Goal: Transaction & Acquisition: Book appointment/travel/reservation

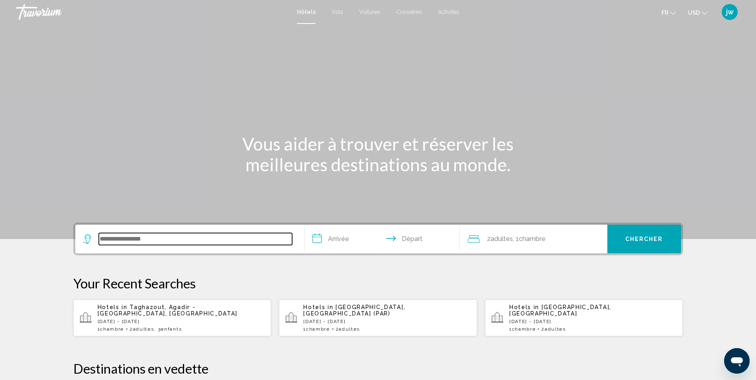
click at [123, 243] on input "Search widget" at bounding box center [195, 239] width 193 height 12
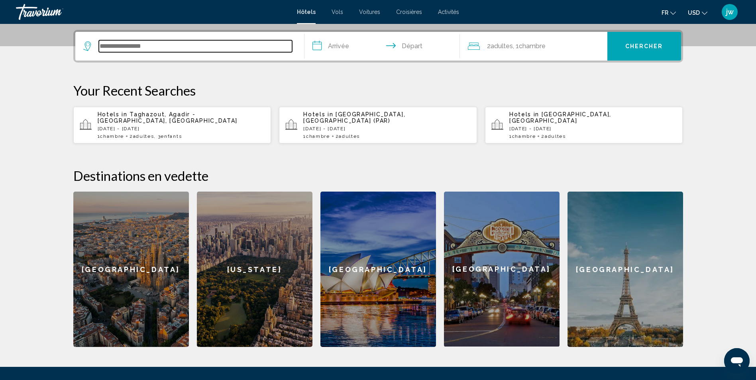
scroll to position [197, 0]
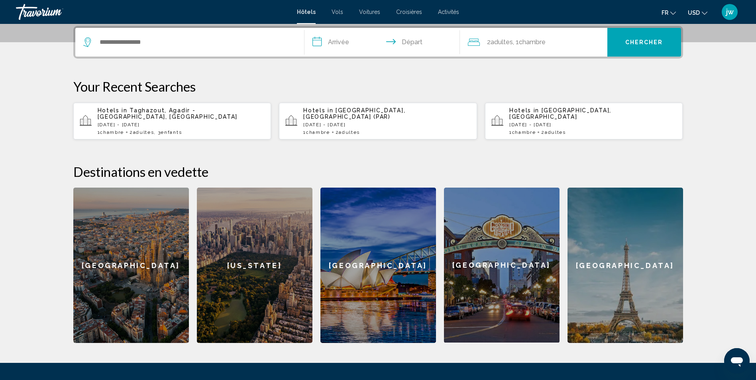
click at [346, 118] on div "Hotels in Paris, France (PAR) Thu, 27 Nov - Sun, 30 Nov 1 Chambre pièces 2 Adul…" at bounding box center [386, 121] width 167 height 28
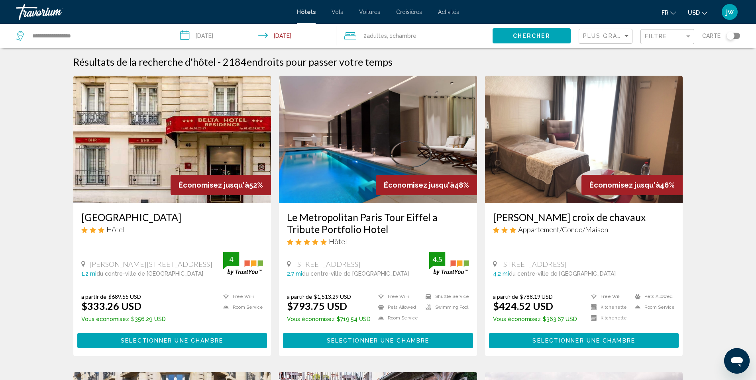
click at [695, 14] on span "USD" at bounding box center [694, 13] width 12 height 6
click at [681, 72] on button "EUR (€)" at bounding box center [681, 73] width 40 height 10
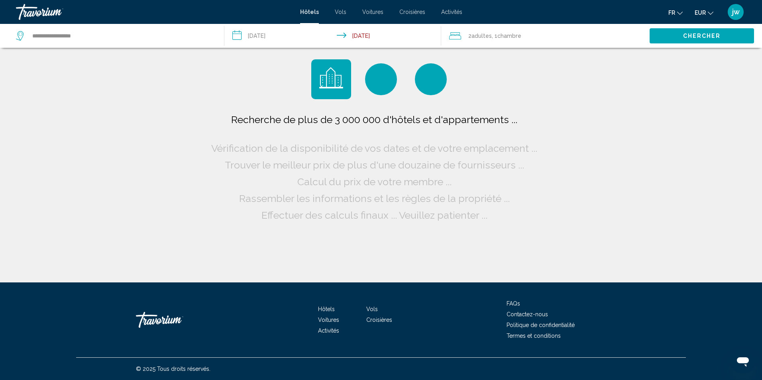
click at [93, 43] on div "**********" at bounding box center [116, 36] width 200 height 24
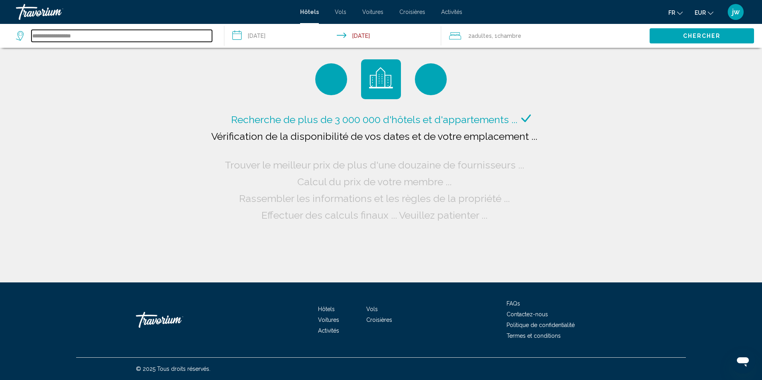
click at [95, 39] on input "**********" at bounding box center [121, 36] width 181 height 12
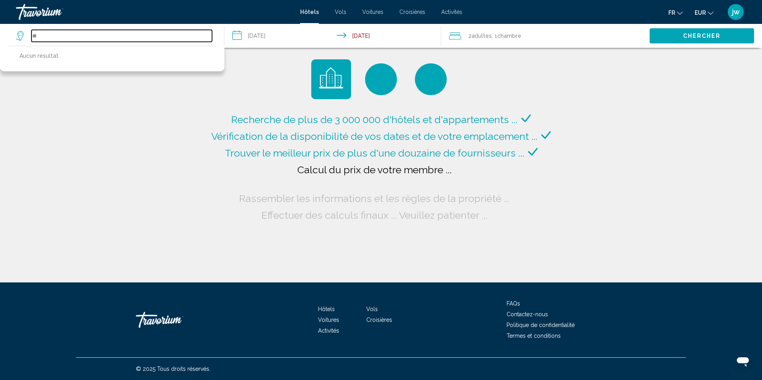
type input "*"
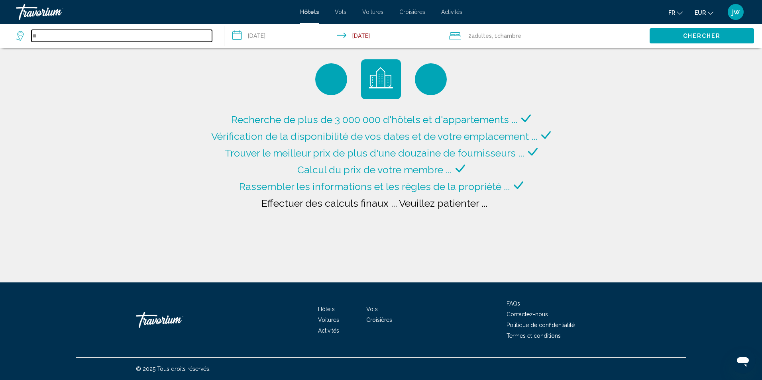
type input "*"
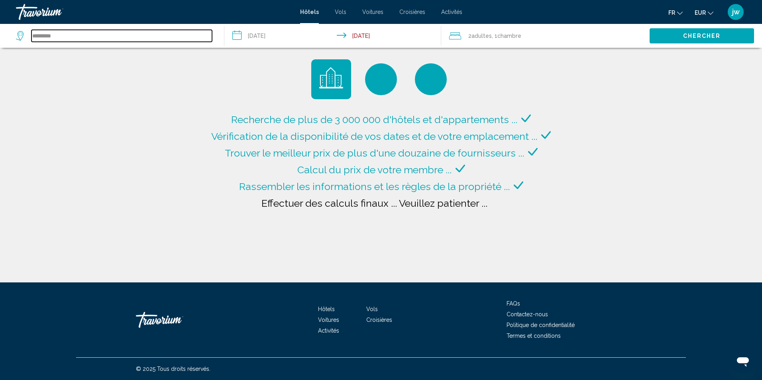
type input "********"
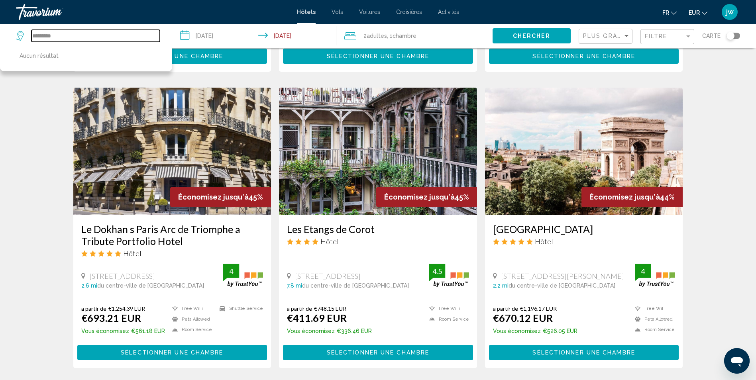
scroll to position [281, 0]
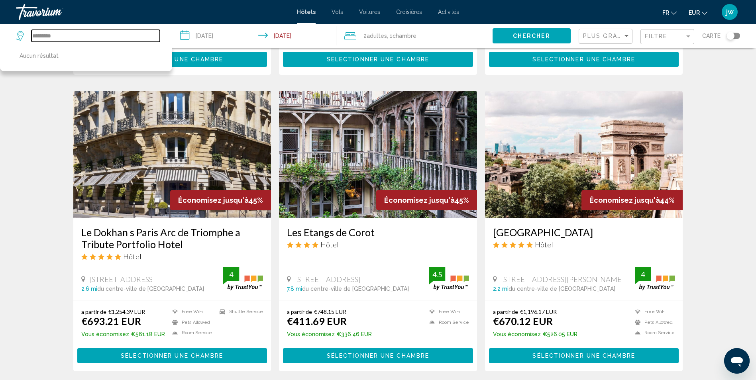
drag, startPoint x: 28, startPoint y: 33, endPoint x: 1, endPoint y: 31, distance: 27.1
click at [1, 31] on app-destination-search "******** Aucun résultat" at bounding box center [86, 36] width 172 height 24
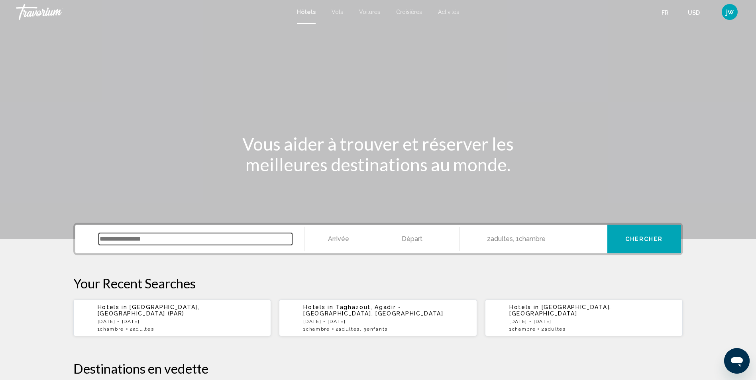
click at [147, 236] on input "Search widget" at bounding box center [195, 239] width 193 height 12
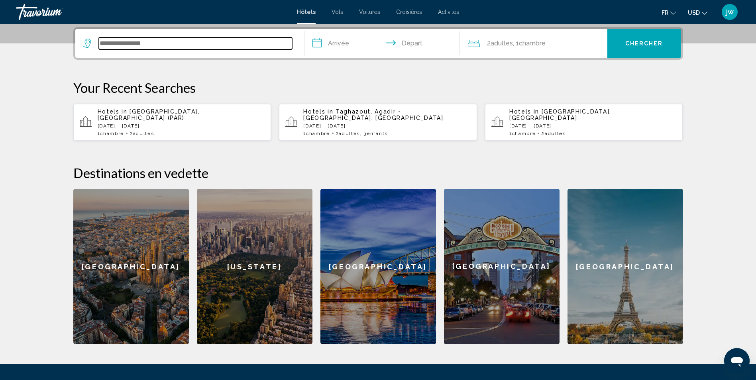
scroll to position [197, 0]
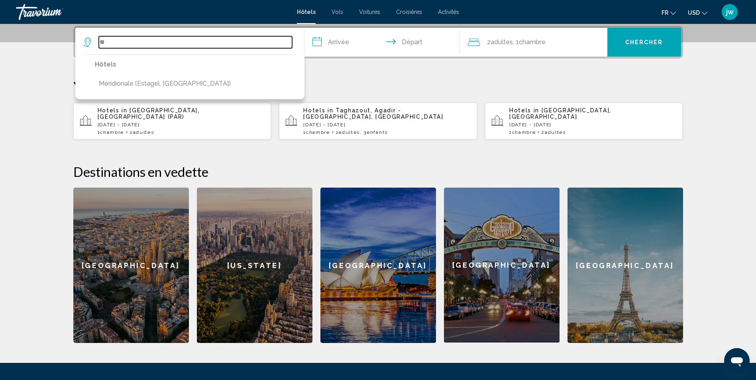
type input "*"
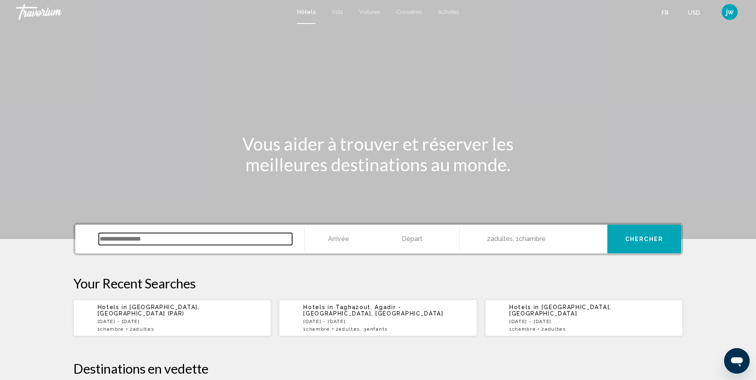
click at [134, 238] on input "Search widget" at bounding box center [195, 239] width 193 height 12
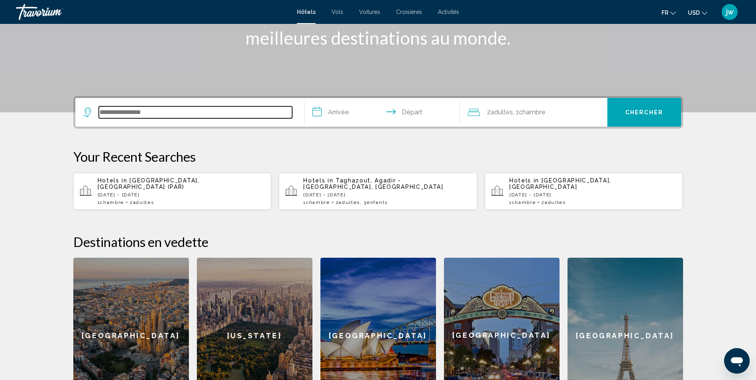
scroll to position [197, 0]
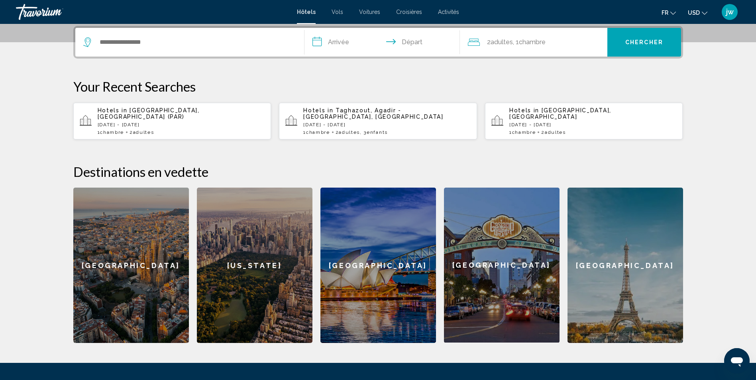
click at [150, 122] on p "[DATE] - [DATE]" at bounding box center [181, 125] width 167 height 6
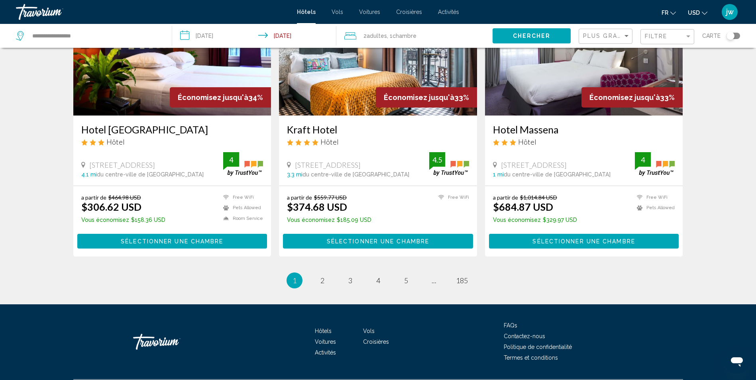
scroll to position [999, 0]
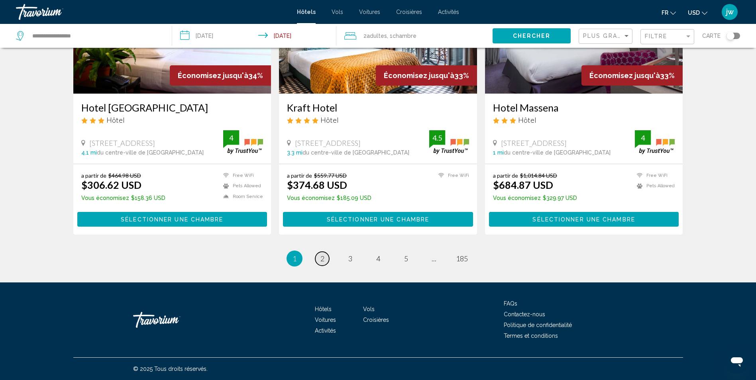
click at [321, 259] on span "2" at bounding box center [322, 258] width 4 height 9
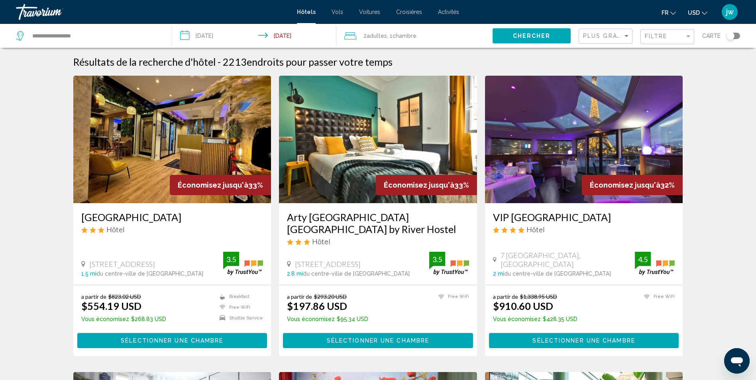
click at [693, 12] on span "USD" at bounding box center [694, 13] width 12 height 6
click at [682, 71] on button "EUR (€)" at bounding box center [681, 73] width 40 height 10
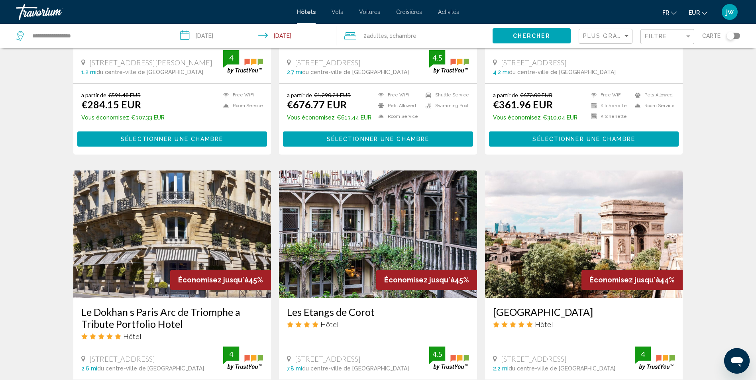
scroll to position [2, 0]
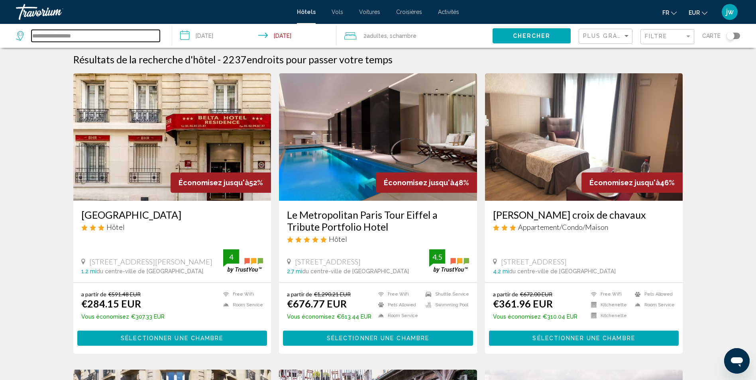
click at [76, 36] on input "**********" at bounding box center [95, 36] width 128 height 12
click at [214, 38] on input "**********" at bounding box center [255, 37] width 167 height 26
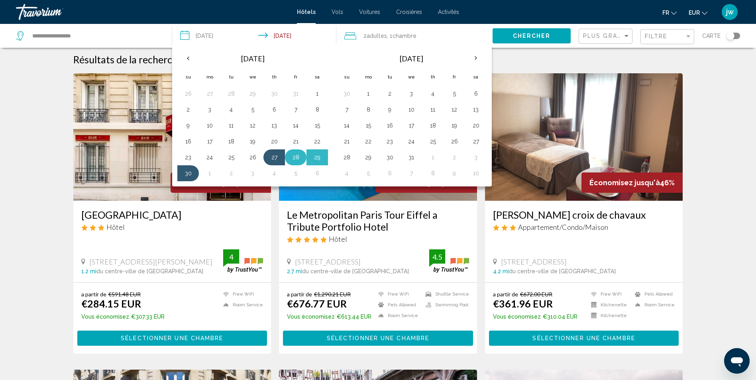
click at [298, 155] on button "28" at bounding box center [295, 157] width 13 height 11
click at [188, 174] on button "30" at bounding box center [188, 173] width 13 height 11
type input "**********"
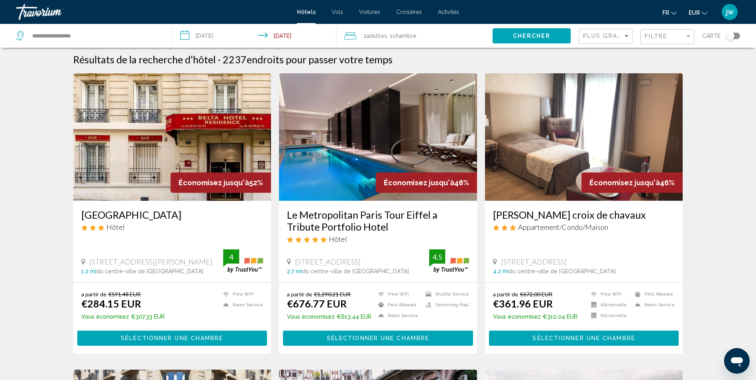
click at [542, 35] on span "Chercher" at bounding box center [532, 36] width 38 height 6
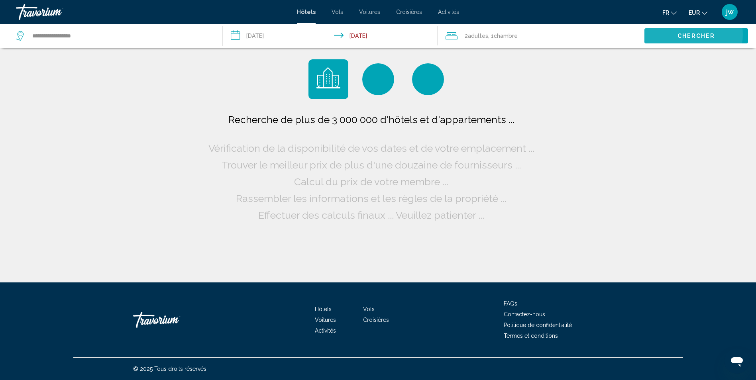
scroll to position [0, 0]
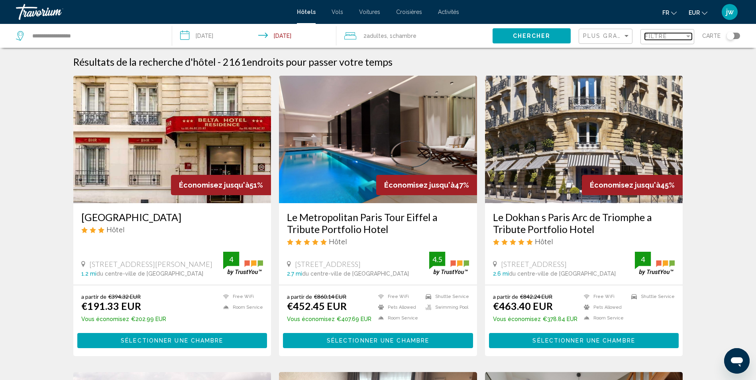
click at [664, 39] on span "Filtre" at bounding box center [656, 36] width 23 height 6
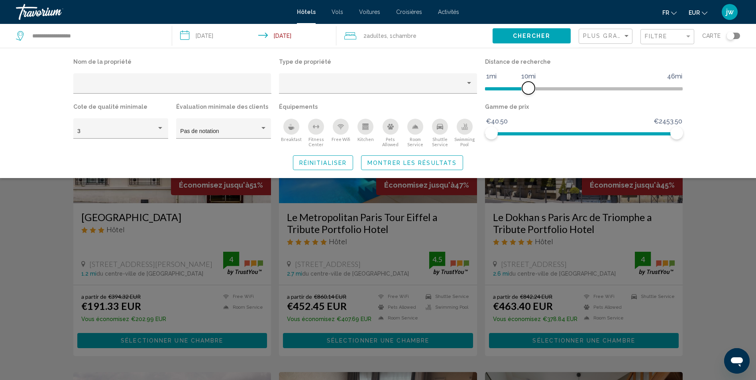
drag, startPoint x: 605, startPoint y: 86, endPoint x: 528, endPoint y: 88, distance: 76.5
click at [528, 88] on span "Hotel Filters" at bounding box center [528, 88] width 13 height 13
click at [143, 130] on div "3" at bounding box center [116, 131] width 79 height 6
click at [92, 148] on span "4" at bounding box center [120, 148] width 86 height 17
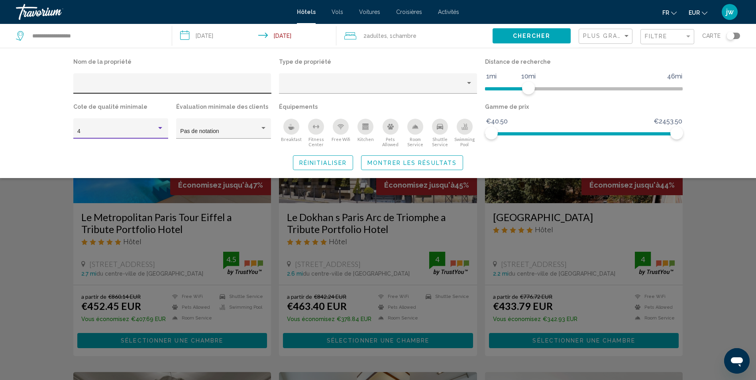
click at [147, 82] on div "Hotel Filters" at bounding box center [172, 86] width 190 height 16
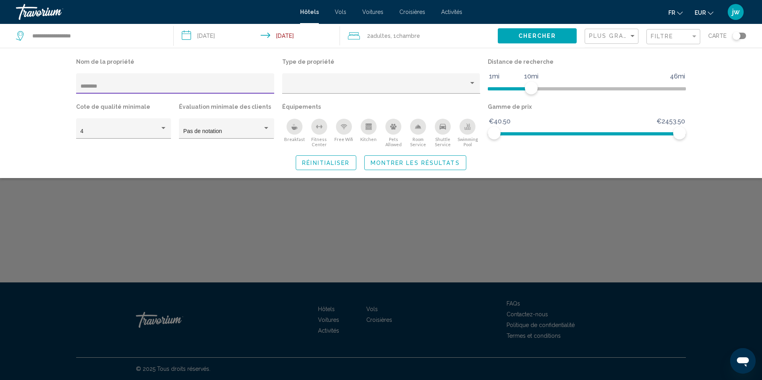
type input "********"
click at [155, 132] on div "4" at bounding box center [119, 131] width 79 height 6
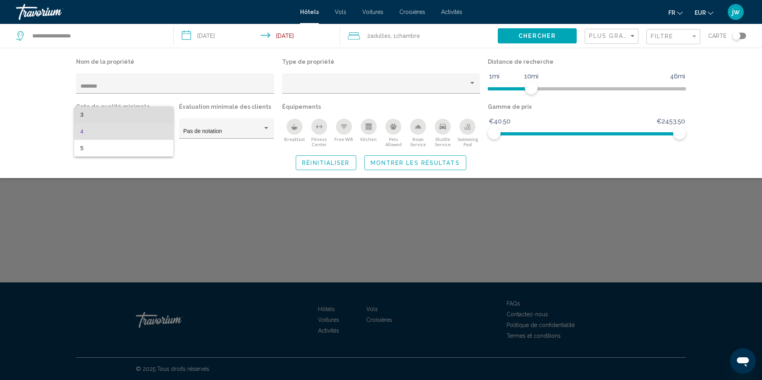
click at [135, 120] on span "3" at bounding box center [123, 114] width 86 height 17
click at [441, 167] on button "Montrer les résultats" at bounding box center [415, 162] width 102 height 15
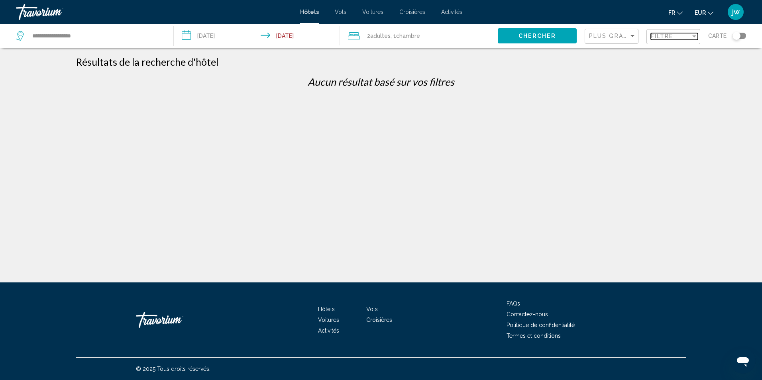
click at [677, 36] on div "Filtre" at bounding box center [671, 36] width 40 height 6
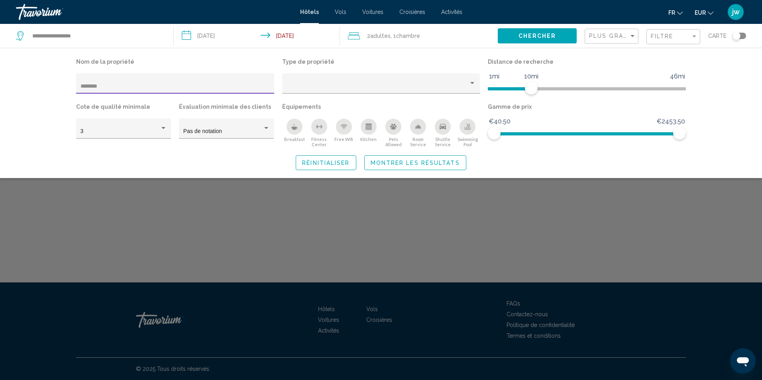
drag, startPoint x: 122, startPoint y: 84, endPoint x: 54, endPoint y: 76, distance: 68.6
click at [54, 76] on div "Nom de la propriété ******** Type de propriété Distance de recherche 1mi 46mi 1…" at bounding box center [381, 113] width 762 height 130
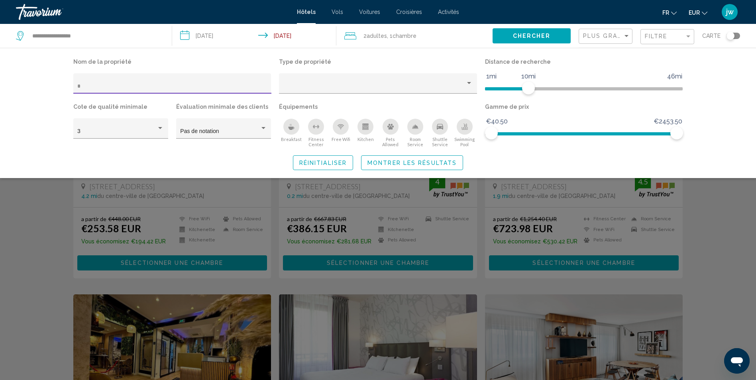
scroll to position [478, 0]
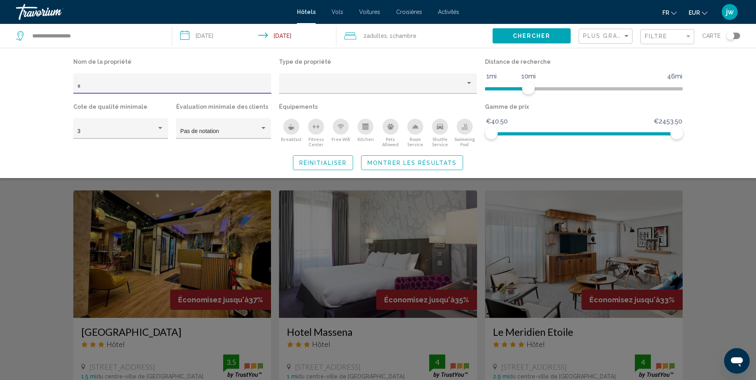
drag, startPoint x: 96, startPoint y: 86, endPoint x: 31, endPoint y: 73, distance: 66.8
click at [31, 73] on div "Nom de la propriété * Type de propriété Distance de recherche 1mi 46mi 10mi Cot…" at bounding box center [378, 113] width 756 height 130
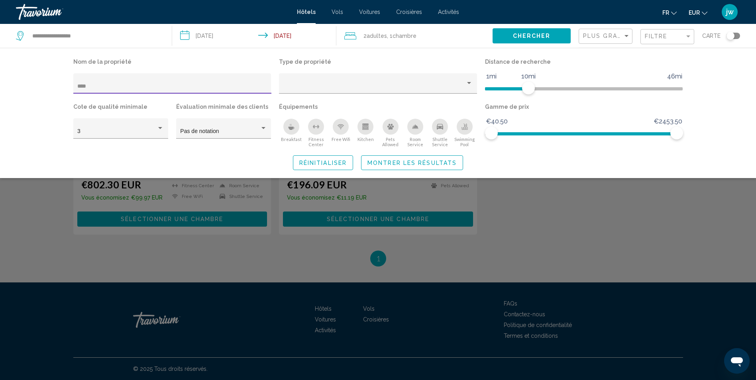
scroll to position [478, 0]
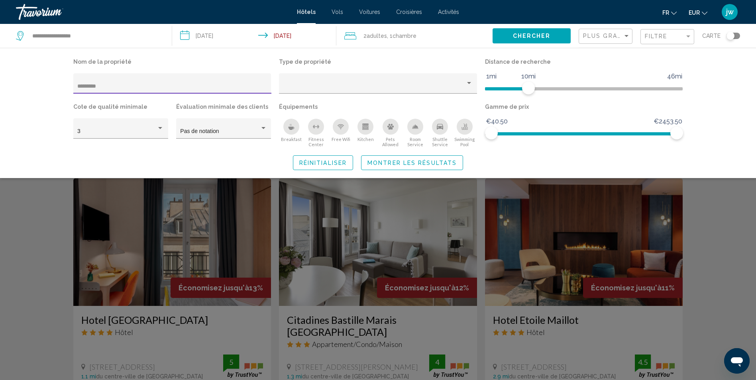
scroll to position [110, 0]
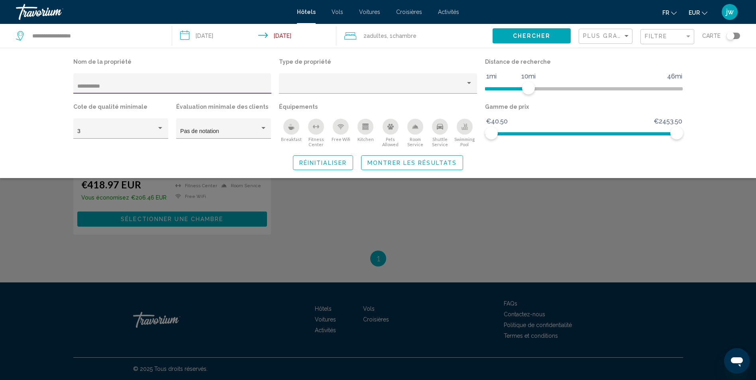
type input "**********"
click at [339, 218] on div "Search widget" at bounding box center [378, 250] width 756 height 261
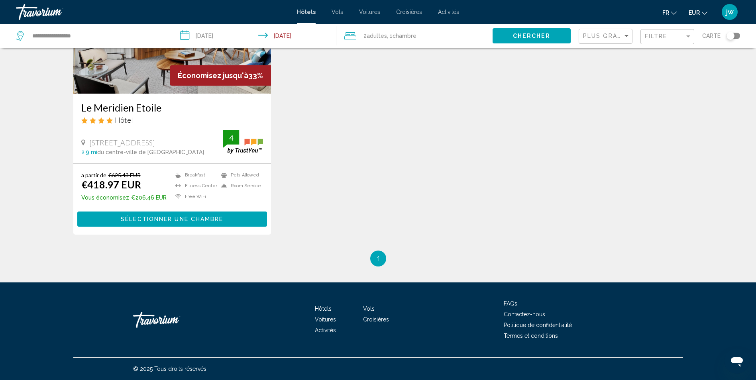
click at [137, 110] on h3 "Le Meridien Etoile" at bounding box center [172, 108] width 182 height 12
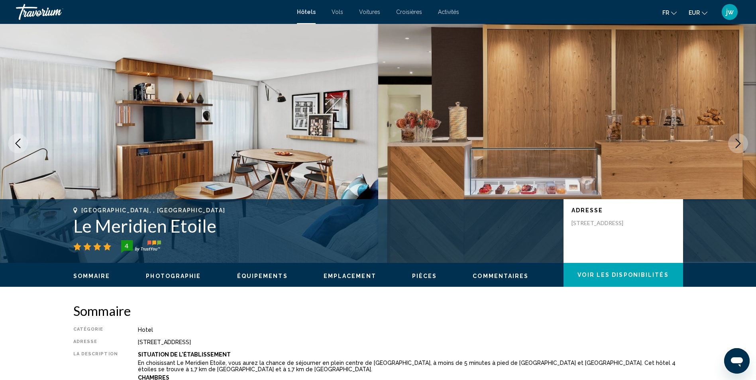
click at [741, 144] on icon "Next image" at bounding box center [738, 144] width 10 height 10
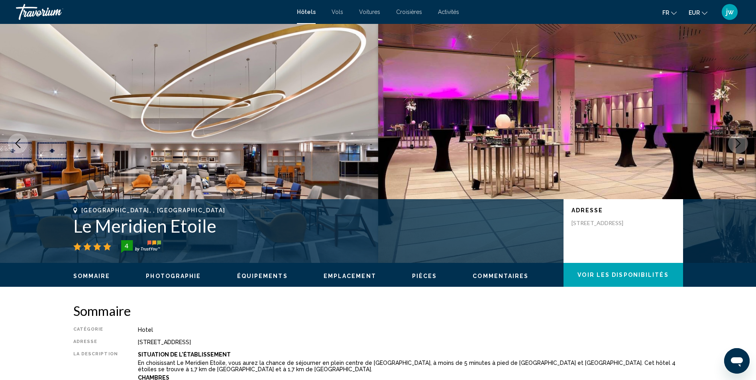
click at [741, 144] on icon "Next image" at bounding box center [738, 144] width 10 height 10
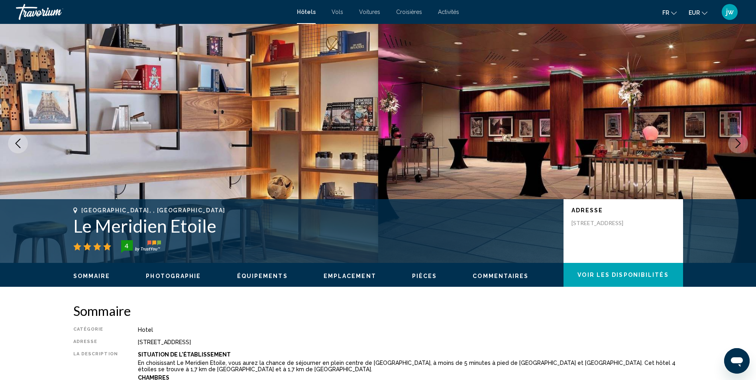
click at [741, 144] on icon "Next image" at bounding box center [738, 144] width 10 height 10
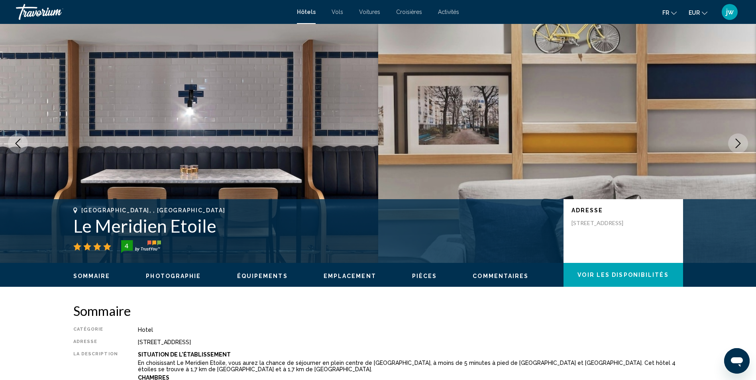
click at [741, 144] on icon "Next image" at bounding box center [738, 144] width 10 height 10
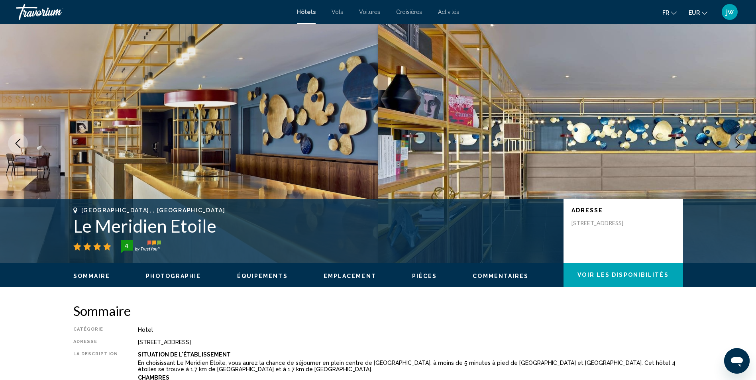
click at [741, 144] on icon "Next image" at bounding box center [738, 144] width 10 height 10
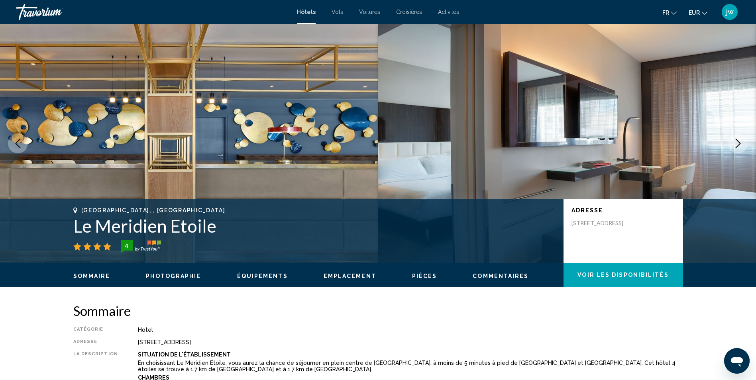
click at [741, 144] on icon "Next image" at bounding box center [738, 144] width 10 height 10
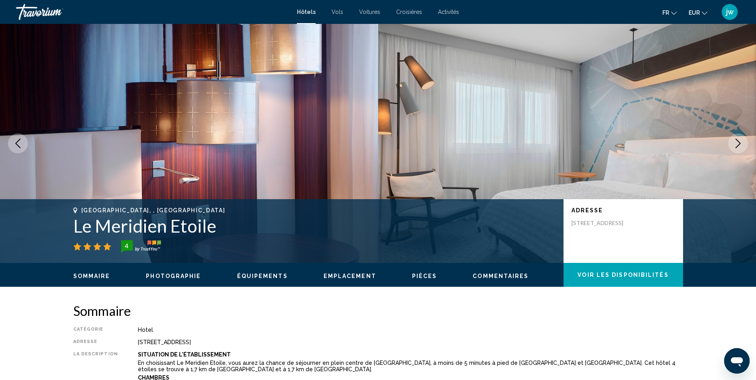
click at [741, 144] on icon "Next image" at bounding box center [738, 144] width 10 height 10
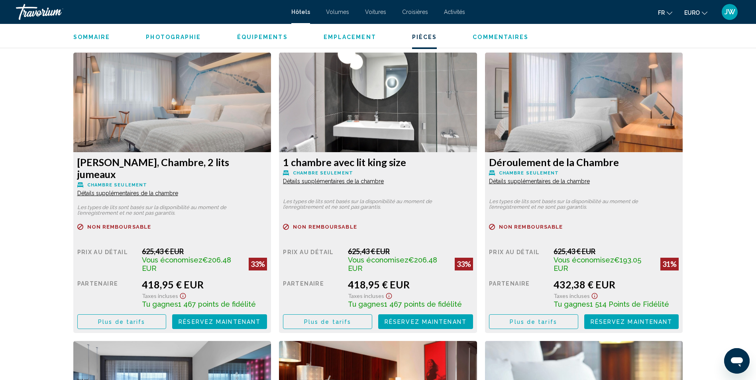
scroll to position [1036, 0]
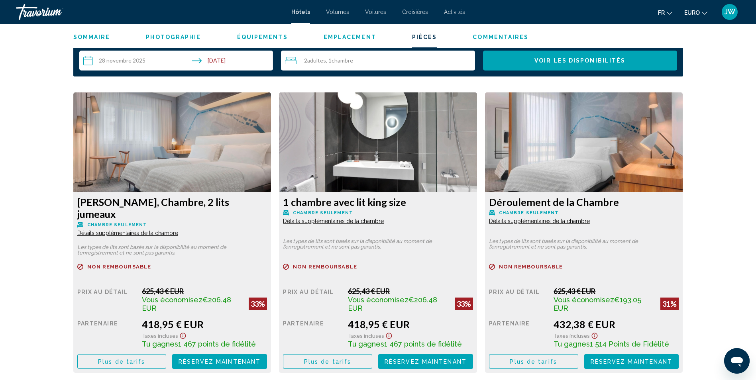
click at [129, 359] on span "Plus de tarifs" at bounding box center [121, 362] width 47 height 6
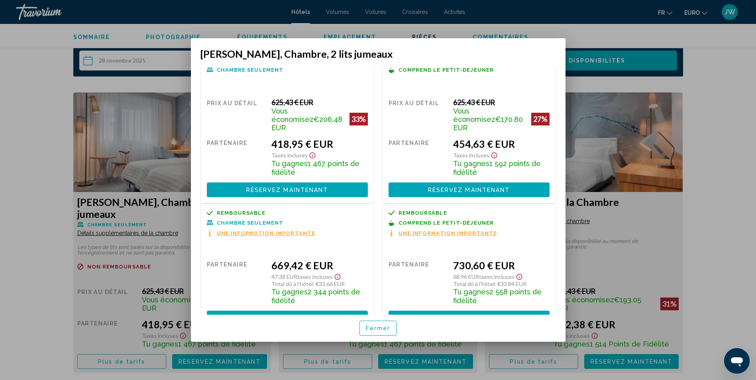
scroll to position [26, 0]
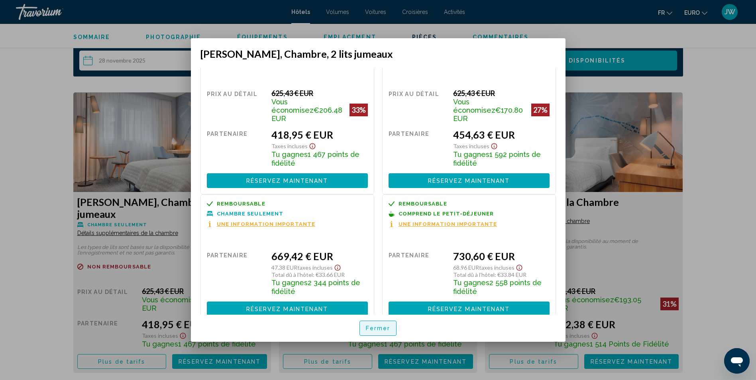
click at [376, 330] on span "Fermer" at bounding box center [378, 329] width 25 height 6
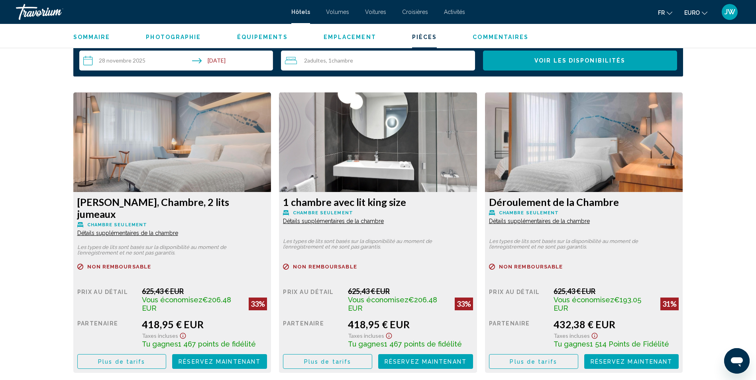
click at [145, 359] on span "Plus de tarifs" at bounding box center [121, 362] width 47 height 6
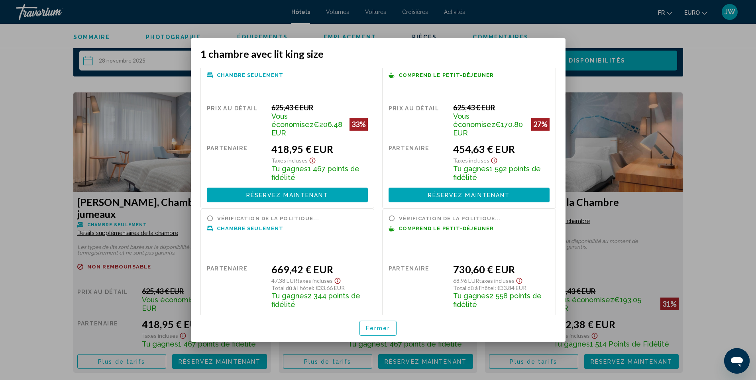
scroll to position [0, 0]
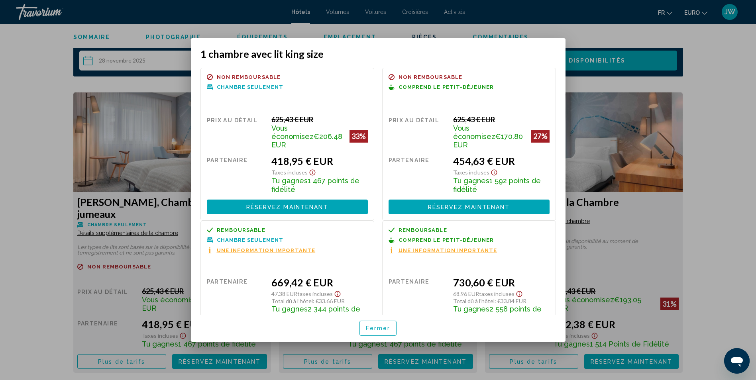
click at [384, 329] on span "Fermer" at bounding box center [378, 329] width 25 height 6
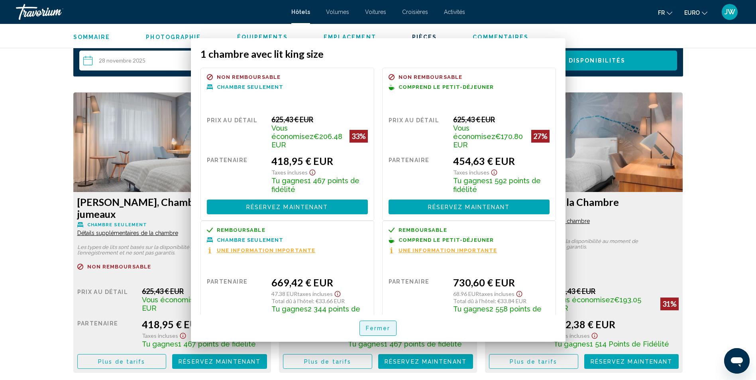
scroll to position [1036, 0]
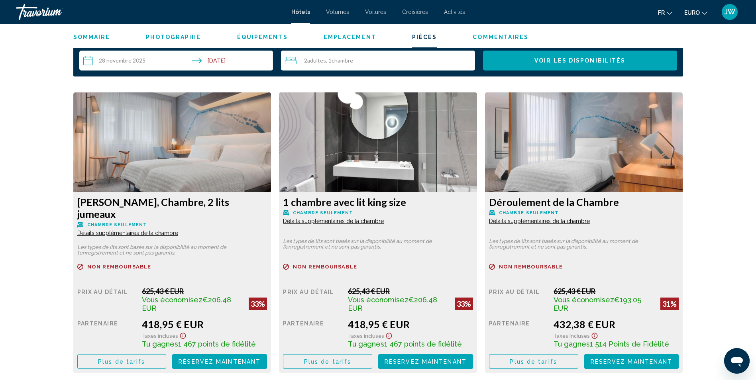
click at [178, 230] on span "Détails supplémentaires de la chambre" at bounding box center [127, 233] width 101 height 6
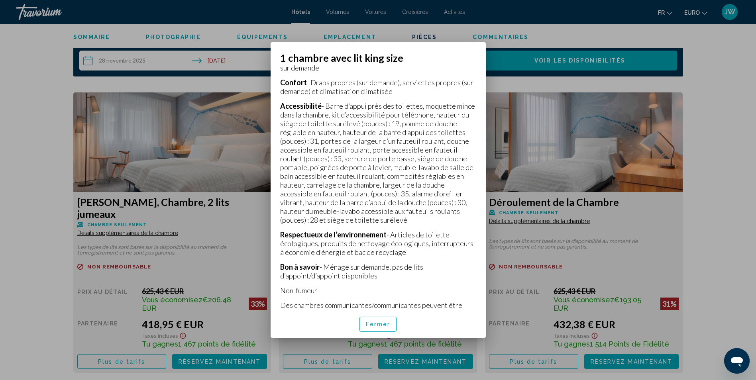
scroll to position [328, 0]
click at [376, 325] on span "Fermer" at bounding box center [378, 325] width 25 height 6
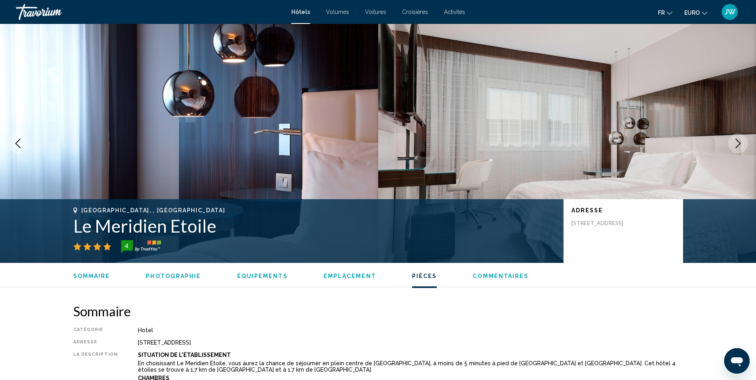
scroll to position [1036, 0]
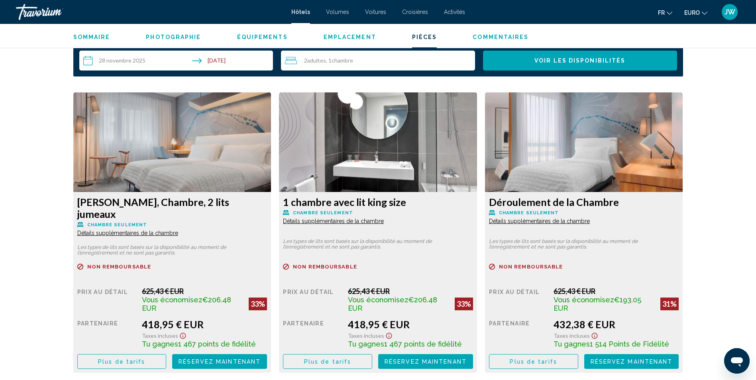
click at [167, 230] on span "Détails supplémentaires de la chambre" at bounding box center [127, 233] width 101 height 6
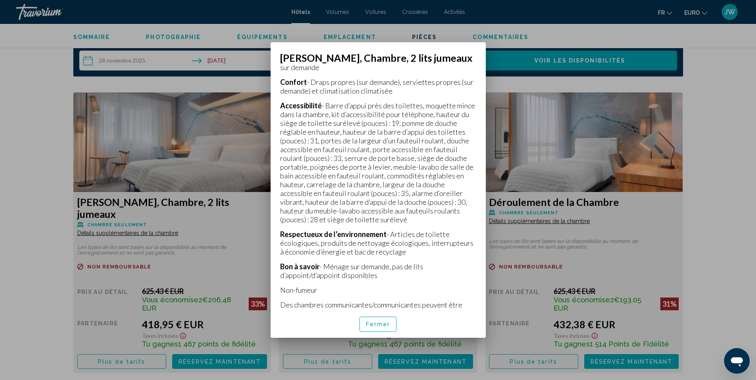
scroll to position [328, 0]
click at [389, 324] on span "Fermer" at bounding box center [378, 325] width 25 height 6
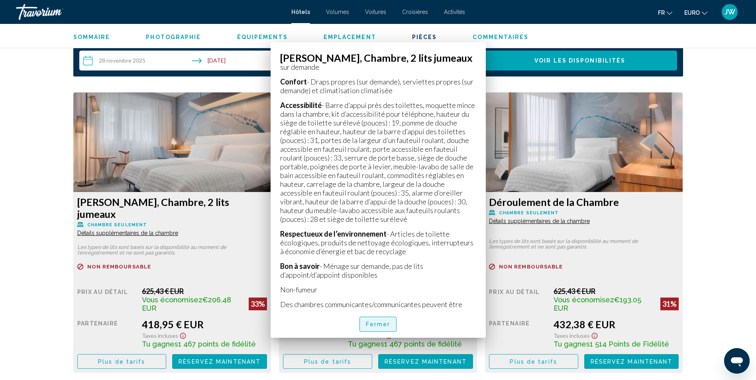
scroll to position [1036, 0]
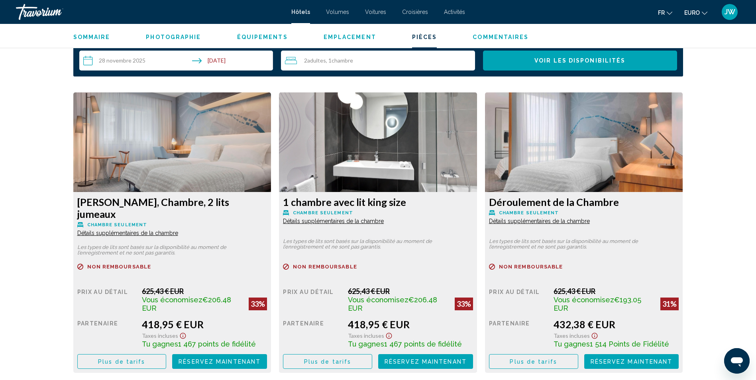
click at [178, 230] on span "Détails supplémentaires de la chambre" at bounding box center [127, 233] width 101 height 6
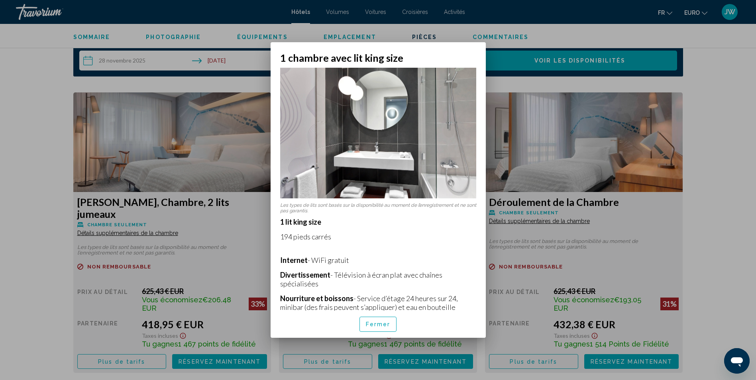
click at [189, 244] on div at bounding box center [378, 190] width 756 height 380
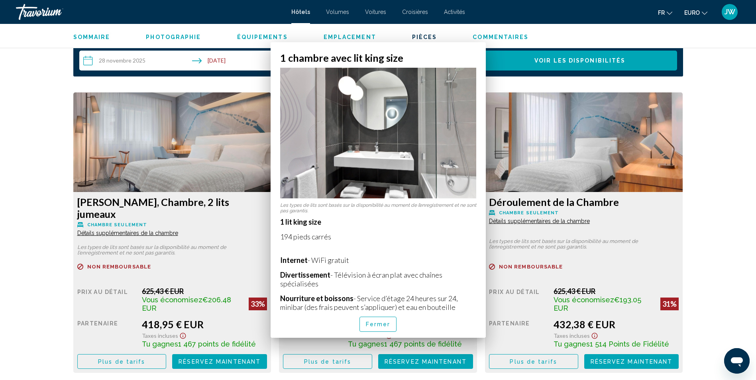
scroll to position [1036, 0]
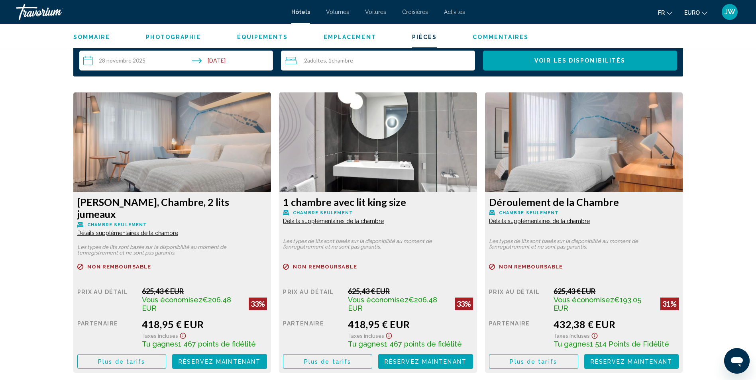
click at [157, 230] on span "Détails supplémentaires de la chambre" at bounding box center [127, 233] width 101 height 6
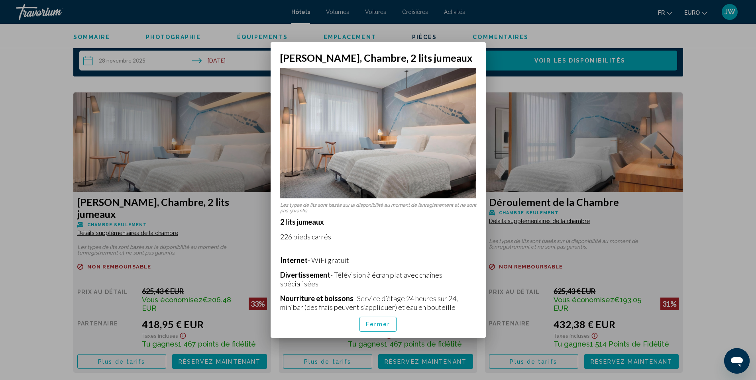
scroll to position [0, 0]
click at [384, 322] on span "Fermer" at bounding box center [378, 325] width 25 height 6
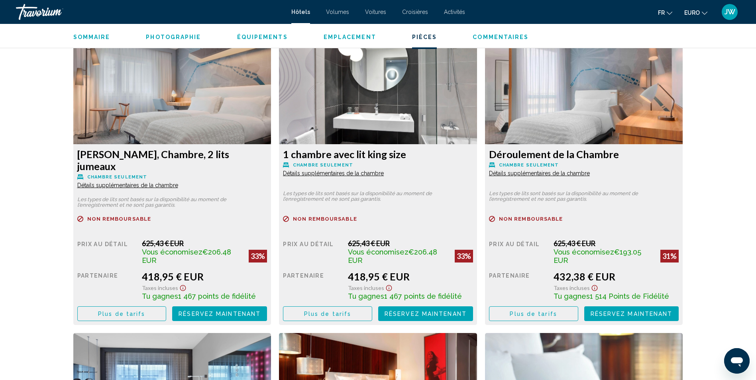
scroll to position [1156, 0]
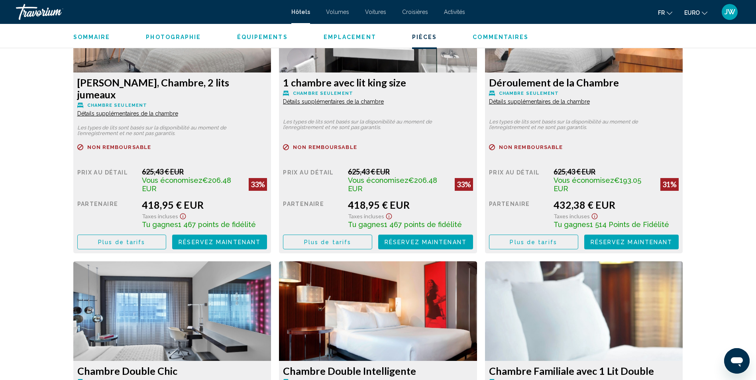
click at [167, 235] on button "Plus de tarifs" at bounding box center [121, 242] width 89 height 15
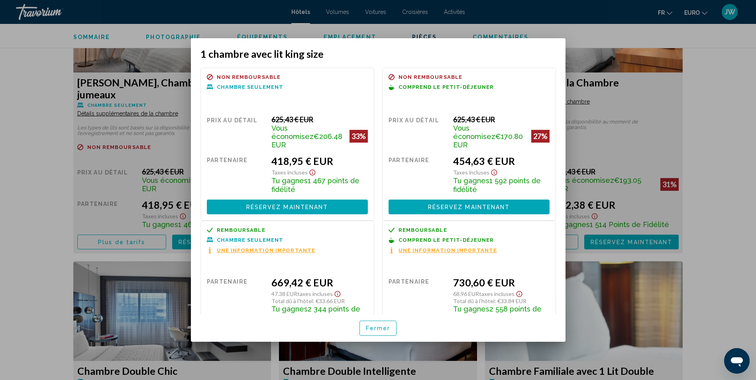
scroll to position [0, 0]
click at [383, 329] on span "Fermer" at bounding box center [378, 329] width 25 height 6
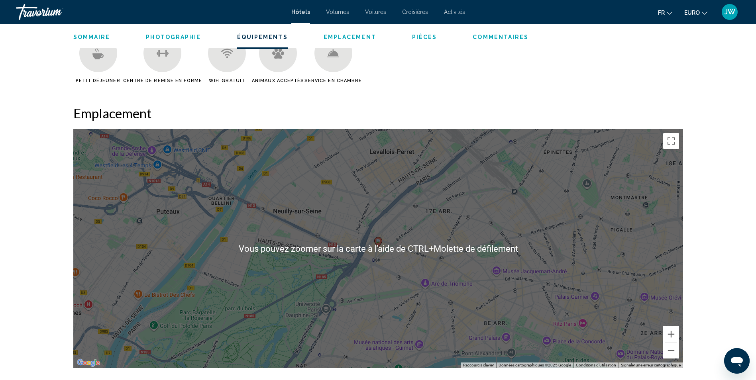
scroll to position [598, 0]
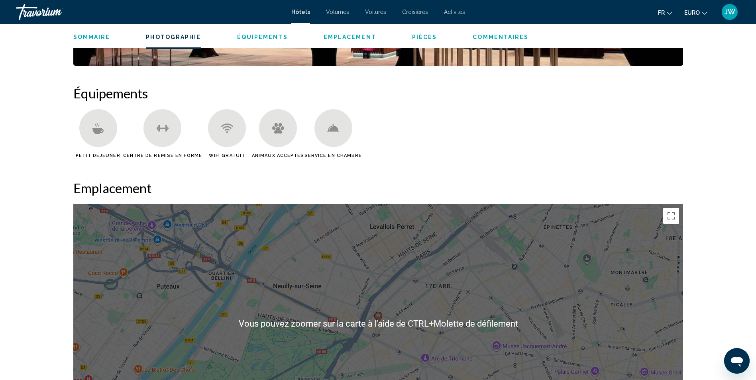
click at [351, 39] on span "Emplacement" at bounding box center [350, 37] width 53 height 6
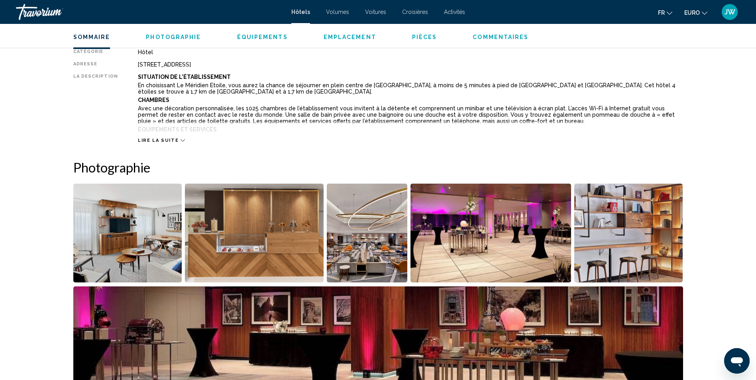
scroll to position [212, 0]
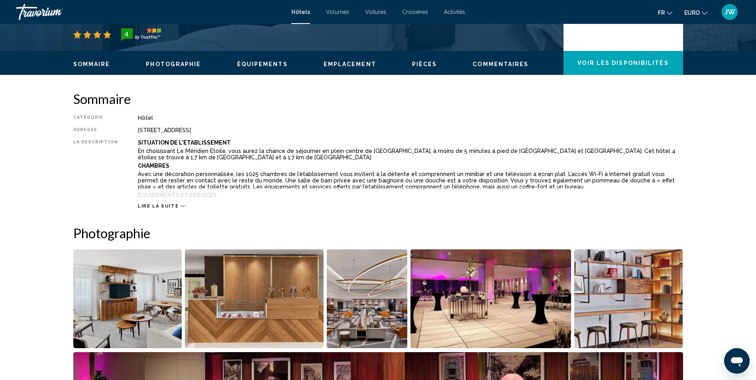
click at [181, 206] on icon "Contenu principal" at bounding box center [183, 206] width 4 height 2
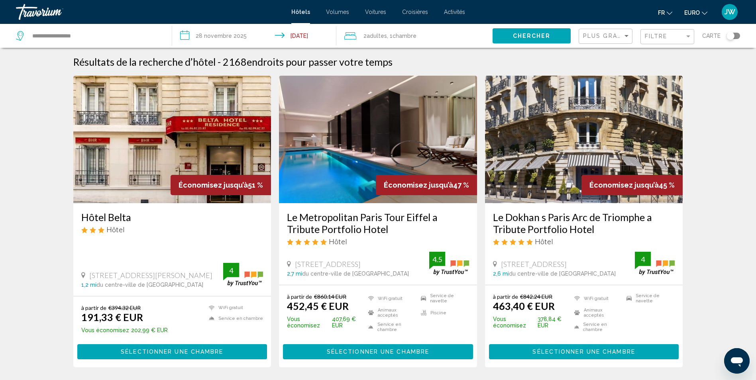
click at [147, 152] on img "Contenu principal" at bounding box center [172, 140] width 198 height 128
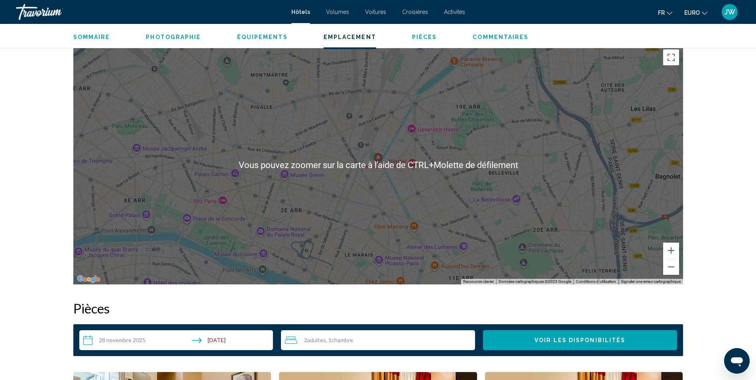
scroll to position [757, 0]
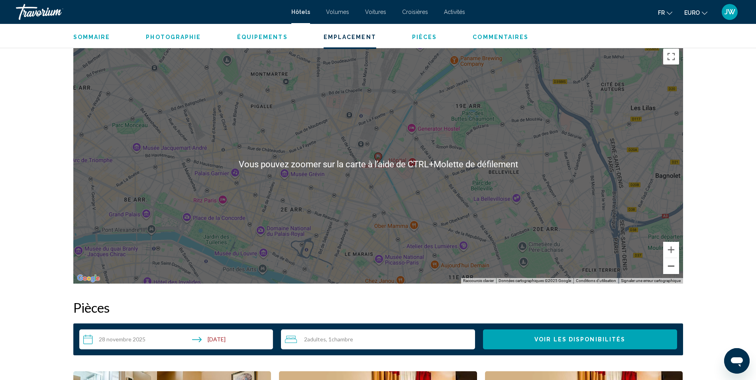
click at [669, 268] on button "Zoom arrière" at bounding box center [671, 266] width 16 height 16
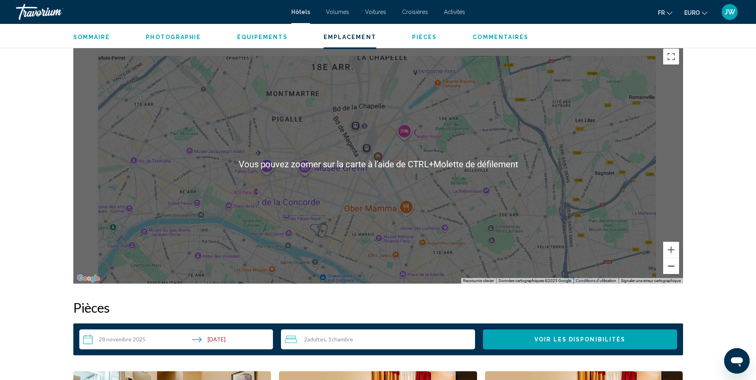
click at [669, 268] on button "Zoom arrière" at bounding box center [671, 266] width 16 height 16
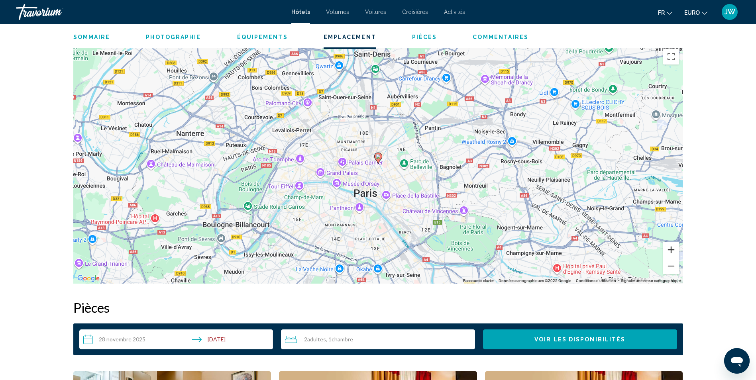
click at [672, 249] on button "Zoom avant" at bounding box center [671, 250] width 16 height 16
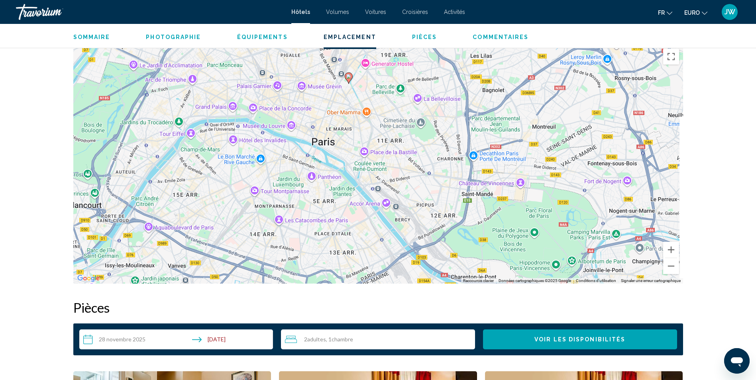
drag, startPoint x: 498, startPoint y: 242, endPoint x: 469, endPoint y: 161, distance: 86.2
click at [469, 161] on div "Pour activer le glissement avec le clavier, appuyez sur Alt+Entrée. Une fois ce…" at bounding box center [378, 164] width 610 height 239
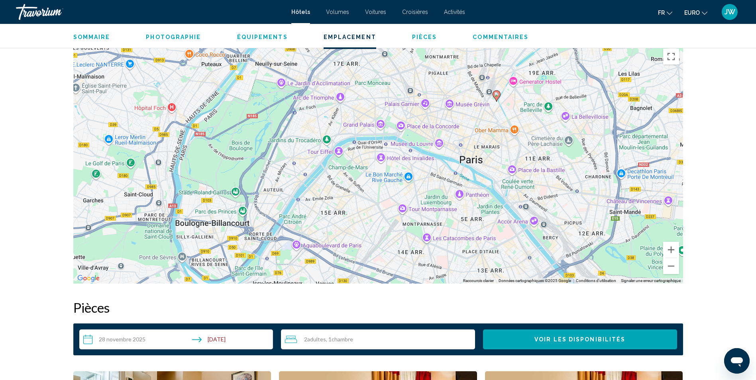
drag, startPoint x: 361, startPoint y: 175, endPoint x: 510, endPoint y: 193, distance: 150.1
click at [510, 193] on div "Pour activer le glissement avec le clavier, appuyez sur Alt+Entrée. Une fois ce…" at bounding box center [378, 164] width 610 height 239
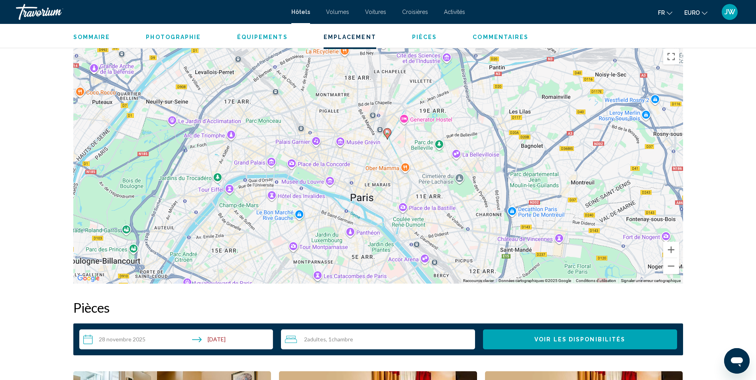
drag, startPoint x: 368, startPoint y: 175, endPoint x: 257, endPoint y: 214, distance: 117.5
click at [257, 214] on div "Pour activer le glissement avec le clavier, appuyez sur Alt+Entrée. Une fois ce…" at bounding box center [378, 164] width 610 height 239
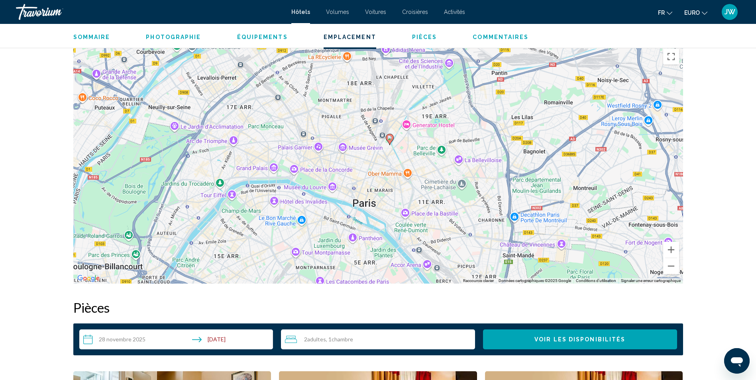
drag, startPoint x: 261, startPoint y: 144, endPoint x: 297, endPoint y: 186, distance: 56.0
click at [297, 187] on div "Pour activer le glissement avec le clavier, appuyez sur Alt+Entrée. Une fois ce…" at bounding box center [378, 164] width 610 height 239
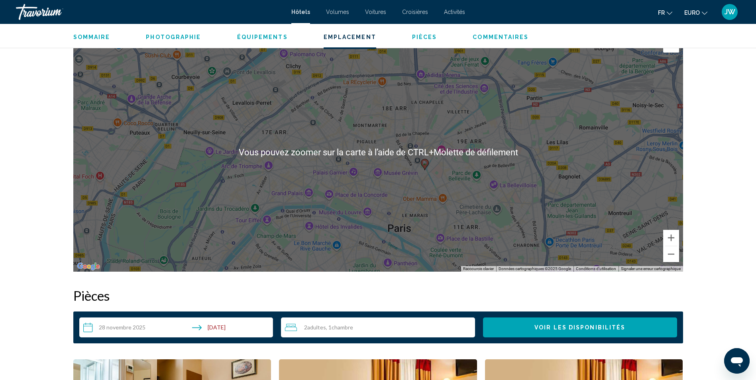
scroll to position [797, 0]
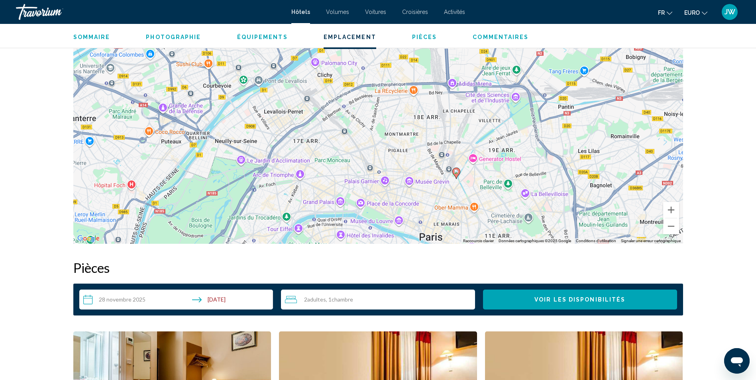
drag, startPoint x: 327, startPoint y: 158, endPoint x: 356, endPoint y: 194, distance: 45.9
click at [356, 194] on div "Pour activer le glissement avec le clavier, appuyez sur Alt+Entrée. Une fois ce…" at bounding box center [378, 124] width 610 height 239
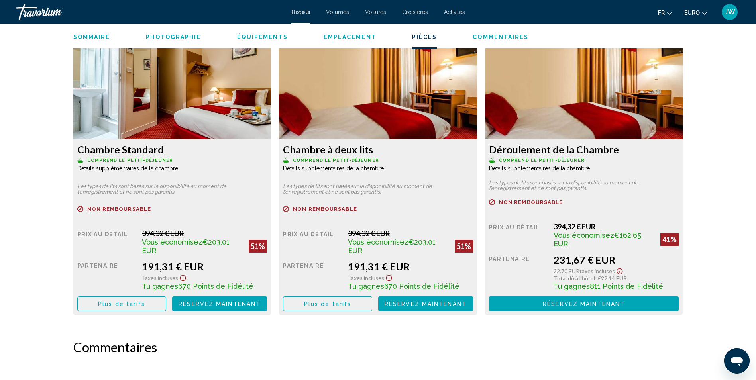
scroll to position [1036, 0]
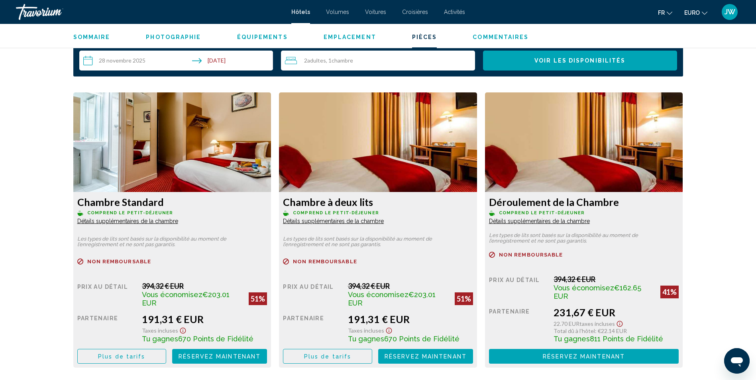
click at [137, 353] on span "Plus de tarifs" at bounding box center [121, 356] width 47 height 6
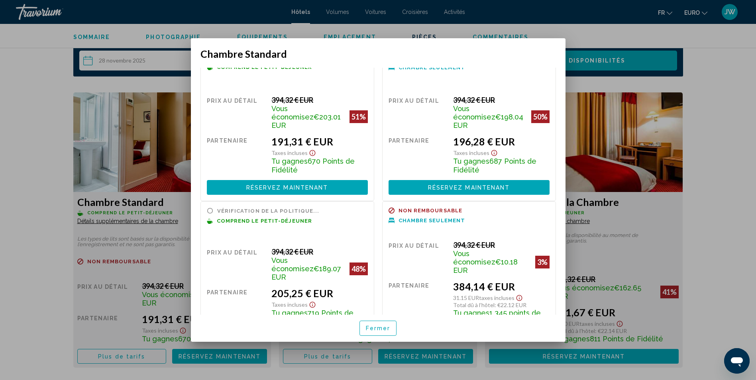
scroll to position [0, 0]
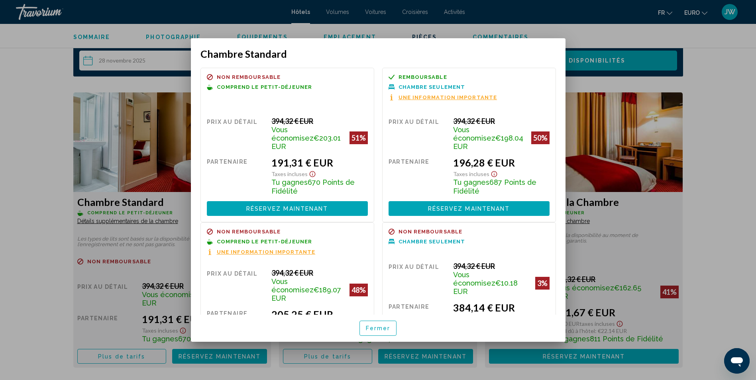
click at [247, 249] on span "Une information importante" at bounding box center [266, 251] width 99 height 5
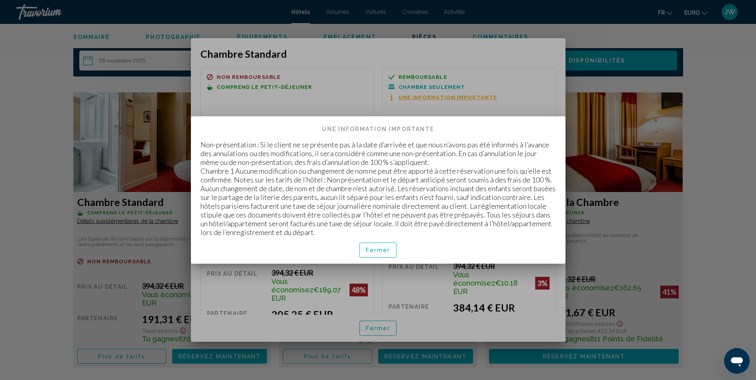
click at [381, 250] on span "Fermer" at bounding box center [378, 250] width 25 height 6
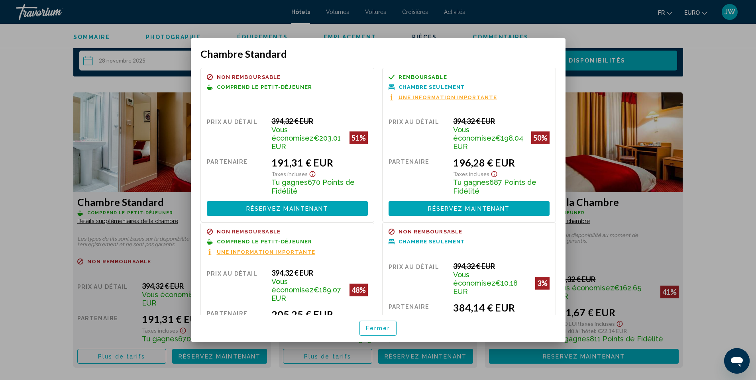
drag, startPoint x: 385, startPoint y: 333, endPoint x: 319, endPoint y: 320, distance: 67.0
click at [384, 333] on button "Fermer" at bounding box center [377, 328] width 37 height 15
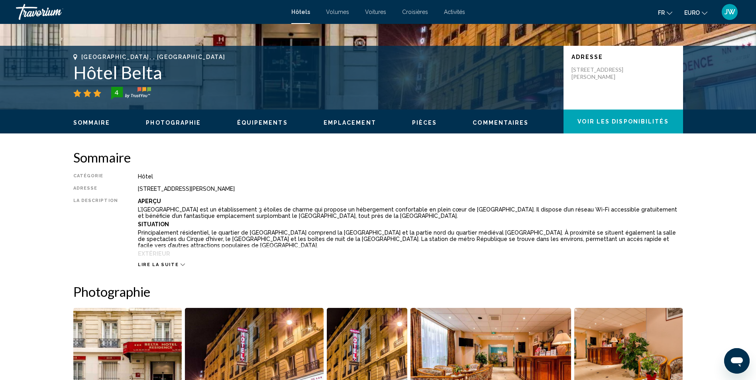
scroll to position [159, 0]
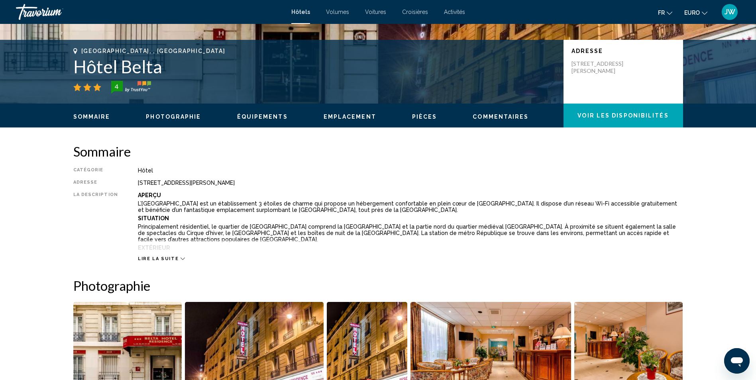
click at [500, 120] on button "Commentaires" at bounding box center [501, 116] width 56 height 7
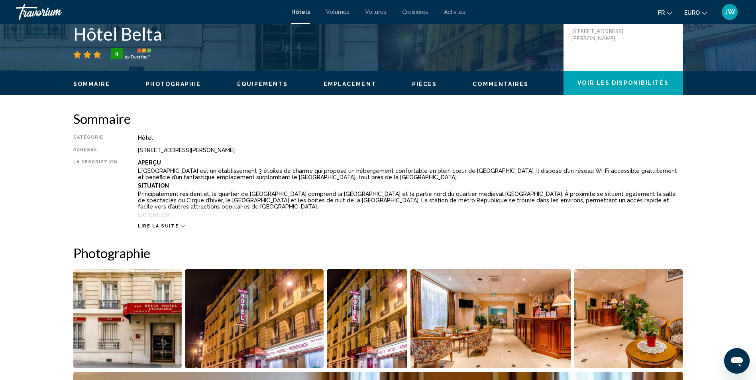
scroll to position [186, 0]
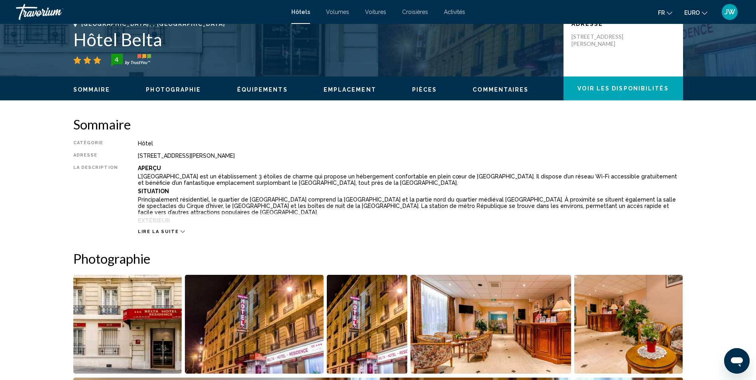
click at [181, 231] on icon "Contenu principal" at bounding box center [183, 232] width 4 height 4
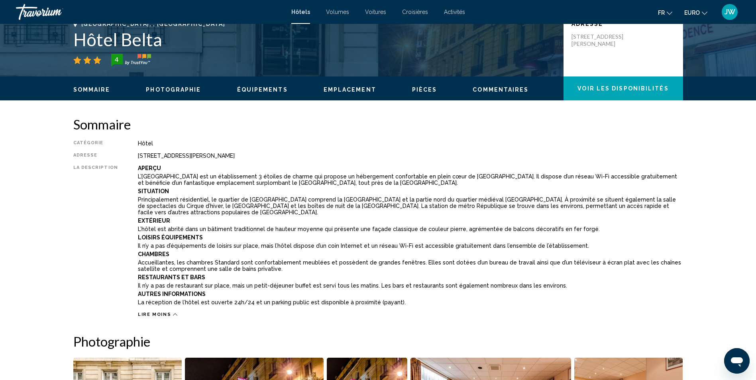
drag, startPoint x: 135, startPoint y: 156, endPoint x: 249, endPoint y: 155, distance: 114.4
click at [249, 155] on div "Rue Lucien Sampaix 46, Paris 75010, France" at bounding box center [410, 156] width 545 height 6
drag, startPoint x: 249, startPoint y: 155, endPoint x: 243, endPoint y: 156, distance: 6.5
copy div "Rue Lucien Sampaix 46, Paris 75010, France"
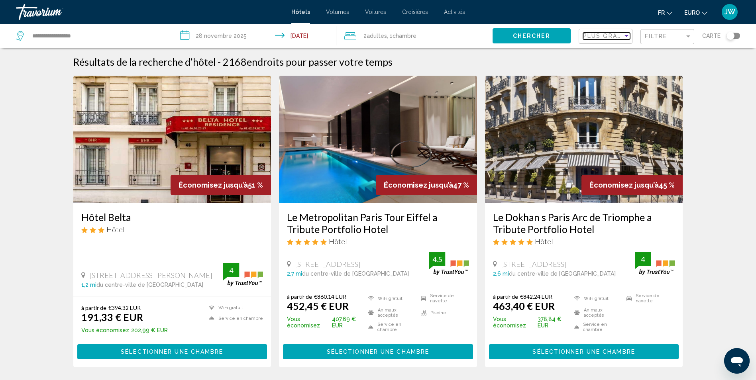
click at [600, 37] on span "Plus grandes économies" at bounding box center [630, 36] width 95 height 6
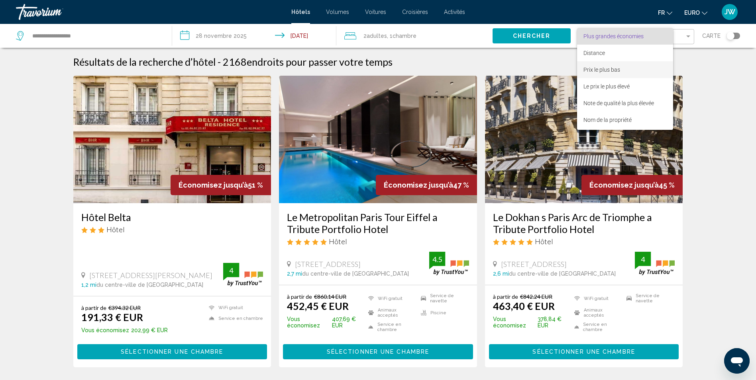
click at [598, 67] on span "Prix le plus bas" at bounding box center [601, 70] width 37 height 6
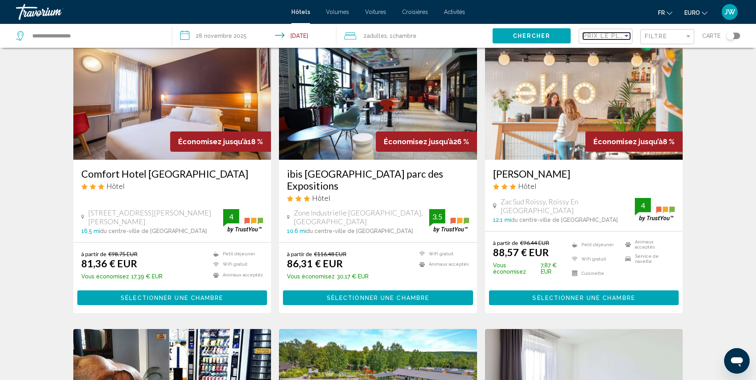
scroll to position [80, 0]
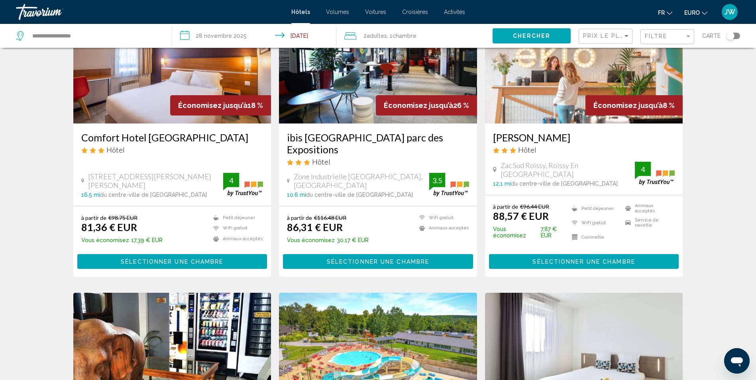
click at [322, 138] on h3 "ibis Paris Nord Villepinte parc des Expositions" at bounding box center [378, 143] width 182 height 24
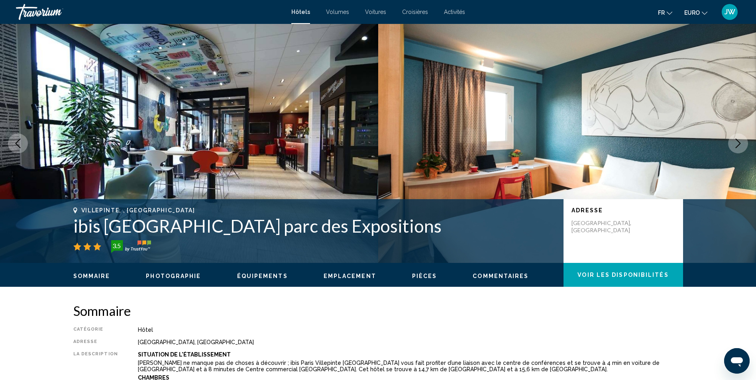
click at [164, 328] on div "Hôtel" at bounding box center [410, 330] width 545 height 6
drag, startPoint x: 135, startPoint y: 343, endPoint x: 276, endPoint y: 339, distance: 141.5
click at [276, 339] on div "Zone Industrielle Paris Nord 2, Villepinte 95972, France" at bounding box center [410, 342] width 545 height 6
drag, startPoint x: 276, startPoint y: 339, endPoint x: 266, endPoint y: 342, distance: 10.7
copy div "Zone Industrielle Paris Nord 2, Villepinte 95972, France"
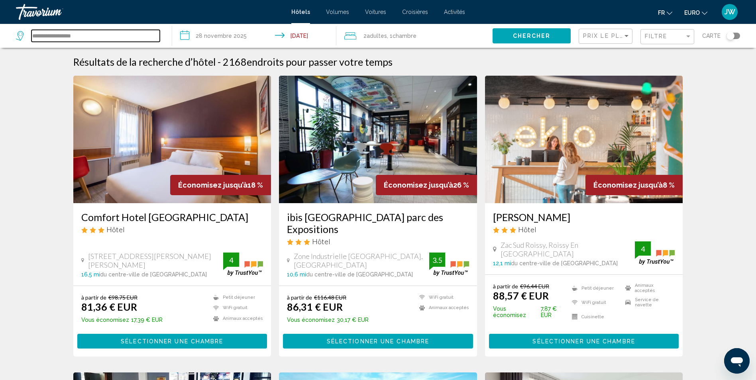
click at [78, 37] on input "**********" at bounding box center [95, 36] width 128 height 12
drag, startPoint x: 90, startPoint y: 34, endPoint x: -20, endPoint y: 18, distance: 111.2
click at [0, 18] on html "**********" at bounding box center [378, 190] width 756 height 380
click at [608, 35] on span "Prix le plus bas" at bounding box center [614, 36] width 62 height 6
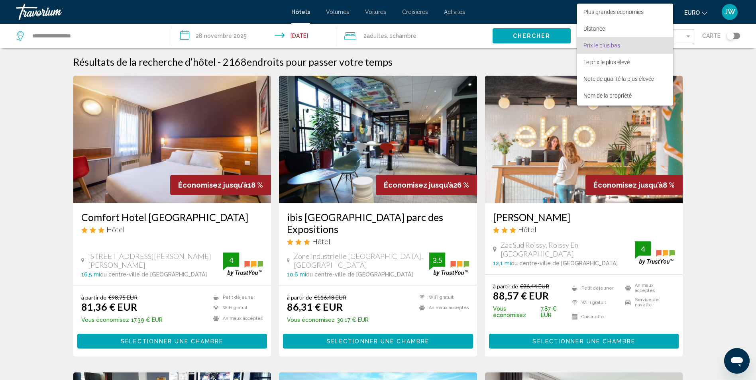
scroll to position [9, 0]
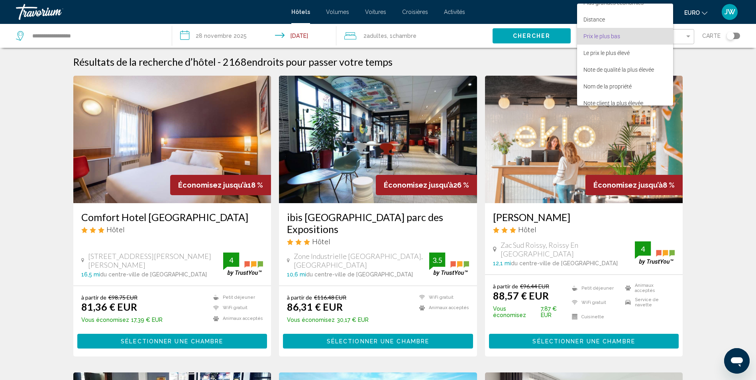
drag, startPoint x: 735, startPoint y: 87, endPoint x: 703, endPoint y: 59, distance: 42.6
click at [731, 82] on div at bounding box center [378, 190] width 756 height 380
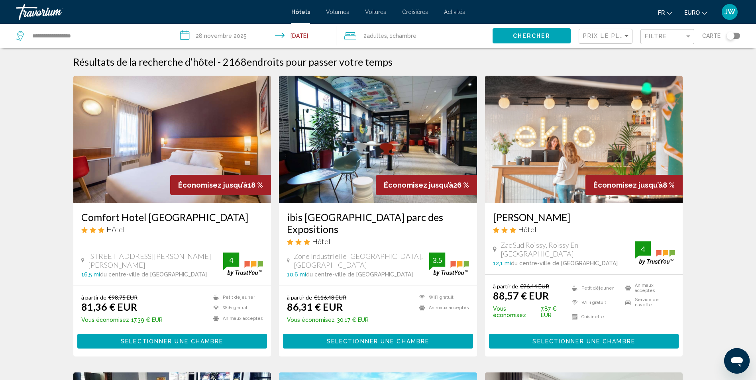
click at [732, 37] on div "Basculer la carte" at bounding box center [730, 36] width 8 height 8
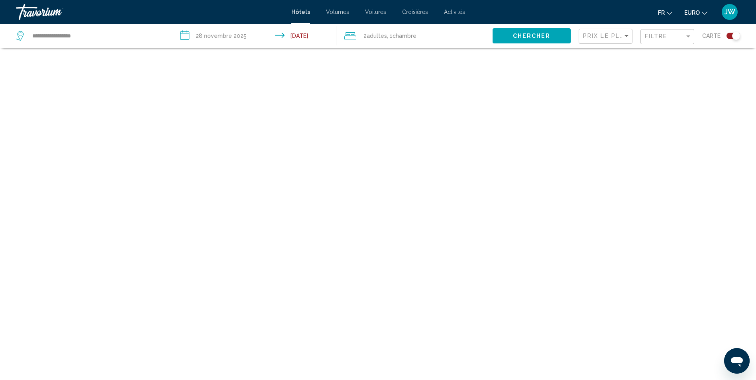
scroll to position [48, 0]
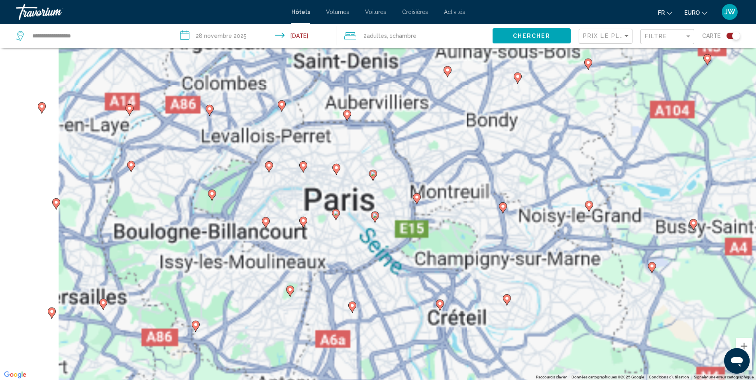
drag, startPoint x: 349, startPoint y: 192, endPoint x: 514, endPoint y: 254, distance: 176.7
click at [514, 255] on div "Pour activer le glissement avec le clavier, appuyez sur Alt+Entrée. Une fois ce…" at bounding box center [378, 190] width 756 height 380
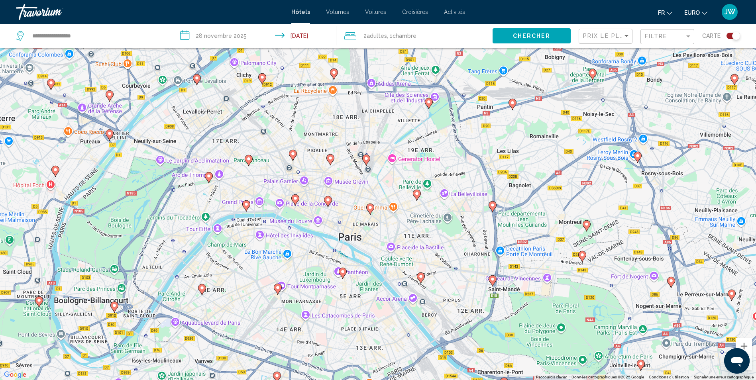
drag, startPoint x: 128, startPoint y: 224, endPoint x: 265, endPoint y: 311, distance: 162.2
click at [265, 311] on div "Pour activer le glissement avec le clavier, appuyez sur Alt+Entrée. Une fois ce…" at bounding box center [378, 190] width 756 height 380
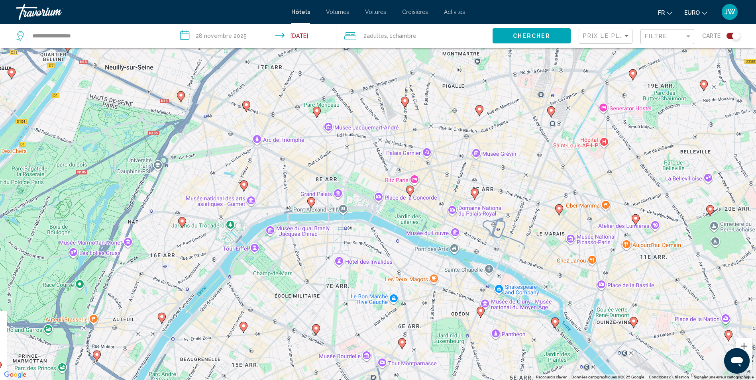
drag, startPoint x: 255, startPoint y: 202, endPoint x: 322, endPoint y: 285, distance: 106.8
click at [322, 284] on div "Pour activer le glissement avec le clavier, appuyez sur Alt+Entrée. Une fois ce…" at bounding box center [378, 190] width 756 height 380
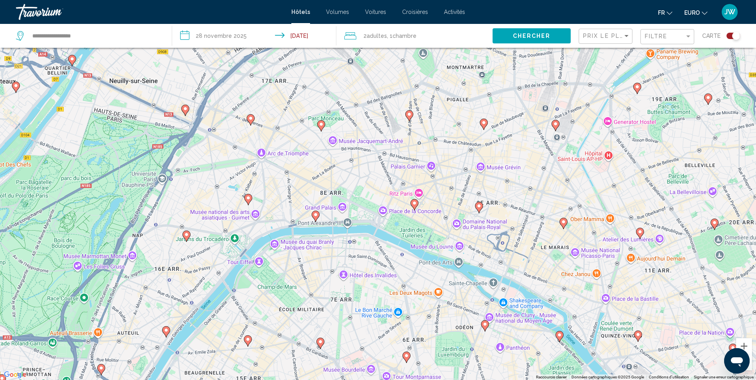
click at [321, 125] on image "Contenu principal" at bounding box center [321, 124] width 5 height 5
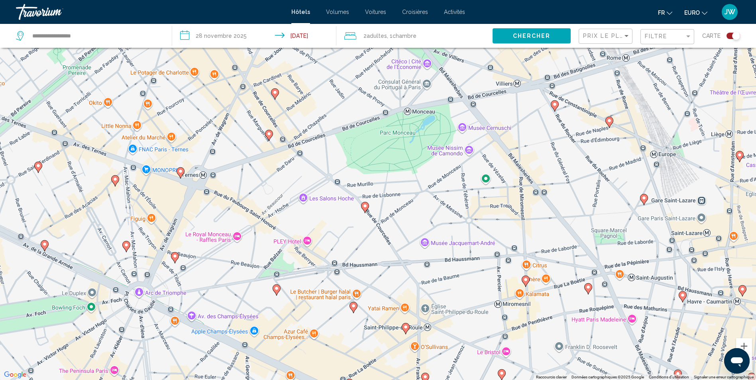
click at [173, 257] on image "Contenu principal" at bounding box center [175, 256] width 5 height 5
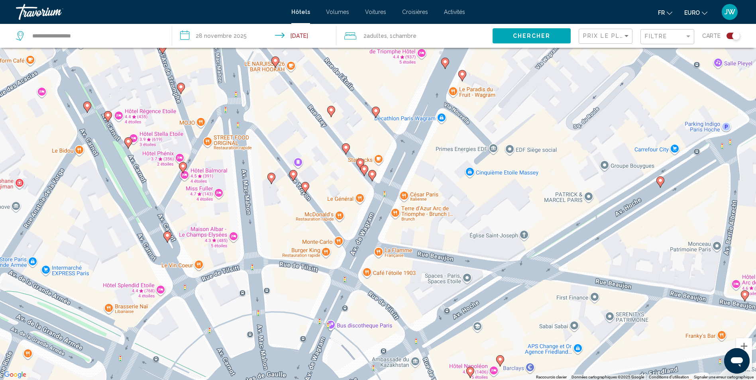
drag, startPoint x: 220, startPoint y: 228, endPoint x: 252, endPoint y: 306, distance: 84.0
click at [252, 306] on div "Pour naviguer, appuyez sur les touches fléchées. Pour activer le glissement ave…" at bounding box center [378, 190] width 756 height 380
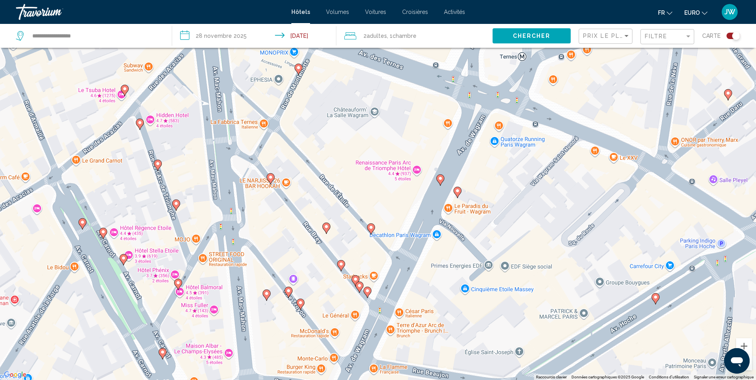
drag, startPoint x: 366, startPoint y: 182, endPoint x: 359, endPoint y: 296, distance: 114.2
click at [361, 300] on div "Pour naviguer, appuyez sur les touches fléchées. Pour activer le glissement ave…" at bounding box center [378, 190] width 756 height 380
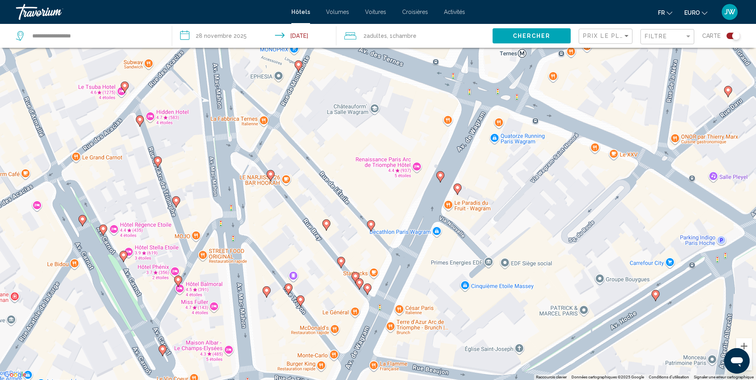
click at [416, 167] on div "Pour naviguer, appuyez sur les touches fléchées. Pour activer le glissement ave…" at bounding box center [378, 190] width 756 height 380
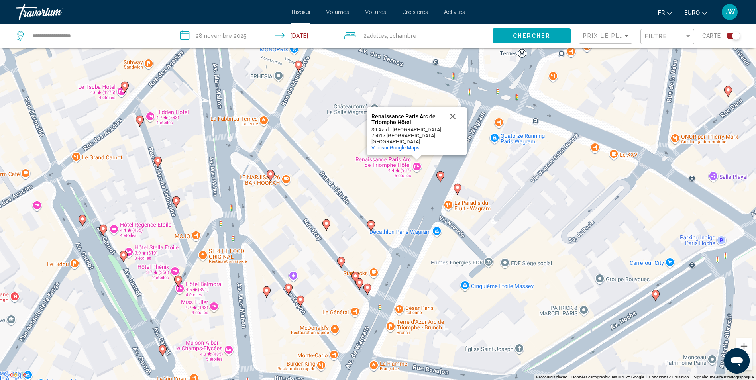
click at [388, 160] on div "Pour naviguer, appuyez sur les touches fléchées. Pour activer le glissement ave…" at bounding box center [378, 190] width 756 height 380
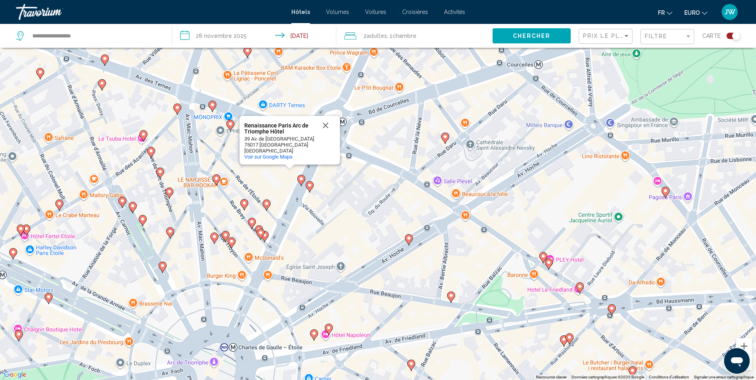
click at [120, 202] on icon "Contenu principal" at bounding box center [121, 202] width 7 height 10
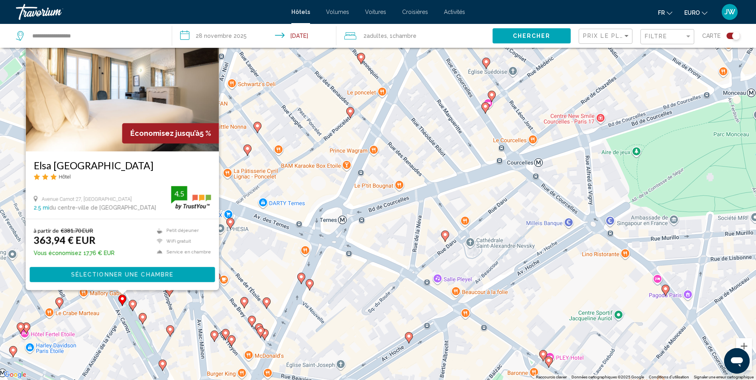
click at [133, 303] on image "Contenu principal" at bounding box center [132, 304] width 5 height 5
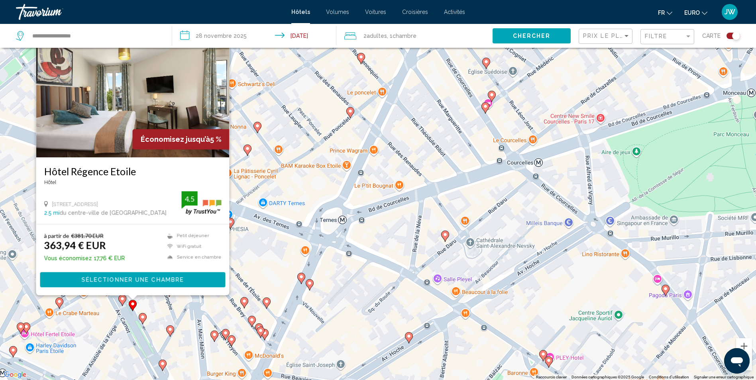
click at [143, 318] on image "Contenu principal" at bounding box center [142, 317] width 5 height 5
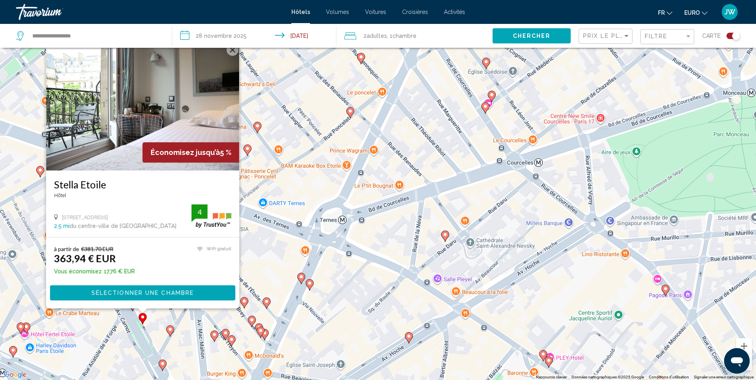
click at [172, 333] on icon "Contenu principal" at bounding box center [169, 331] width 7 height 10
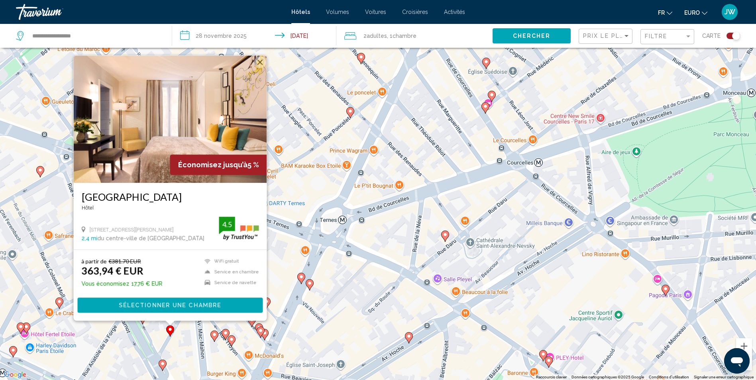
click at [162, 367] on icon "Contenu principal" at bounding box center [162, 365] width 7 height 10
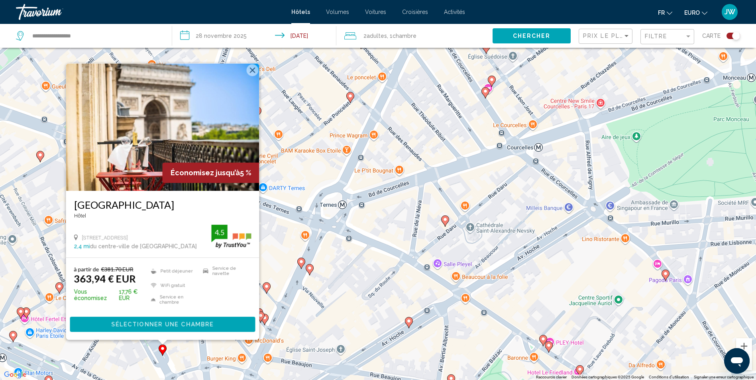
click at [296, 313] on div "Pour activer le glissement avec le clavier, appuyez sur Alt+Entrée. Une fois ce…" at bounding box center [378, 190] width 756 height 380
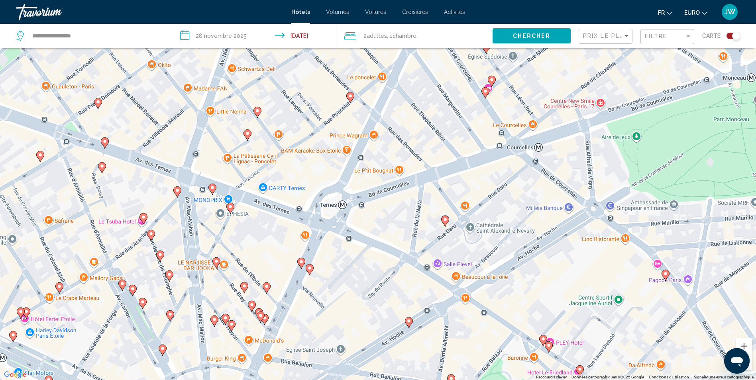
click at [215, 324] on icon "Contenu principal" at bounding box center [213, 321] width 7 height 10
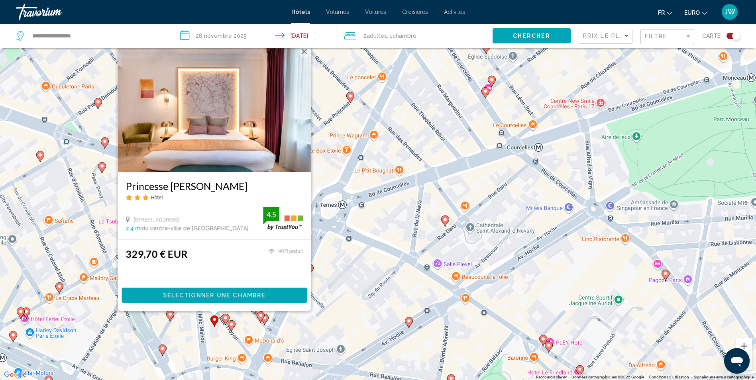
click at [225, 319] on image "Contenu principal" at bounding box center [225, 318] width 5 height 5
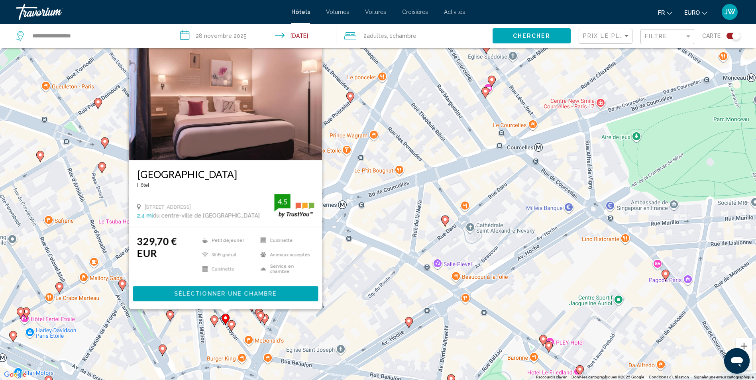
click at [231, 325] on image "Contenu principal" at bounding box center [231, 324] width 5 height 5
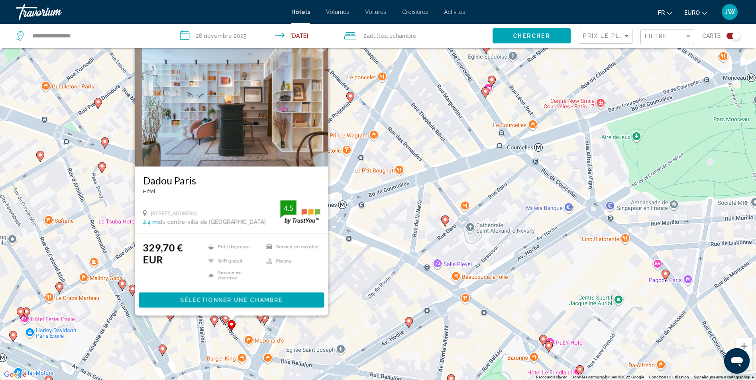
click at [265, 320] on image "Contenu principal" at bounding box center [264, 318] width 5 height 5
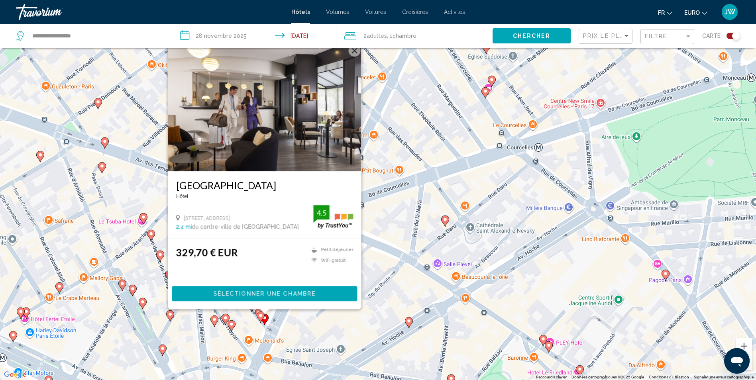
click at [257, 316] on gmp-advanced-marker "Contenu principal" at bounding box center [261, 317] width 8 height 12
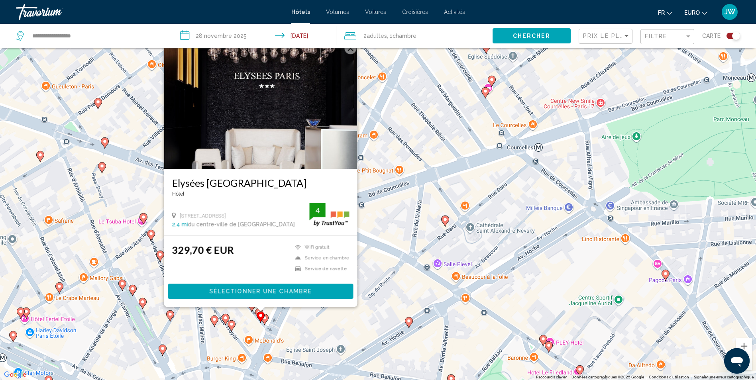
click at [252, 312] on icon "Contenu principal" at bounding box center [252, 306] width 8 height 11
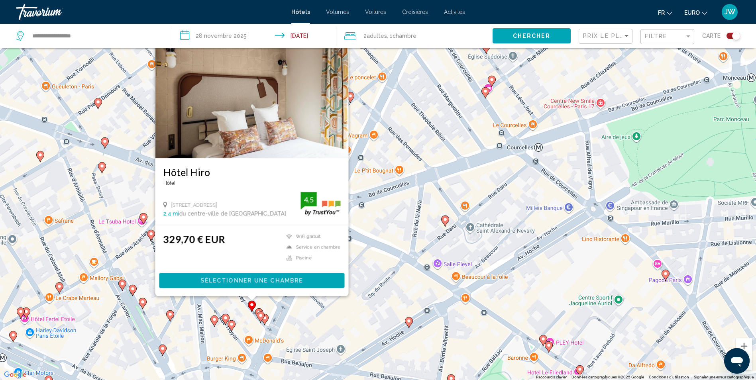
click at [105, 141] on image "Contenu principal" at bounding box center [104, 141] width 5 height 5
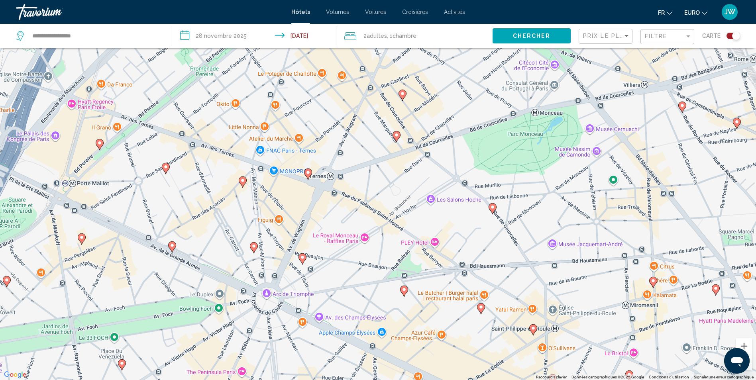
drag, startPoint x: 314, startPoint y: 265, endPoint x: 303, endPoint y: 164, distance: 101.8
click at [303, 164] on div "Pour activer le glissement avec le clavier, appuyez sur Alt+Entrée. Une fois ce…" at bounding box center [378, 190] width 756 height 380
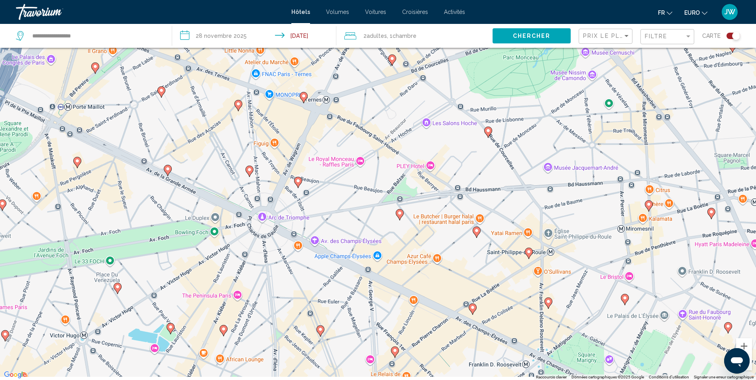
drag, startPoint x: 332, startPoint y: 247, endPoint x: 333, endPoint y: 155, distance: 92.0
click at [333, 155] on div "Pour activer le glissement avec le clavier, appuyez sur Alt+Entrée. Une fois ce…" at bounding box center [378, 190] width 756 height 380
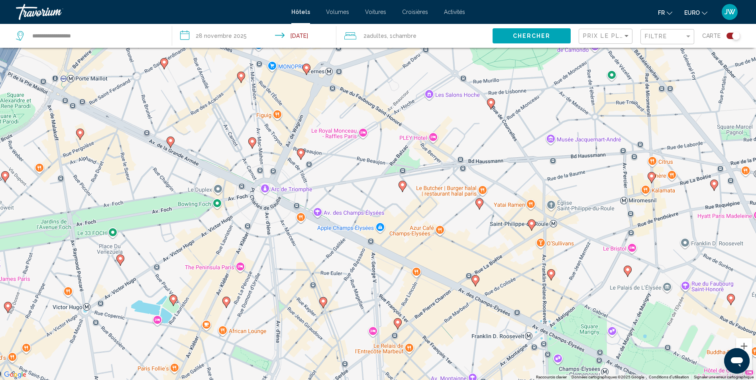
click at [173, 299] on image "Contenu principal" at bounding box center [173, 298] width 5 height 5
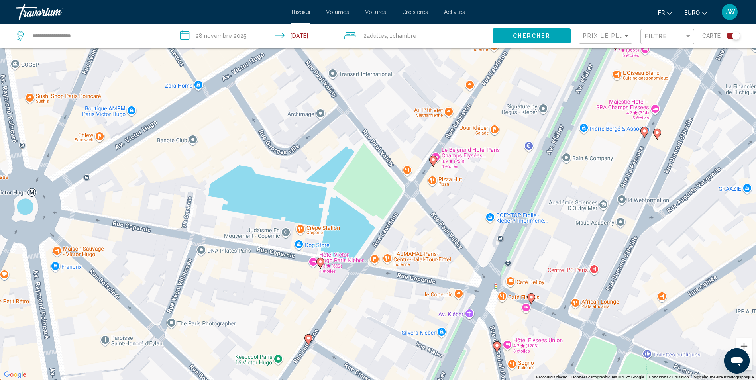
click at [436, 155] on div "Pour activer le glissement avec le clavier, appuyez sur Alt+Entrée. Une fois ce…" at bounding box center [378, 190] width 756 height 380
click at [464, 151] on div "Pour activer le glissement avec le clavier, appuyez sur Alt+Entrée. Une fois ce…" at bounding box center [378, 190] width 756 height 380
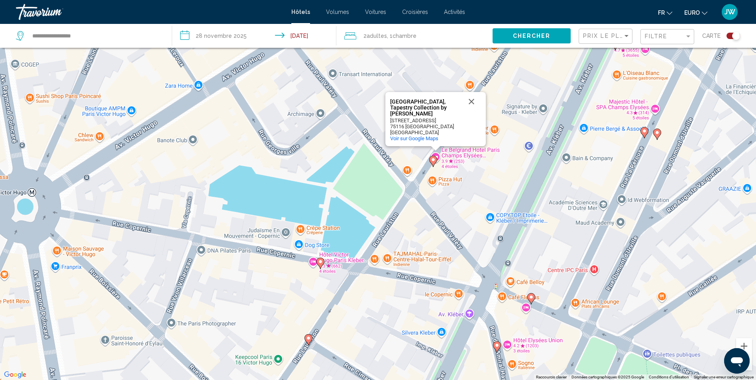
click at [432, 107] on div "Le Belgrand Hotel Paris Champs Elysées, Tapestry Collection by Hilton" at bounding box center [426, 108] width 72 height 18
click at [453, 156] on div "Pour activer le glissement avec le clavier, appuyez sur Alt+Entrée. Une fois ce…" at bounding box center [378, 190] width 756 height 380
click at [321, 261] on image "Contenu principal" at bounding box center [320, 261] width 5 height 5
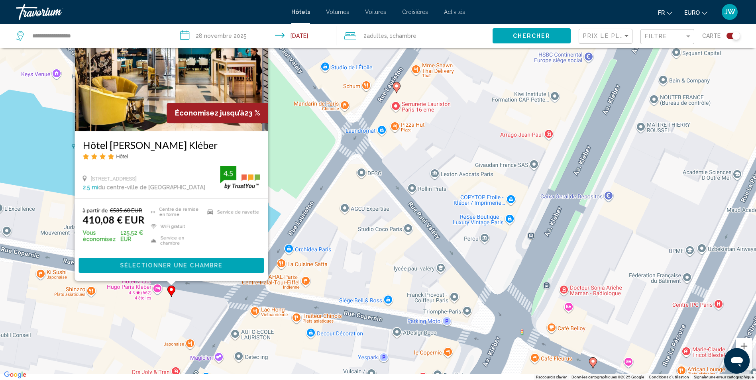
drag, startPoint x: 400, startPoint y: 296, endPoint x: 410, endPoint y: 195, distance: 101.3
click at [412, 187] on div "Pour activer le glissement avec le clavier, appuyez sur Alt+Entrée. Une fois ce…" at bounding box center [378, 190] width 756 height 380
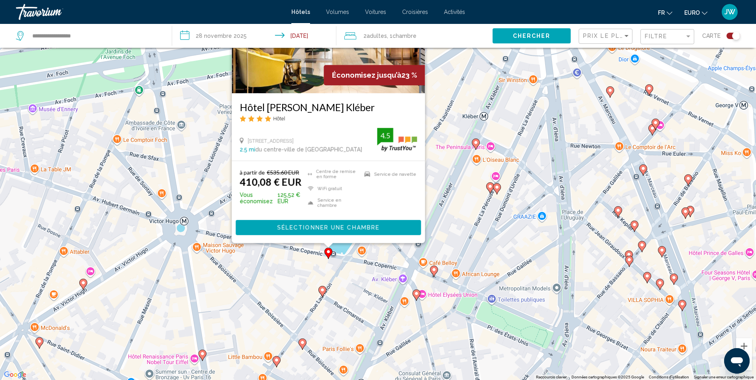
click at [322, 292] on image "Contenu principal" at bounding box center [322, 290] width 5 height 5
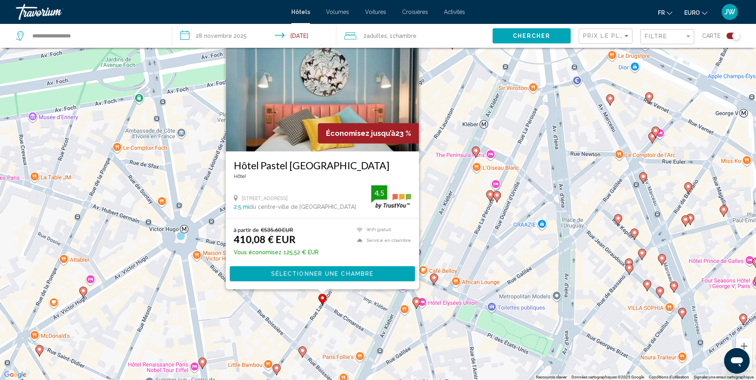
click at [436, 277] on image "Contenu principal" at bounding box center [434, 277] width 5 height 5
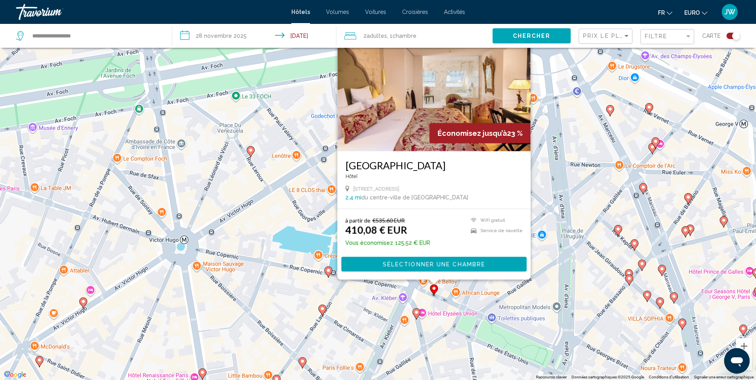
click at [415, 313] on image "Contenu principal" at bounding box center [416, 312] width 5 height 5
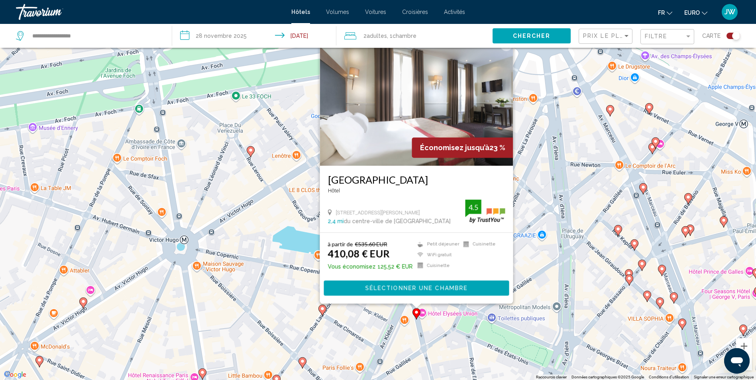
click at [619, 233] on icon "Contenu principal" at bounding box center [617, 231] width 7 height 10
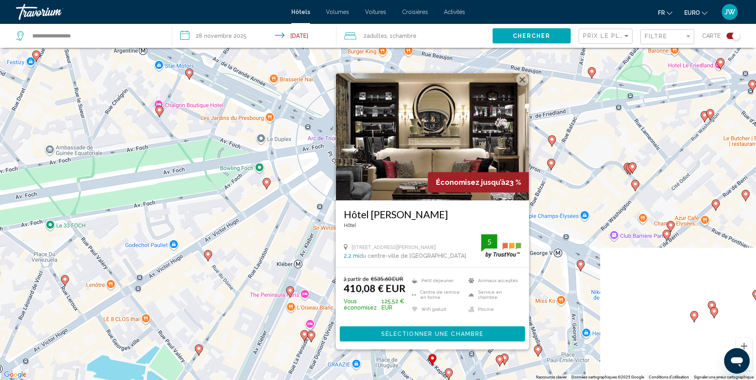
drag, startPoint x: 474, startPoint y: 225, endPoint x: 267, endPoint y: 278, distance: 213.5
click at [267, 278] on div "Pour activer le glissement avec le clavier, appuyez sur Alt+Entrée. Une fois ce…" at bounding box center [378, 190] width 756 height 380
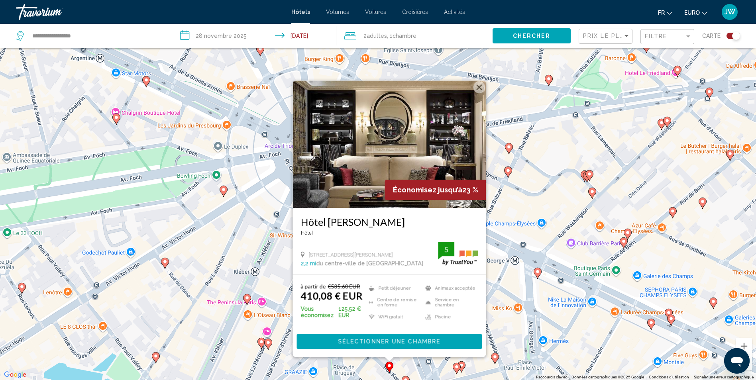
click at [119, 120] on icon "Contenu principal" at bounding box center [115, 119] width 7 height 10
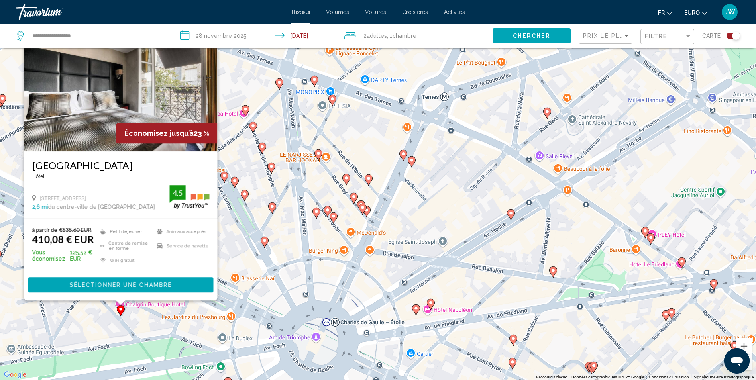
click at [319, 153] on image "Contenu principal" at bounding box center [318, 153] width 5 height 5
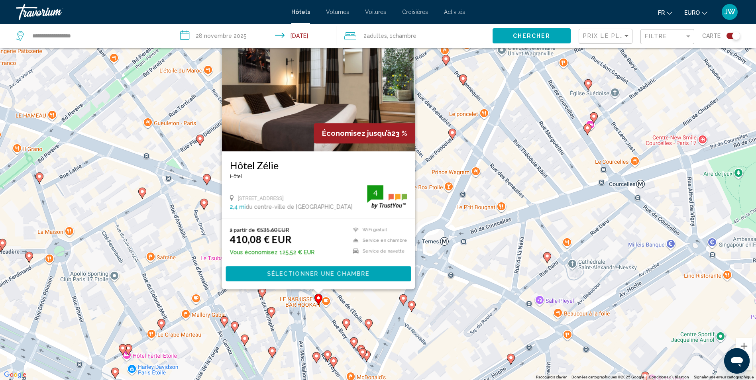
click at [208, 180] on image "Contenu principal" at bounding box center [206, 178] width 5 height 5
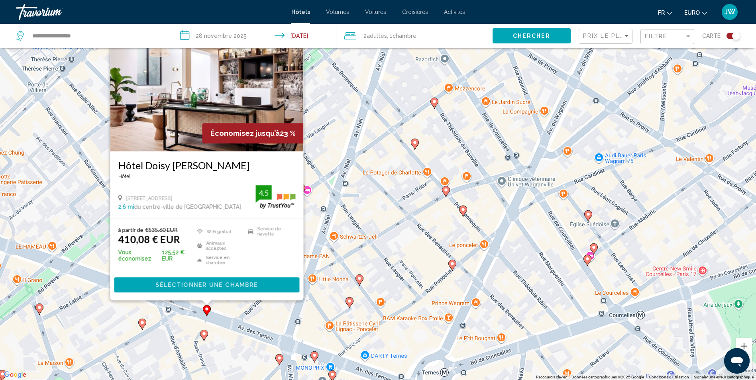
click at [206, 337] on icon "Contenu principal" at bounding box center [204, 335] width 8 height 11
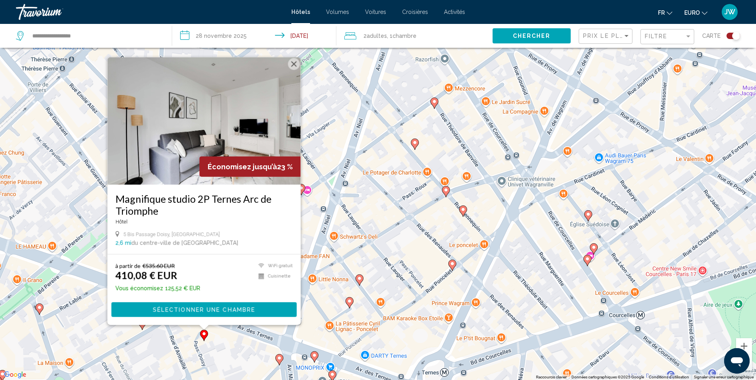
click at [349, 302] on image "Contenu principal" at bounding box center [349, 301] width 5 height 5
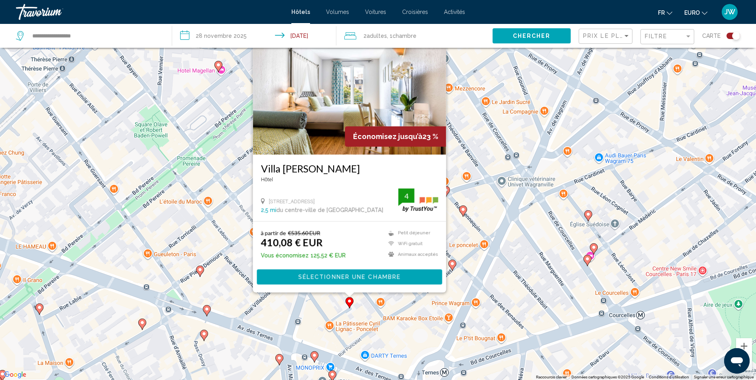
click at [732, 36] on div "Basculer la carte" at bounding box center [733, 36] width 14 height 6
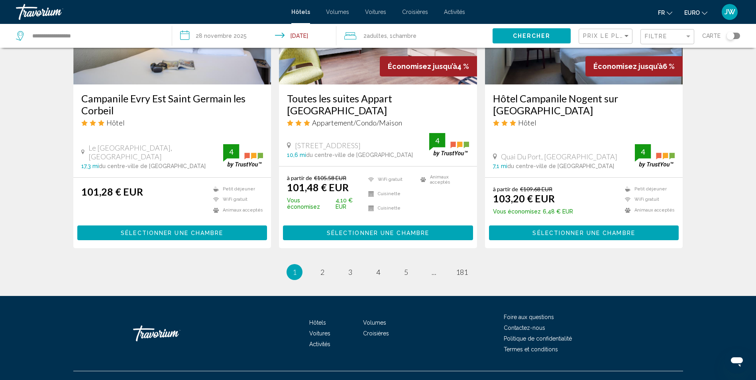
scroll to position [1047, 0]
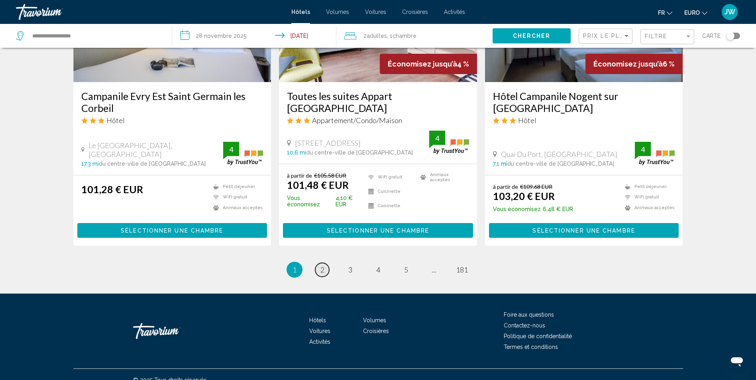
click at [323, 265] on span "2" at bounding box center [322, 269] width 4 height 9
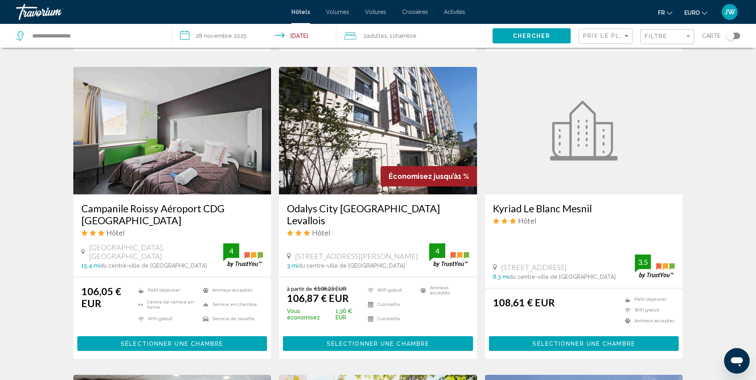
scroll to position [612, 0]
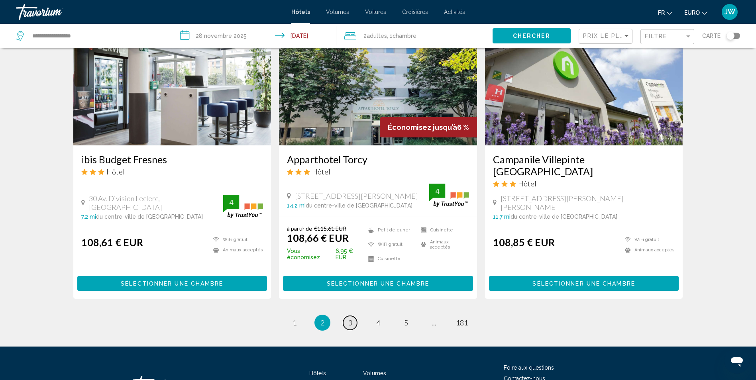
click at [347, 316] on link "page 3" at bounding box center [350, 323] width 14 height 14
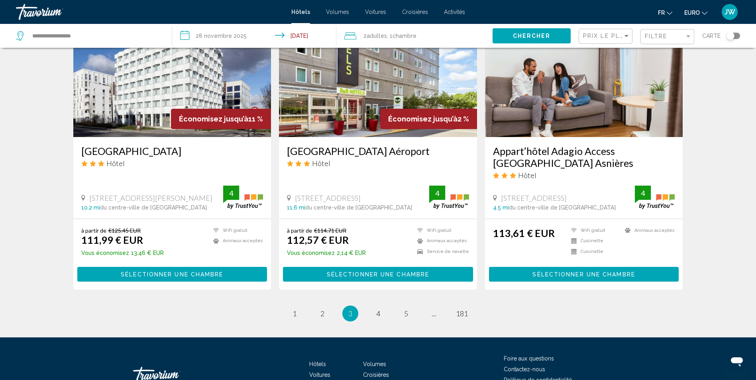
scroll to position [956, 0]
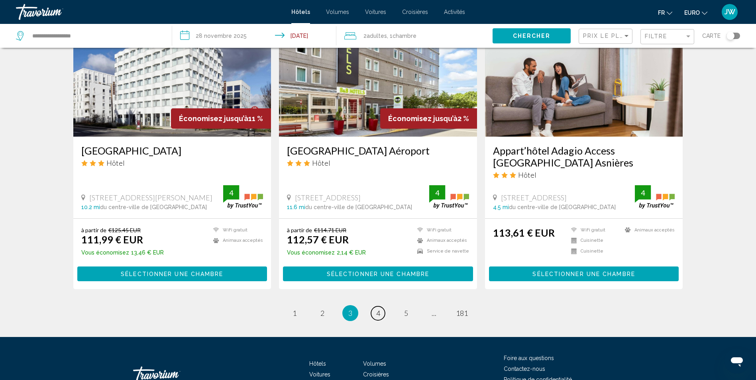
click at [379, 309] on span "4" at bounding box center [378, 313] width 4 height 9
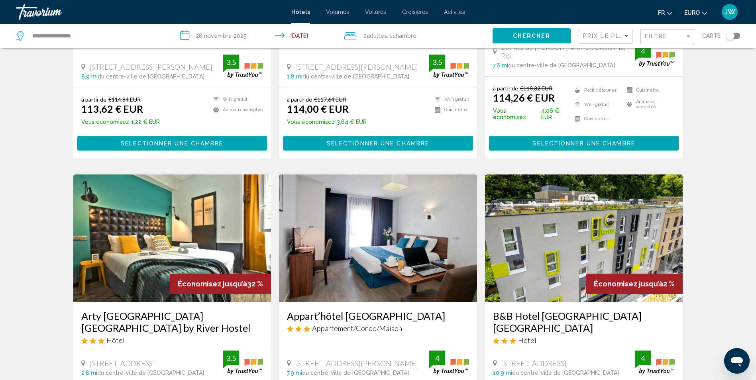
scroll to position [239, 0]
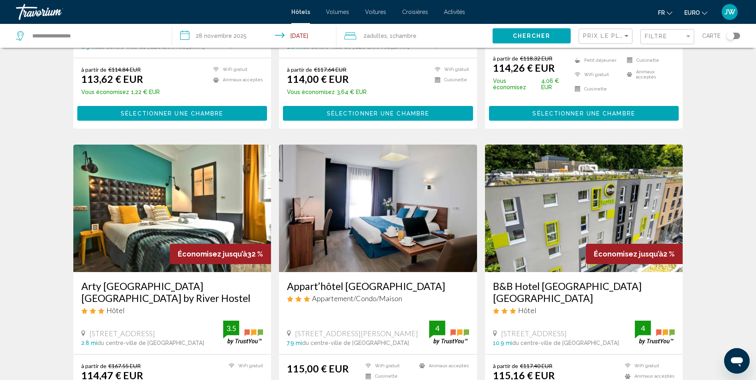
click at [178, 187] on img "Contenu principal" at bounding box center [172, 209] width 198 height 128
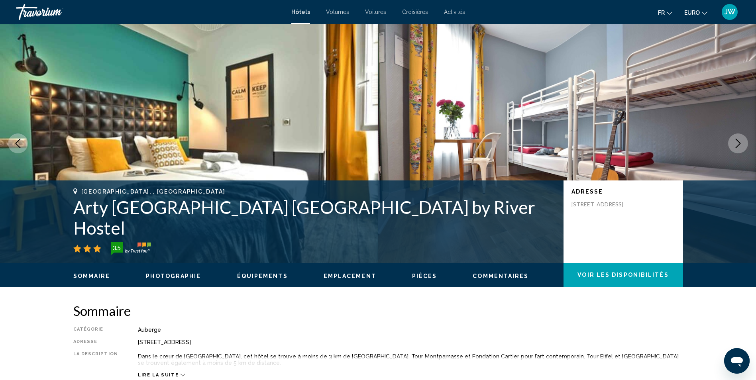
click at [740, 142] on icon "Image suivante" at bounding box center [738, 144] width 10 height 10
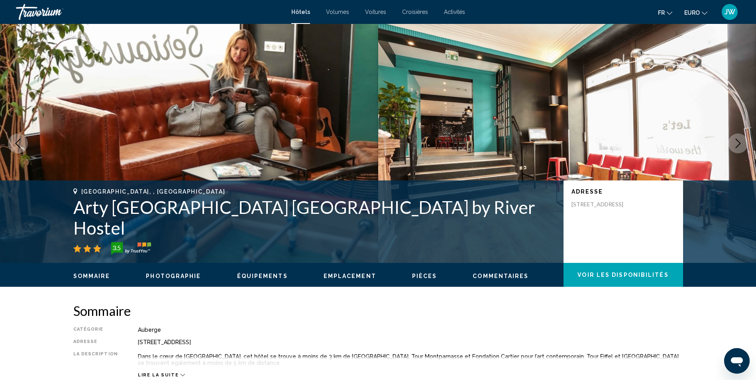
click at [738, 142] on icon "Image suivante" at bounding box center [738, 144] width 10 height 10
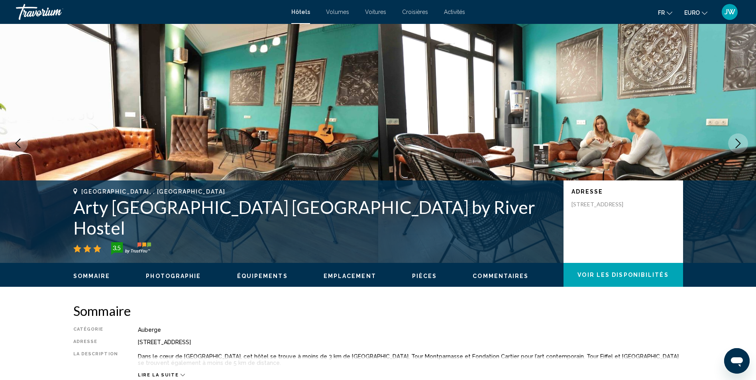
click at [738, 142] on icon "Image suivante" at bounding box center [738, 144] width 10 height 10
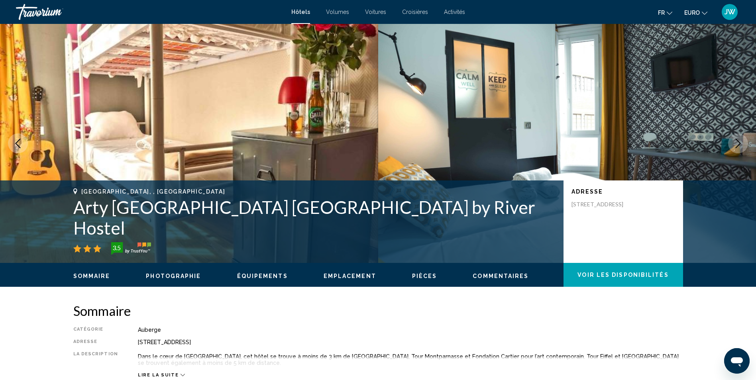
click at [738, 142] on icon "Image suivante" at bounding box center [738, 144] width 10 height 10
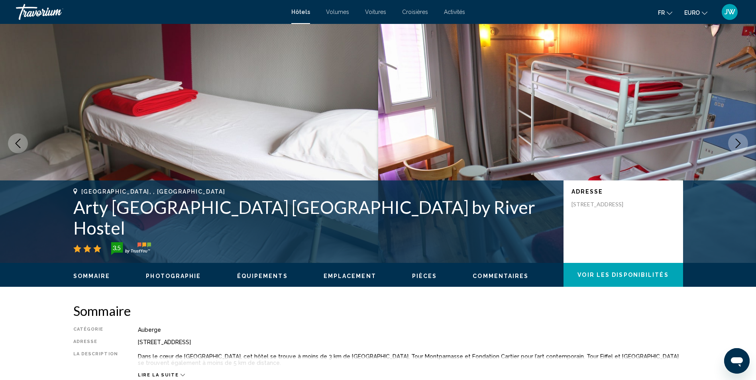
click at [17, 142] on icon "Image précédente" at bounding box center [18, 144] width 5 height 10
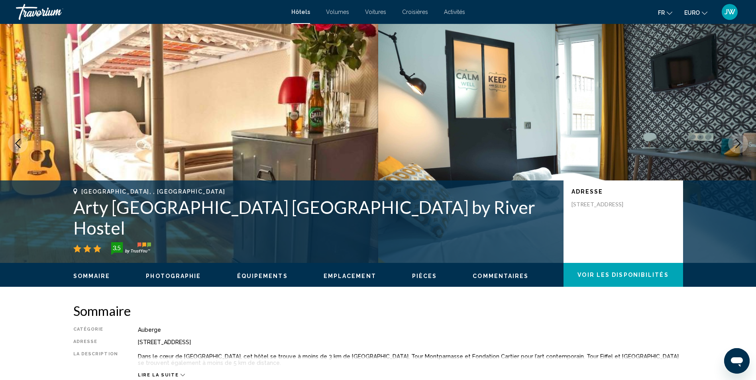
click at [17, 142] on icon "Image précédente" at bounding box center [18, 144] width 5 height 10
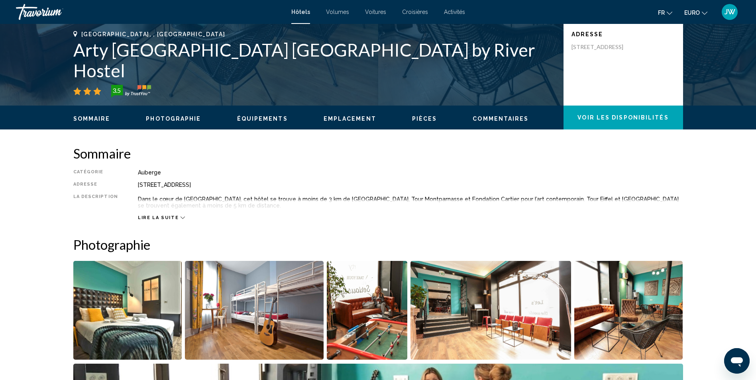
scroll to position [199, 0]
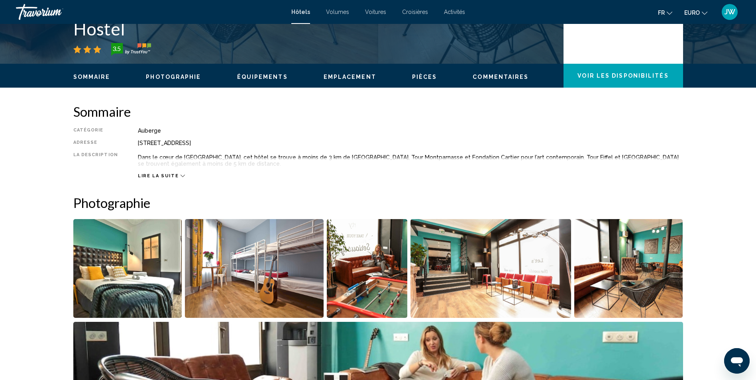
click at [152, 174] on span "Lire la suite" at bounding box center [158, 175] width 41 height 5
click at [165, 175] on span "Lire moins" at bounding box center [154, 175] width 33 height 5
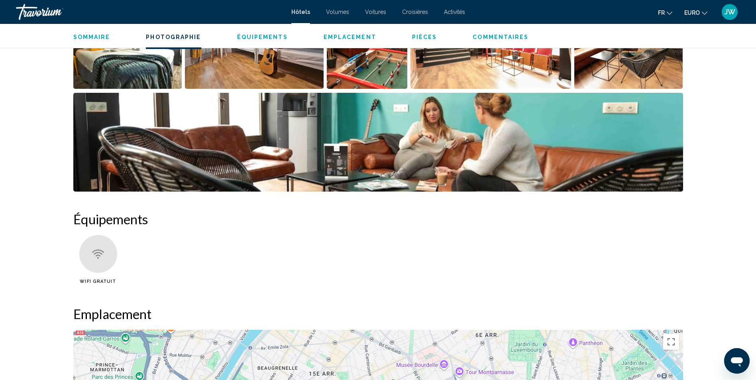
scroll to position [384, 0]
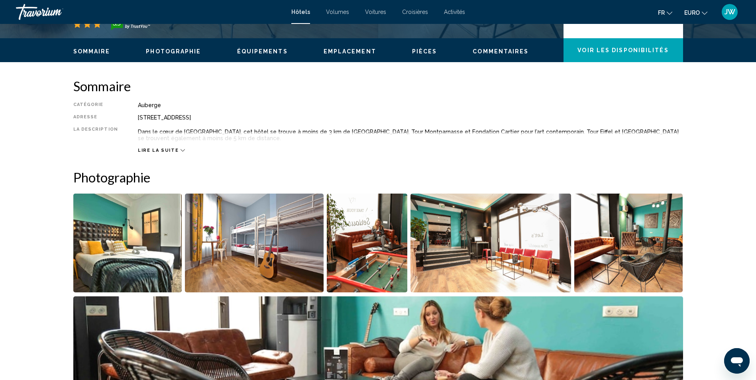
click at [489, 54] on span "Commentaires" at bounding box center [501, 51] width 56 height 6
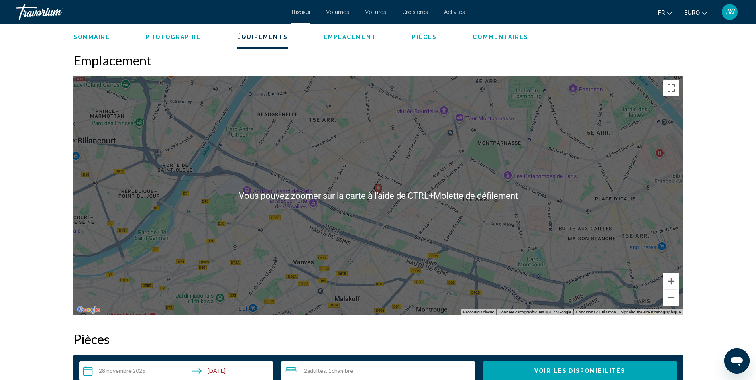
scroll to position [683, 0]
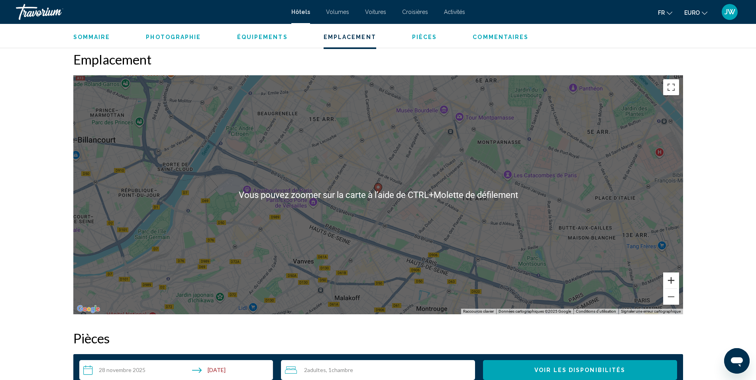
click at [673, 281] on button "Zoom avant" at bounding box center [671, 281] width 16 height 16
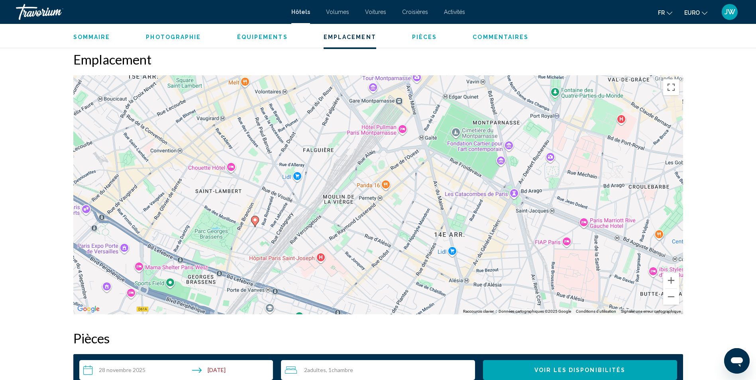
drag, startPoint x: 547, startPoint y: 197, endPoint x: 426, endPoint y: 228, distance: 125.7
click at [424, 229] on div "Pour activer le glissement avec le clavier, appuyez sur Alt+Entrée. Une fois ce…" at bounding box center [378, 194] width 610 height 239
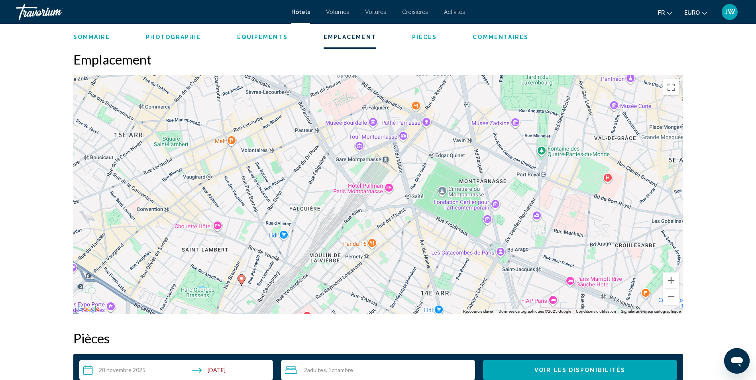
drag, startPoint x: 496, startPoint y: 134, endPoint x: 481, endPoint y: 195, distance: 62.4
click at [481, 195] on div "Pour activer le glissement avec le clavier, appuyez sur Alt+Entrée. Une fois ce…" at bounding box center [378, 194] width 610 height 239
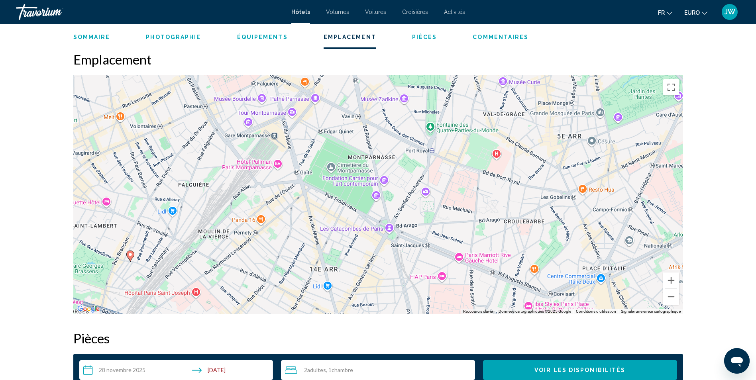
drag, startPoint x: 516, startPoint y: 208, endPoint x: 442, endPoint y: 146, distance: 96.4
click at [442, 146] on div "Pour activer le glissement avec le clavier, appuyez sur Alt+Entrée. Une fois ce…" at bounding box center [378, 194] width 610 height 239
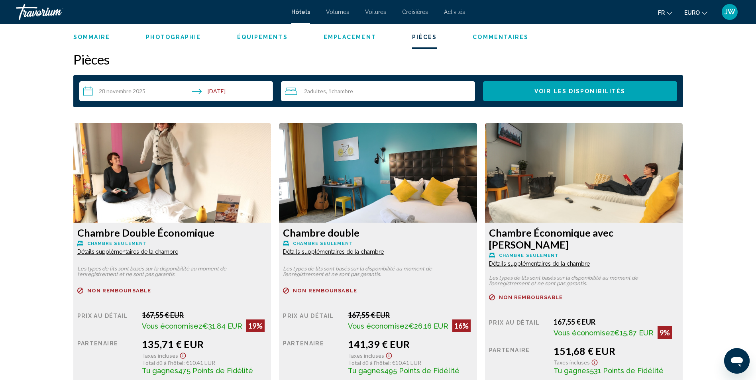
scroll to position [1002, 0]
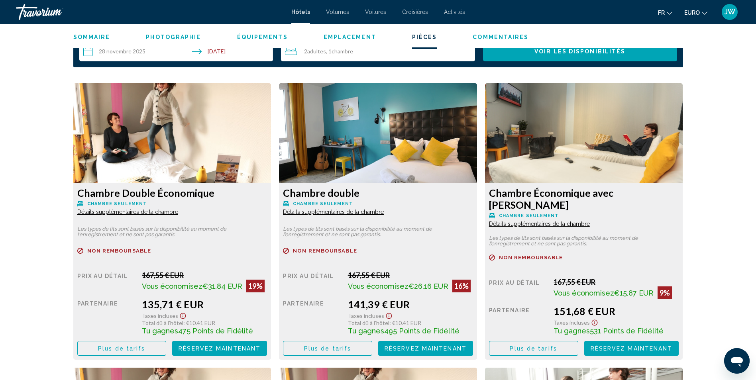
click at [126, 345] on span "Plus de tarifs" at bounding box center [121, 348] width 47 height 6
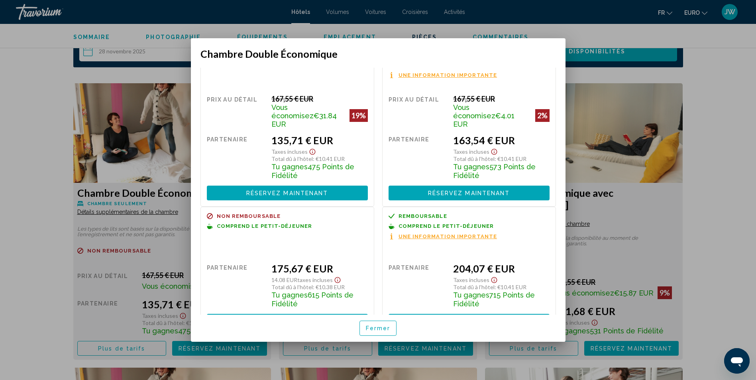
scroll to position [35, 0]
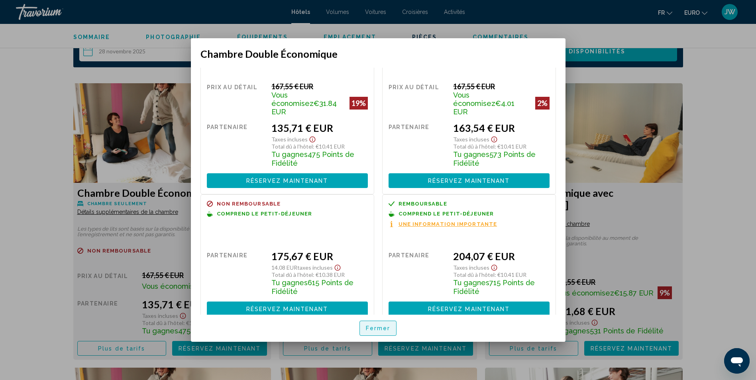
drag, startPoint x: 371, startPoint y: 328, endPoint x: 324, endPoint y: 317, distance: 47.9
click at [370, 328] on span "Fermer" at bounding box center [378, 329] width 25 height 6
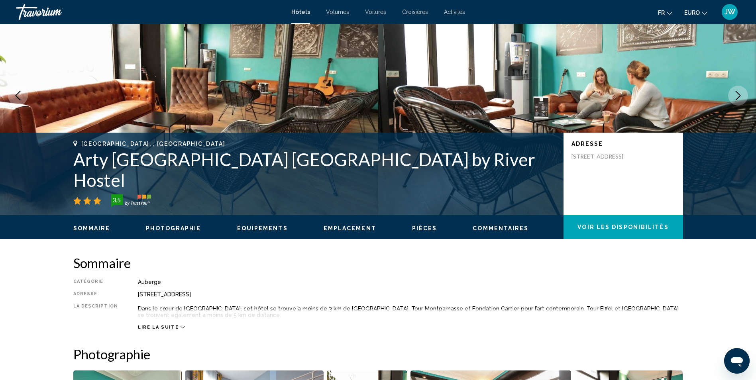
scroll to position [46, 0]
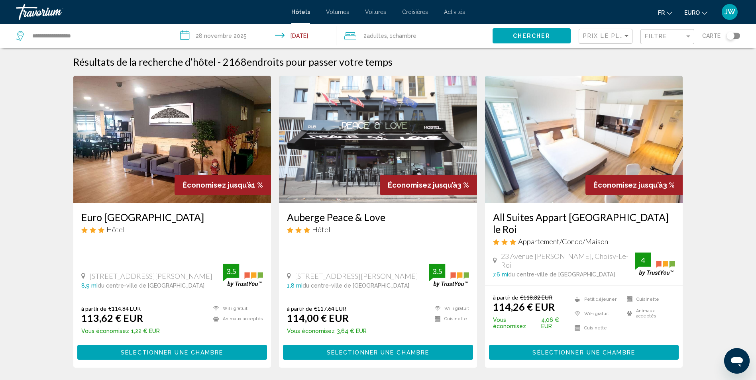
click at [349, 136] on img "Contenu principal" at bounding box center [378, 140] width 198 height 128
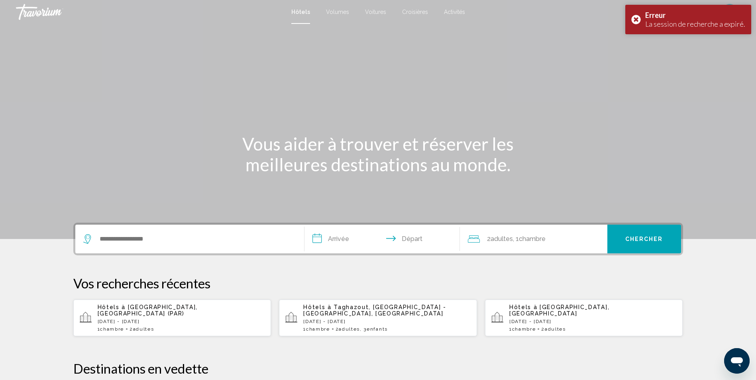
click at [141, 319] on p "jeu., 27 nov. - dim., 30 nov." at bounding box center [181, 322] width 167 height 6
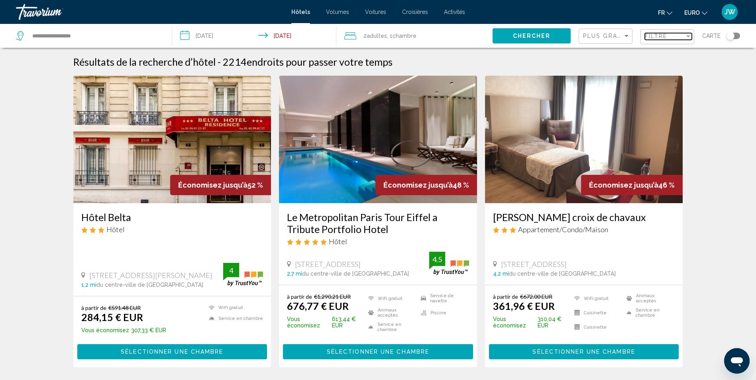
click at [667, 37] on span "Filtre" at bounding box center [656, 36] width 23 height 6
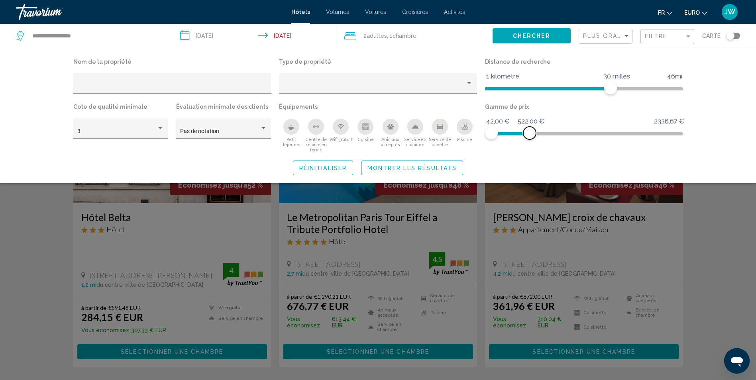
drag, startPoint x: 677, startPoint y: 135, endPoint x: 530, endPoint y: 139, distance: 147.5
click at [530, 139] on span "Filtres d’hôtel" at bounding box center [529, 133] width 13 height 13
drag, startPoint x: 609, startPoint y: 86, endPoint x: 507, endPoint y: 82, distance: 102.1
click at [507, 82] on span "Filtres d’hôtel" at bounding box center [507, 88] width 13 height 13
click at [506, 89] on span "Filtres d’hôtel" at bounding box center [507, 88] width 13 height 13
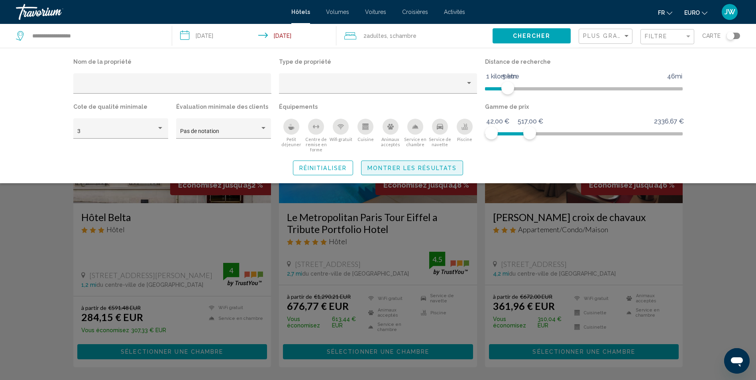
click at [381, 168] on span "Montrer les résultats" at bounding box center [411, 168] width 89 height 6
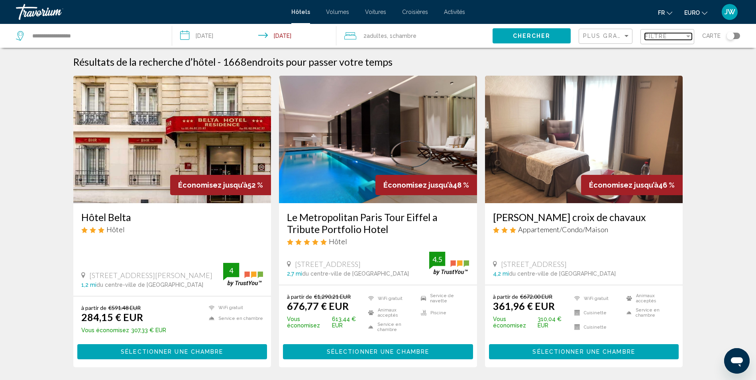
click at [662, 37] on span "Filtre" at bounding box center [656, 36] width 23 height 6
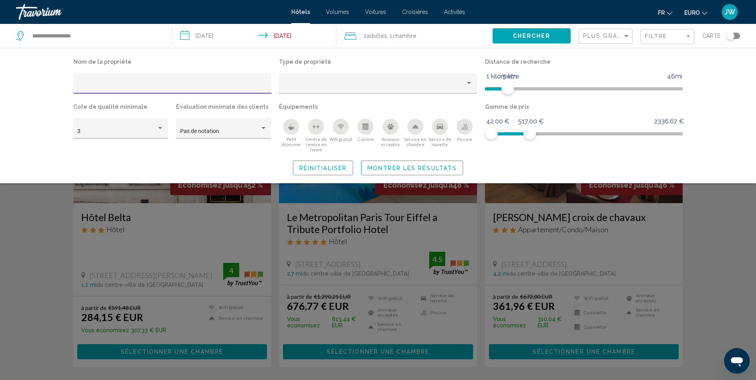
click at [382, 168] on span "Montrer les résultats" at bounding box center [411, 168] width 89 height 6
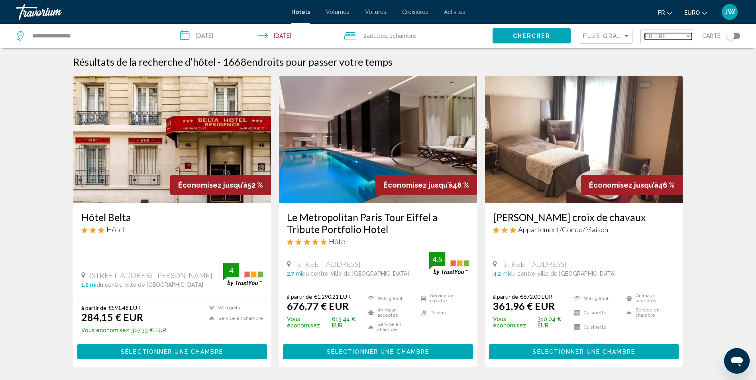
click at [670, 38] on div "Filtre" at bounding box center [665, 36] width 40 height 6
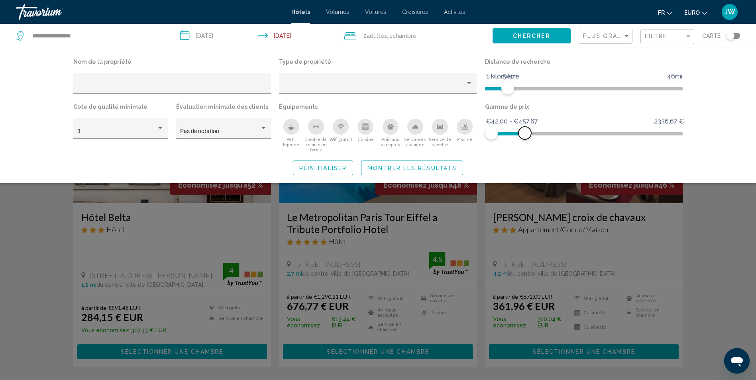
drag, startPoint x: 532, startPoint y: 130, endPoint x: 525, endPoint y: 131, distance: 7.3
click at [525, 131] on span "Filtres d’hôtel" at bounding box center [524, 133] width 13 height 13
click at [510, 89] on span "Filtres d’hôtel" at bounding box center [512, 88] width 13 height 13
click at [230, 127] on div "Pas de notation" at bounding box center [223, 131] width 86 height 16
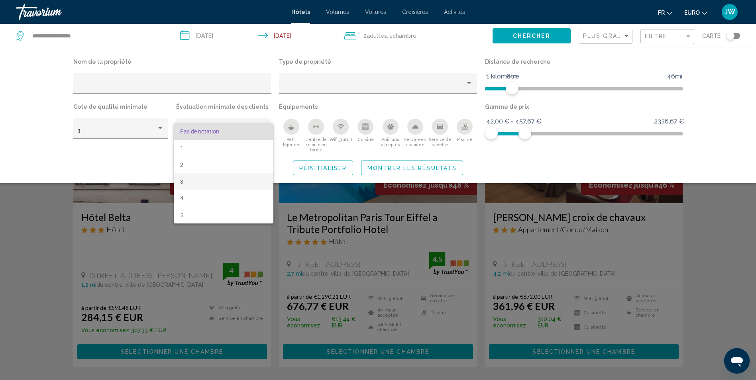
click at [195, 179] on span "3" at bounding box center [223, 181] width 86 height 17
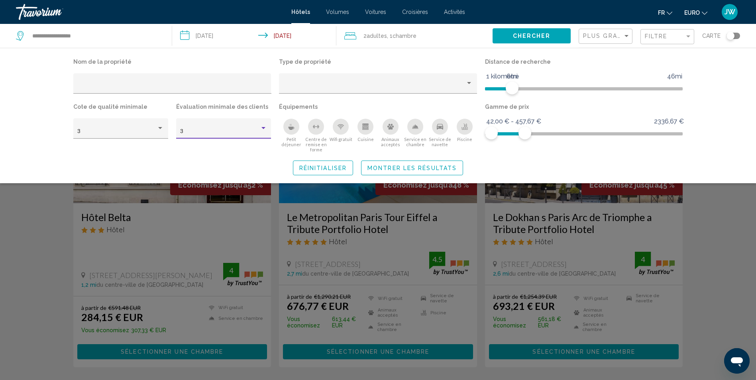
click at [336, 171] on span "Réinitialiser" at bounding box center [322, 168] width 47 height 6
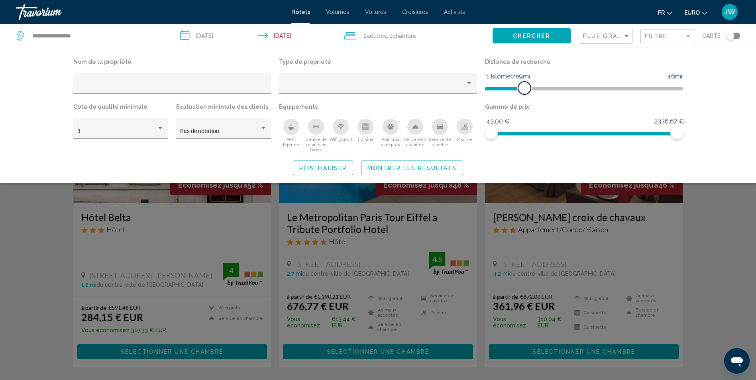
drag, startPoint x: 612, startPoint y: 88, endPoint x: 522, endPoint y: 92, distance: 89.7
click at [522, 92] on span "Filtres d’hôtel" at bounding box center [524, 88] width 13 height 13
drag, startPoint x: 677, startPoint y: 135, endPoint x: 522, endPoint y: 138, distance: 155.8
click at [522, 138] on span "Filtres d’hôtel" at bounding box center [521, 133] width 13 height 13
drag, startPoint x: 522, startPoint y: 135, endPoint x: 528, endPoint y: 134, distance: 6.1
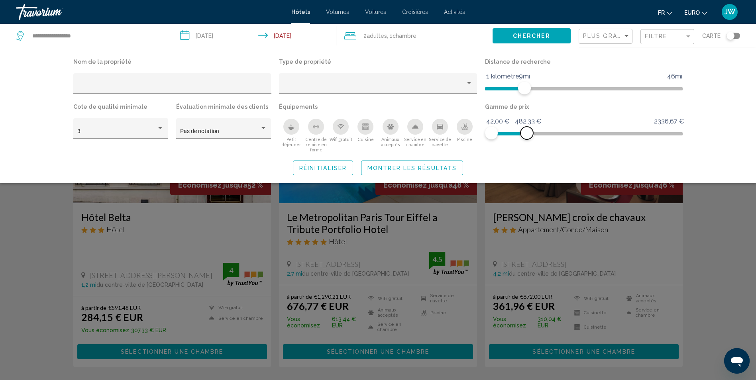
click at [528, 134] on span "Filtres d’hôtel" at bounding box center [526, 133] width 13 height 13
click at [236, 127] on div "Pas de notation" at bounding box center [223, 131] width 86 height 16
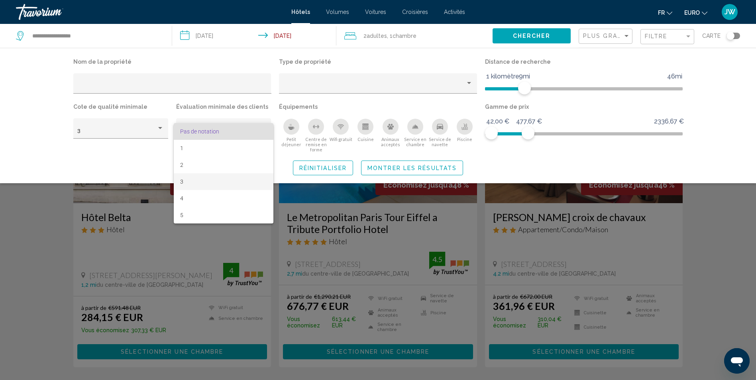
click at [199, 177] on span "3" at bounding box center [223, 181] width 86 height 17
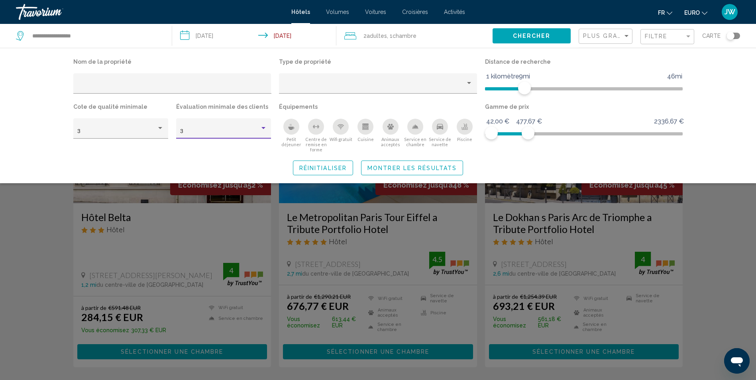
click at [391, 169] on span "Montrer les résultats" at bounding box center [411, 168] width 89 height 6
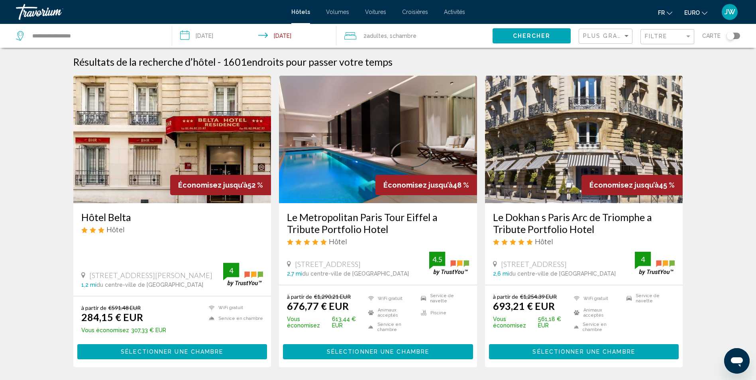
click at [605, 32] on div "Plus grandes économies" at bounding box center [606, 36] width 47 height 15
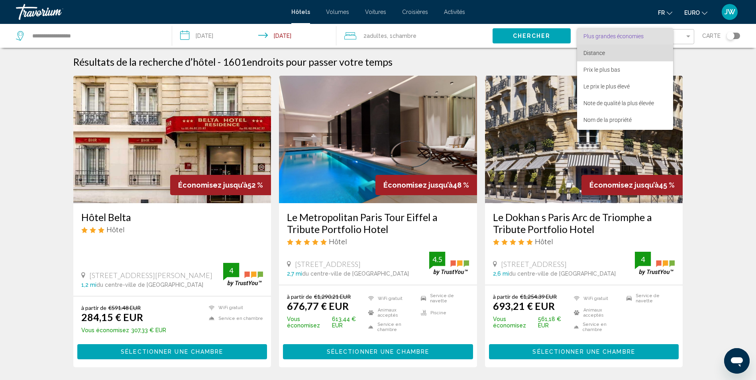
click at [603, 54] on span "Distance" at bounding box center [594, 53] width 22 height 6
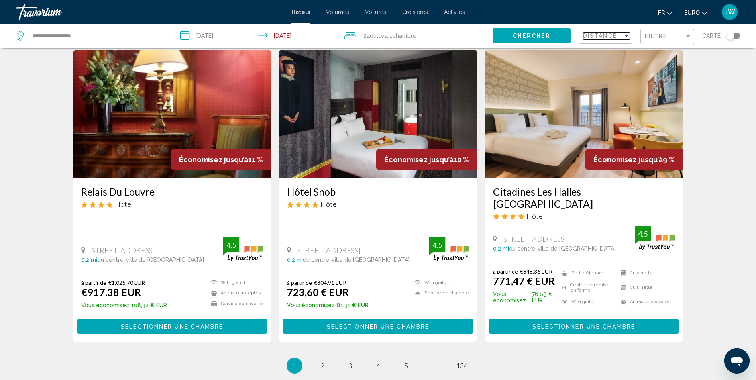
scroll to position [916, 0]
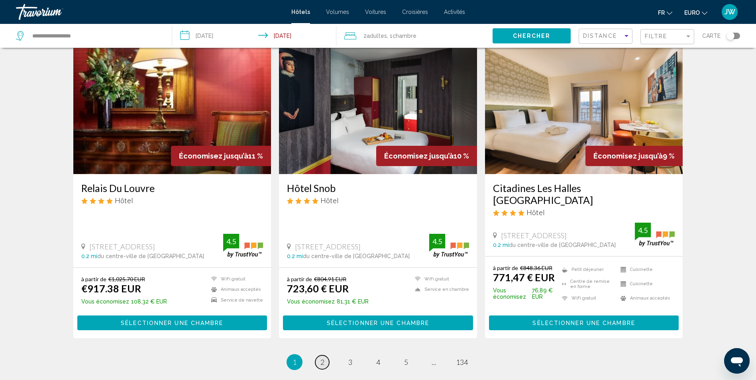
click at [326, 355] on link "page 2" at bounding box center [322, 362] width 14 height 14
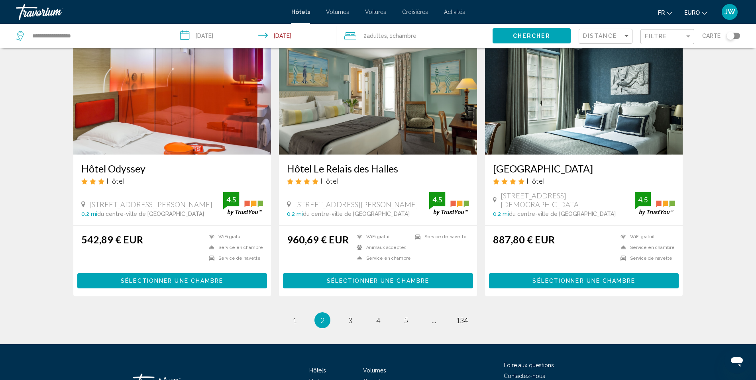
scroll to position [985, 0]
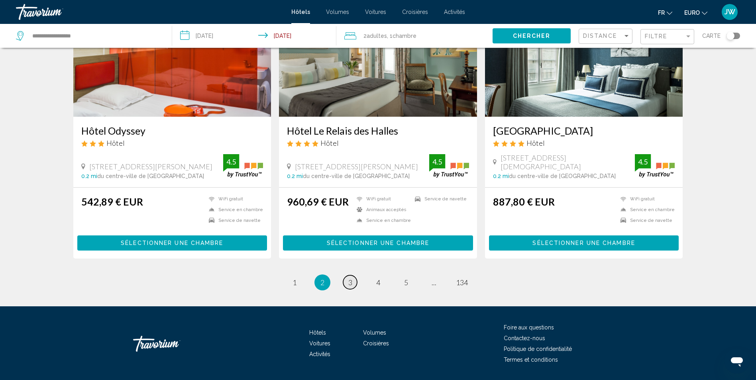
click at [351, 278] on span "3" at bounding box center [350, 282] width 4 height 9
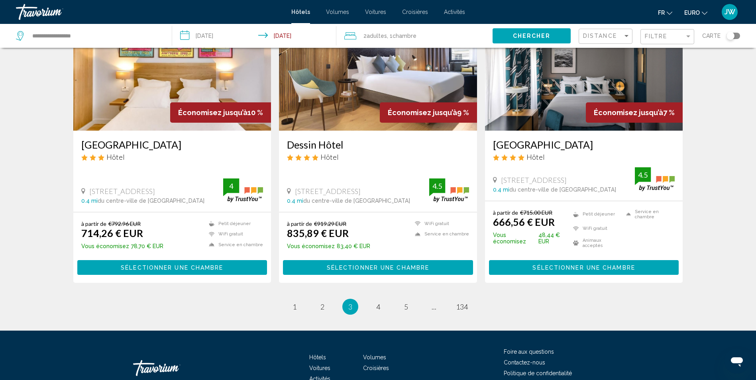
scroll to position [996, 0]
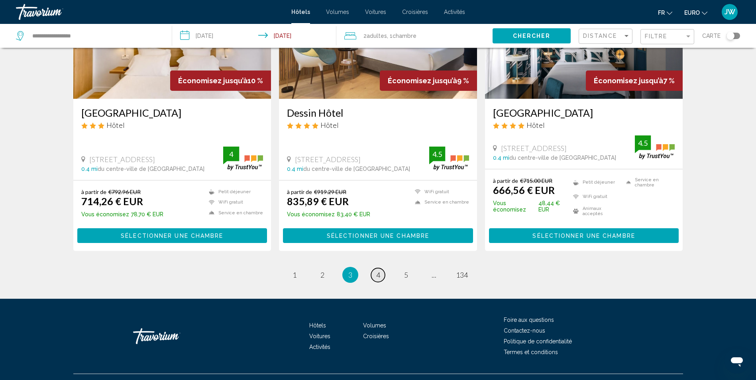
click at [380, 271] on span "4" at bounding box center [378, 275] width 4 height 9
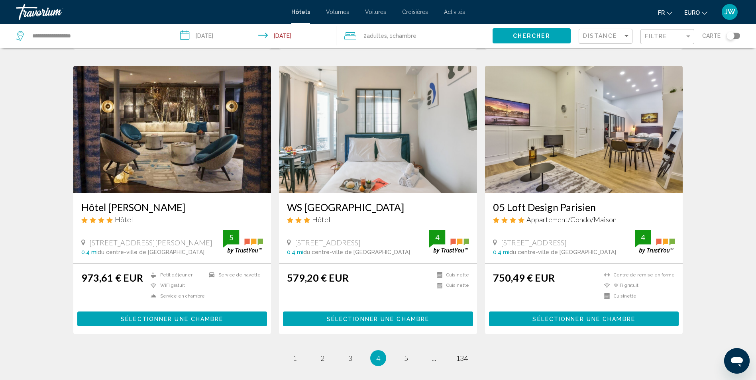
scroll to position [916, 0]
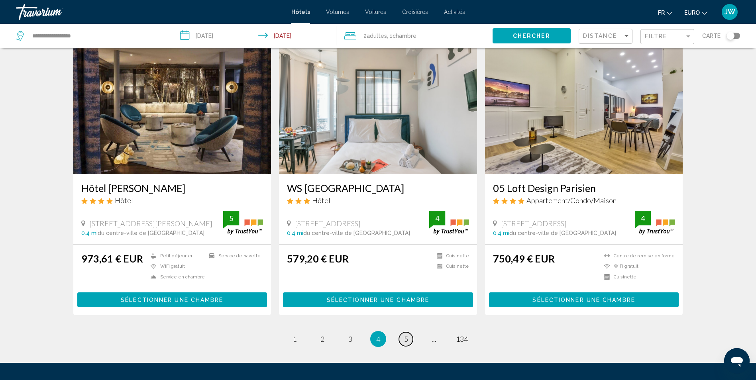
click at [403, 337] on link "page 5" at bounding box center [406, 339] width 14 height 14
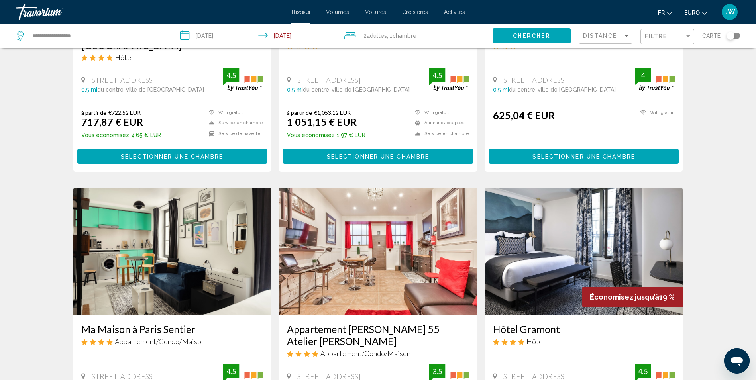
scroll to position [916, 0]
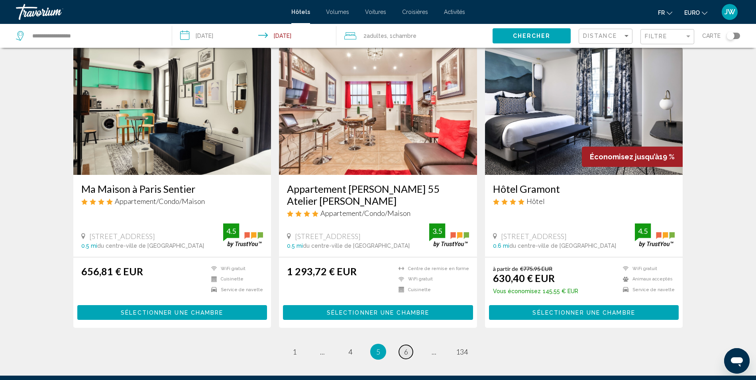
click at [406, 345] on link "page 6" at bounding box center [406, 352] width 14 height 14
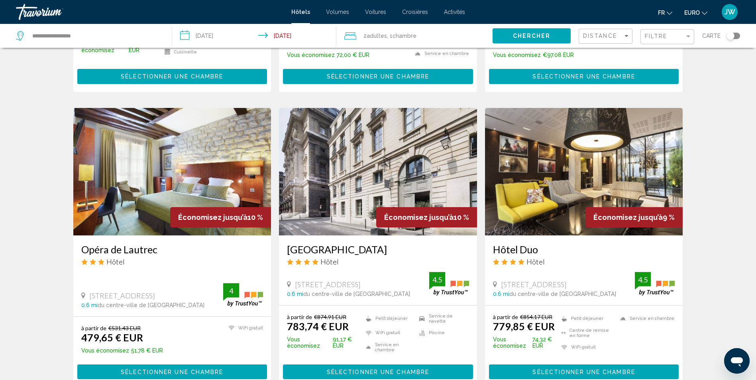
scroll to position [598, 0]
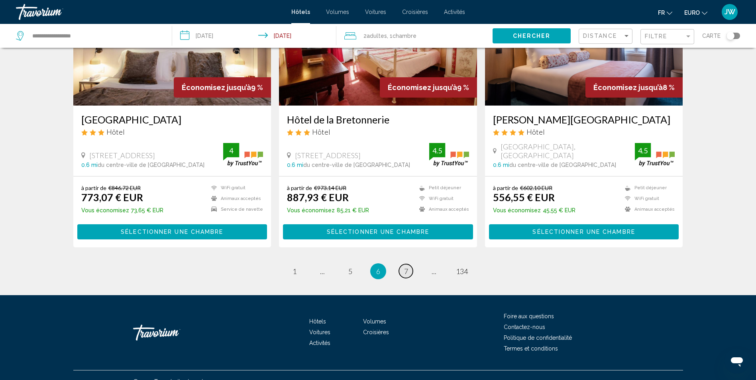
click at [404, 267] on span "7" at bounding box center [406, 271] width 4 height 9
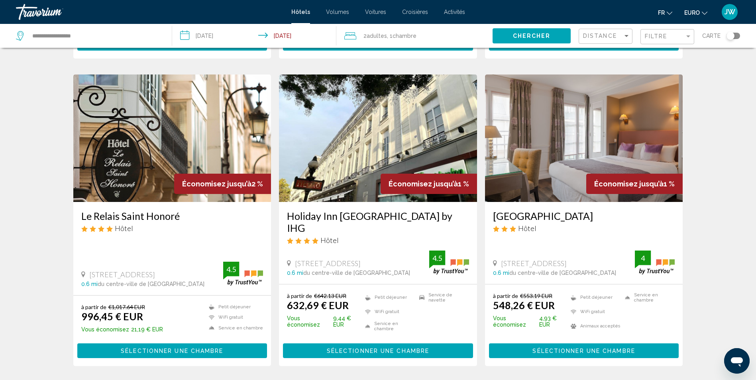
scroll to position [956, 0]
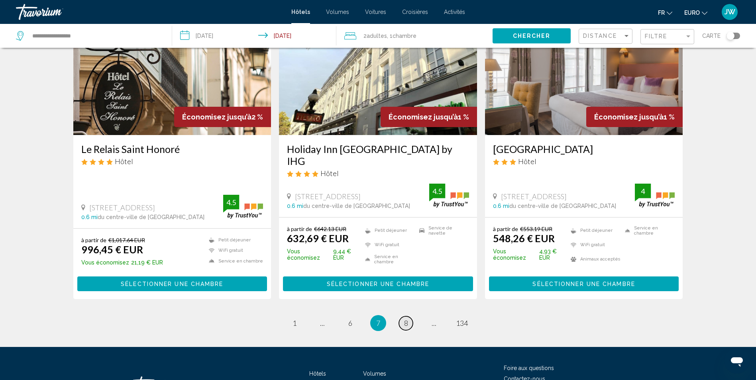
click at [405, 324] on span "8" at bounding box center [406, 323] width 4 height 9
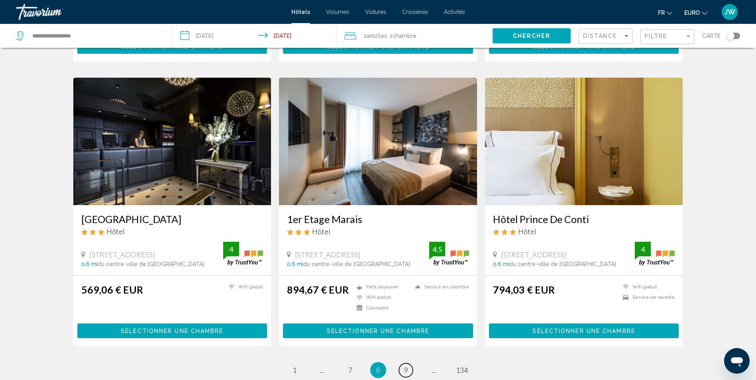
scroll to position [956, 0]
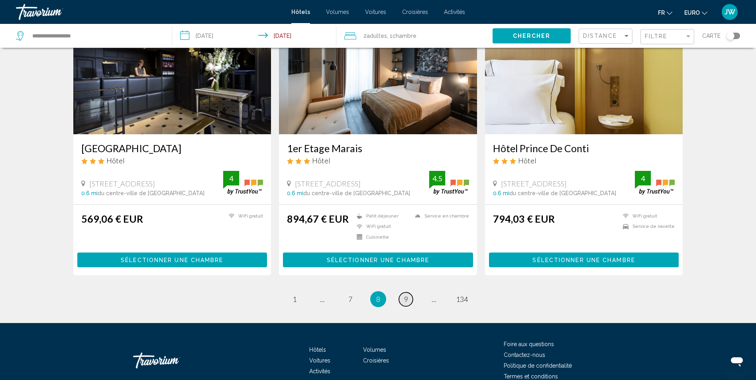
click at [407, 295] on span "9" at bounding box center [406, 299] width 4 height 9
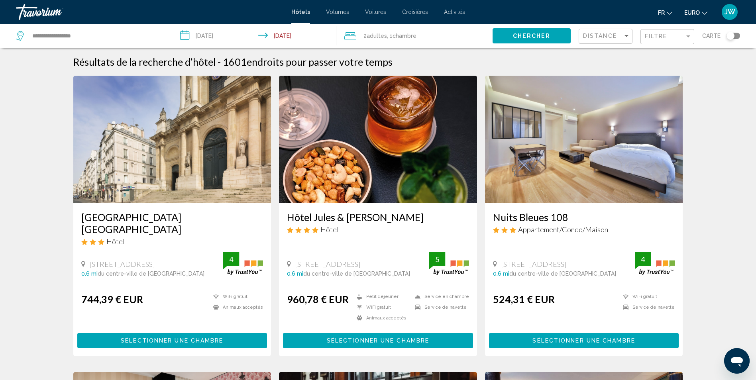
click at [155, 260] on span "13 Rue Saint Roch, Paris" at bounding box center [122, 264] width 66 height 9
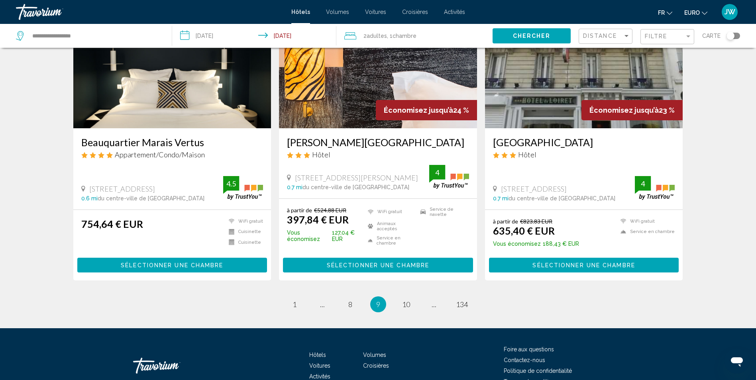
scroll to position [905, 0]
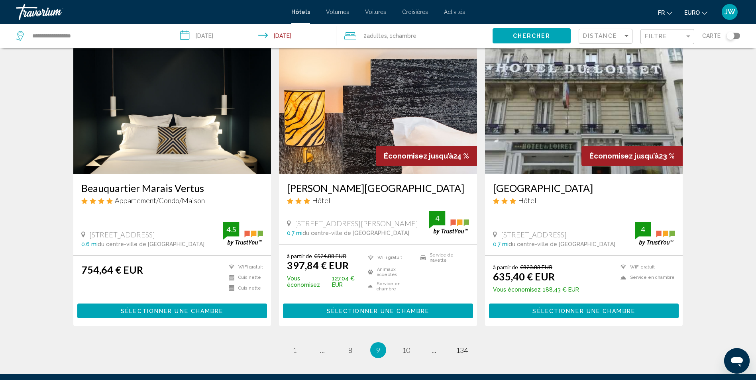
click at [359, 148] on img "Contenu principal" at bounding box center [378, 111] width 198 height 128
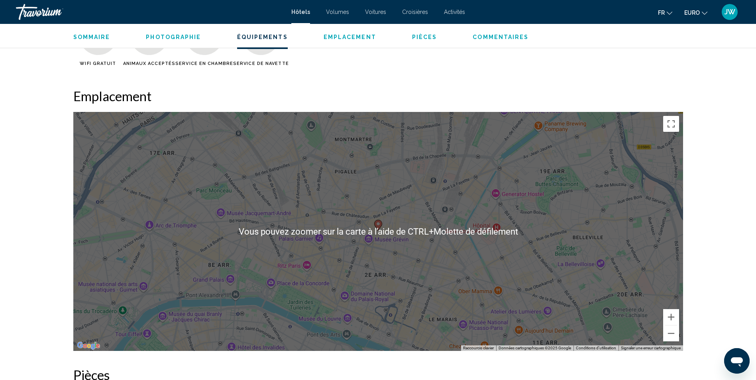
scroll to position [678, 0]
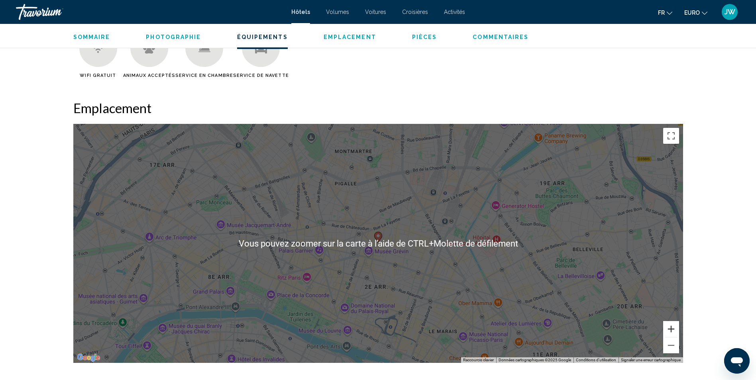
click at [669, 329] on button "Zoom avant" at bounding box center [671, 329] width 16 height 16
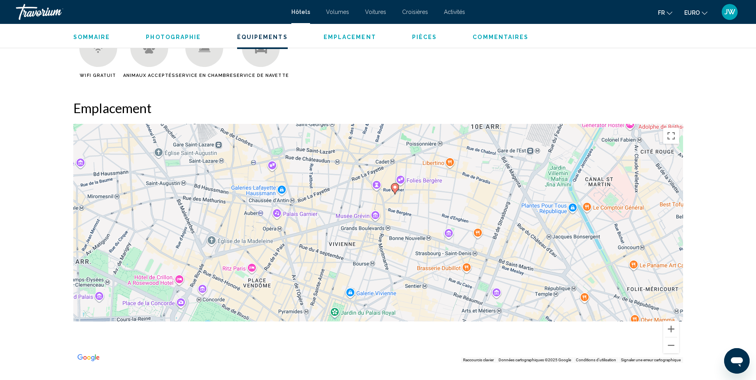
drag, startPoint x: 467, startPoint y: 272, endPoint x: 482, endPoint y: 212, distance: 61.7
click at [482, 212] on div "Pour activer le glissement avec le clavier, appuyez sur Alt+Entrée. Une fois ce…" at bounding box center [378, 243] width 610 height 239
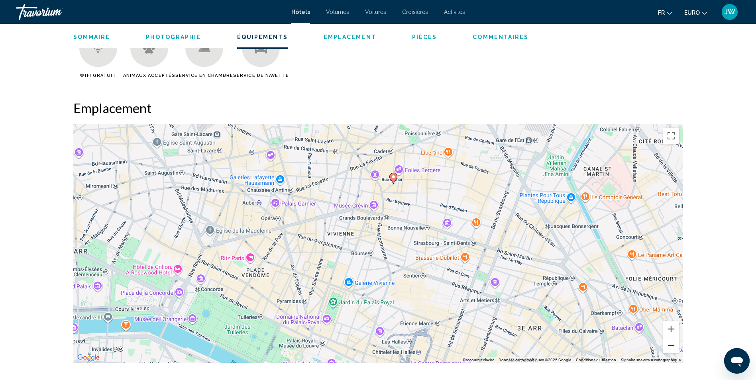
click at [674, 343] on button "Zoom arrière" at bounding box center [671, 345] width 16 height 16
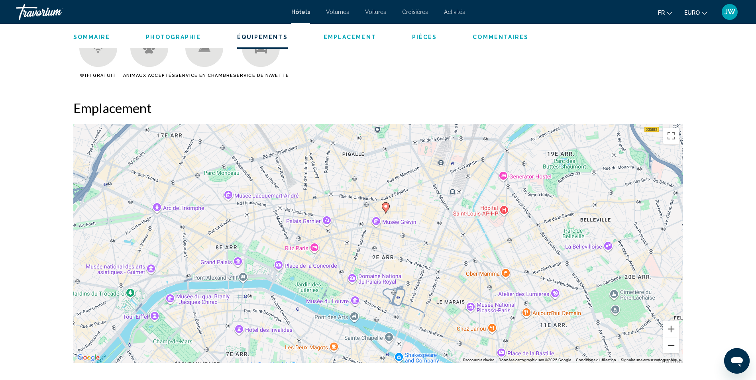
click at [673, 344] on button "Zoom arrière" at bounding box center [671, 345] width 16 height 16
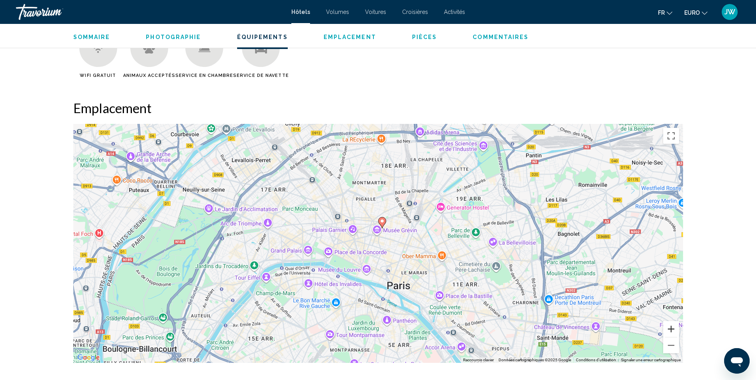
click at [673, 328] on button "Zoom avant" at bounding box center [671, 329] width 16 height 16
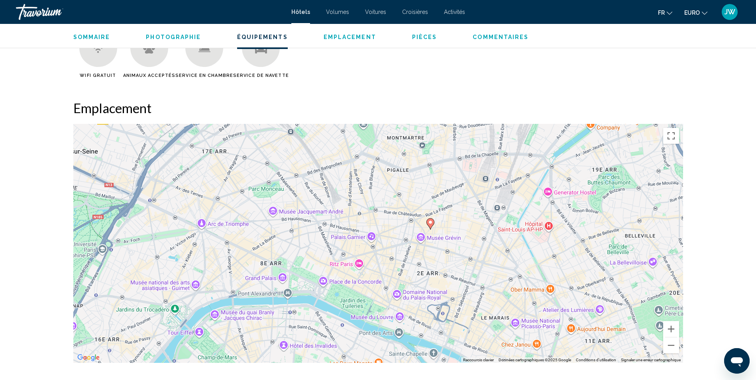
drag, startPoint x: 274, startPoint y: 221, endPoint x: 319, endPoint y: 237, distance: 48.0
click at [319, 237] on div "Pour activer le glissement avec le clavier, appuyez sur Alt+Entrée. Une fois ce…" at bounding box center [378, 243] width 610 height 239
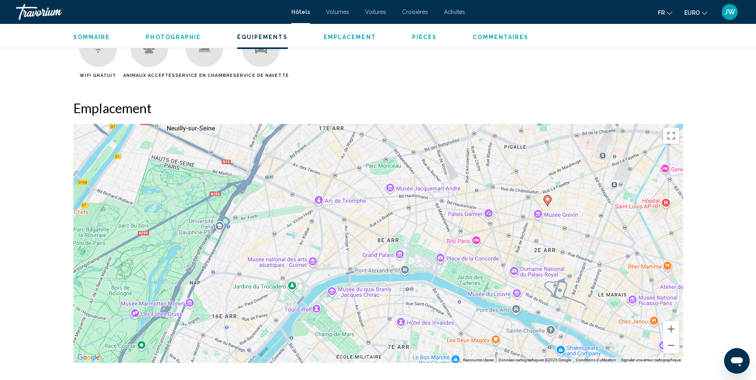
drag, startPoint x: 139, startPoint y: 235, endPoint x: 258, endPoint y: 212, distance: 120.5
click at [258, 212] on div "Pour activer le glissement avec le clavier, appuyez sur Alt+Entrée. Une fois ce…" at bounding box center [378, 243] width 610 height 239
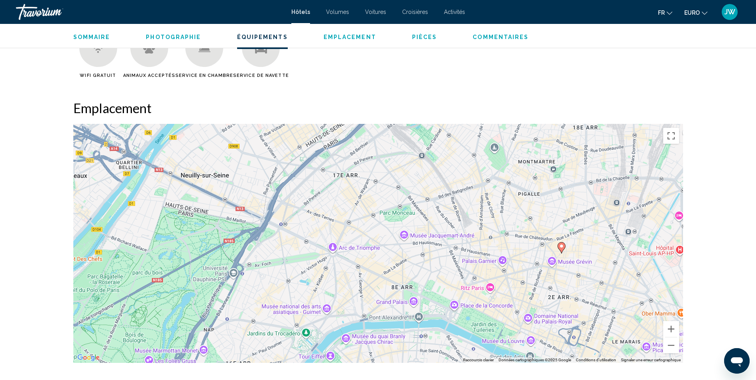
drag, startPoint x: 241, startPoint y: 271, endPoint x: 248, endPoint y: 288, distance: 18.6
click at [248, 288] on div "Pour activer le glissement avec le clavier, appuyez sur Alt+Entrée. Une fois ce…" at bounding box center [378, 243] width 610 height 239
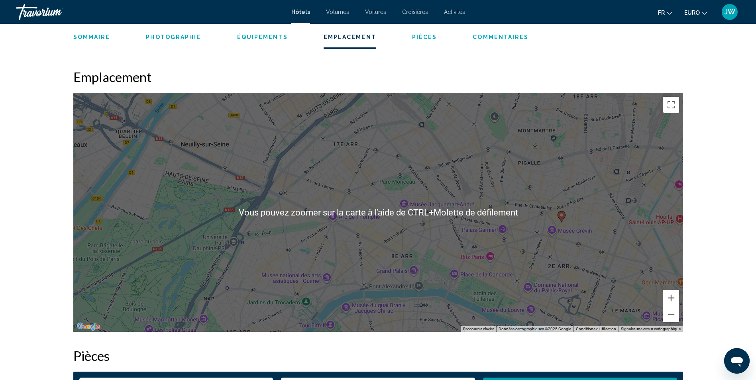
scroll to position [757, 0]
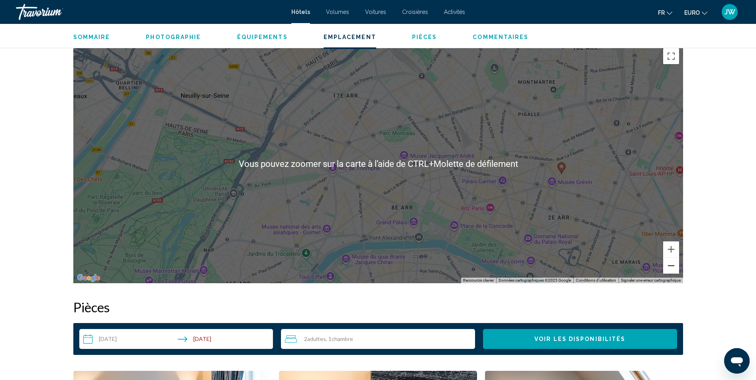
click at [672, 265] on button "Zoom arrière" at bounding box center [671, 266] width 16 height 16
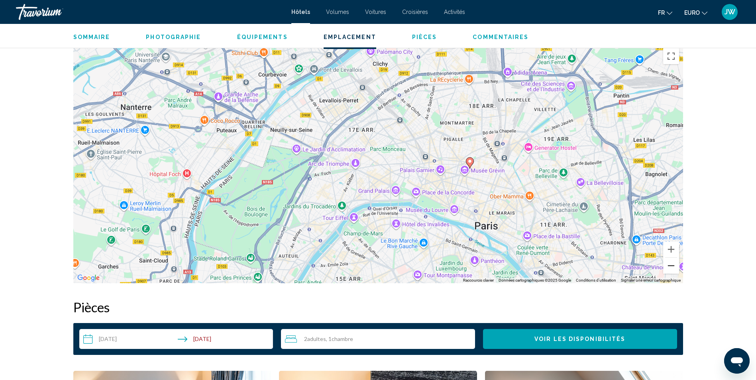
click at [670, 269] on button "Zoom arrière" at bounding box center [671, 266] width 16 height 16
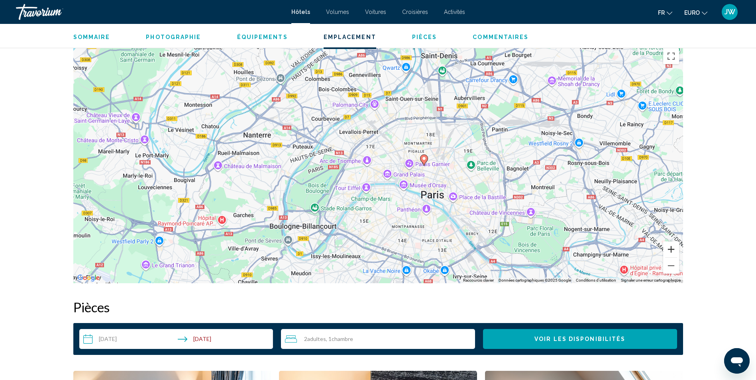
click at [670, 247] on button "Zoom avant" at bounding box center [671, 249] width 16 height 16
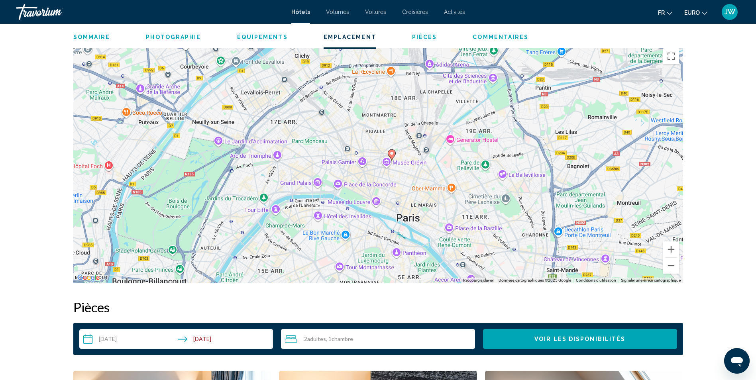
drag, startPoint x: 436, startPoint y: 200, endPoint x: 377, endPoint y: 202, distance: 58.2
click at [379, 201] on div "Pour activer le glissement avec le clavier, appuyez sur Alt+Entrée. Une fois ce…" at bounding box center [378, 163] width 610 height 239
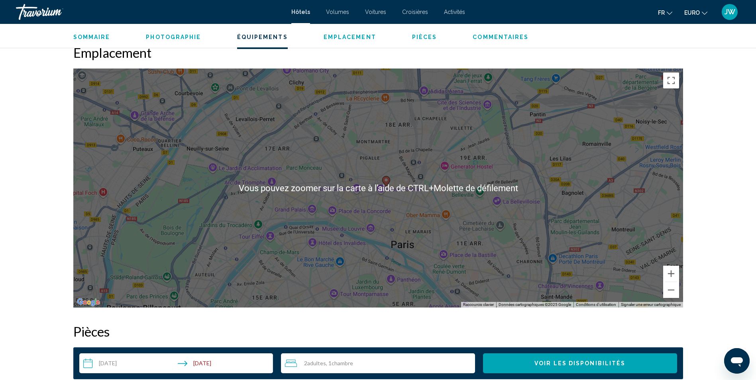
scroll to position [718, 0]
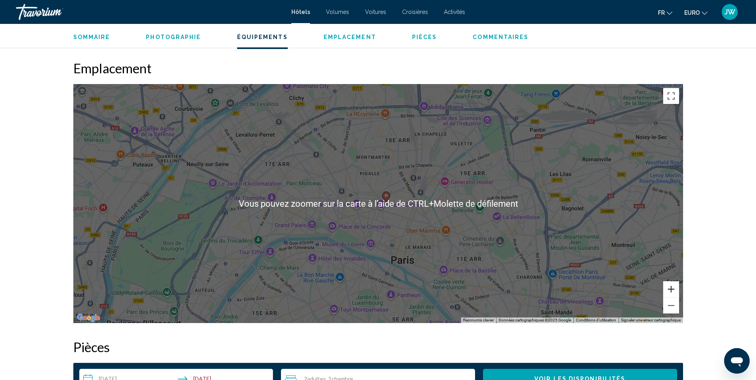
click at [665, 291] on button "Zoom avant" at bounding box center [671, 289] width 16 height 16
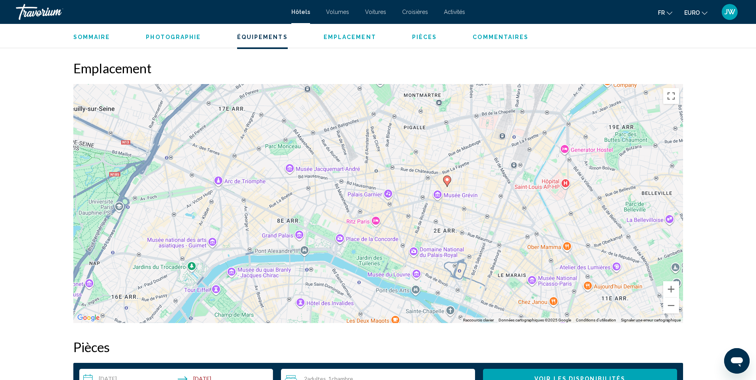
drag, startPoint x: 241, startPoint y: 195, endPoint x: 337, endPoint y: 163, distance: 101.6
click at [343, 169] on div "Pour activer le glissement avec le clavier, appuyez sur Alt+Entrée. Une fois ce…" at bounding box center [378, 203] width 610 height 239
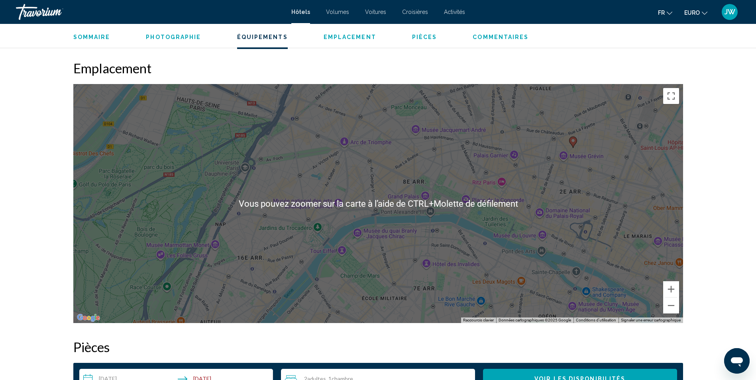
click at [308, 275] on div "Pour activer le glissement avec le clavier, appuyez sur Alt+Entrée. Une fois ce…" at bounding box center [378, 203] width 610 height 239
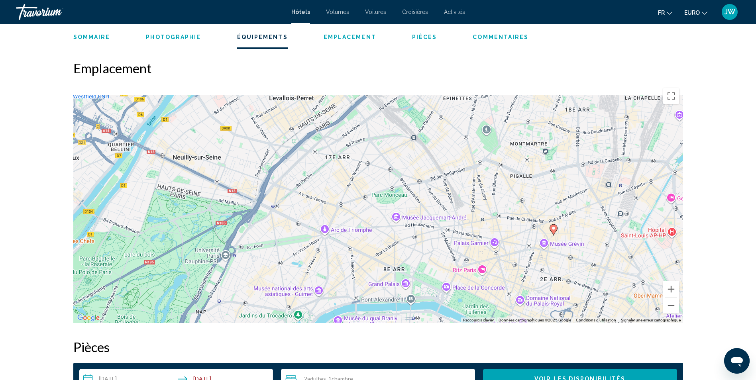
drag, startPoint x: 437, startPoint y: 151, endPoint x: 408, endPoint y: 246, distance: 99.7
click at [408, 247] on div "Pour activer le glissement avec le clavier, appuyez sur Alt+Entrée. Une fois ce…" at bounding box center [378, 203] width 610 height 239
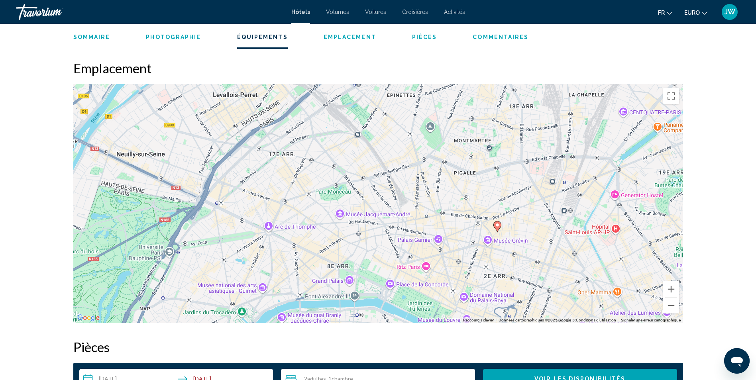
drag, startPoint x: 517, startPoint y: 217, endPoint x: 476, endPoint y: 168, distance: 63.4
click at [476, 169] on div "Pour activer le glissement avec le clavier, appuyez sur Alt+Entrée. Une fois ce…" at bounding box center [378, 203] width 610 height 239
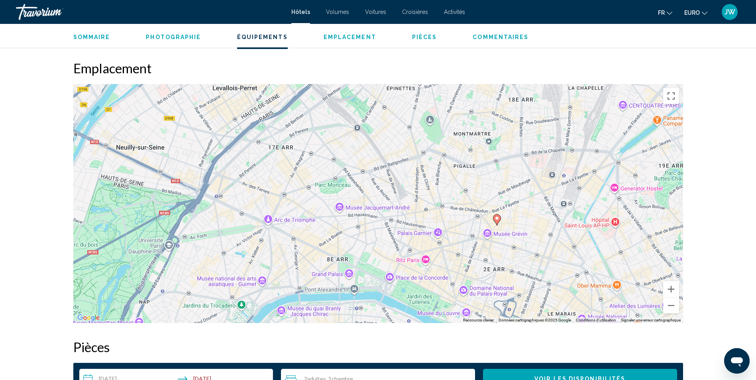
drag, startPoint x: 447, startPoint y: 217, endPoint x: 447, endPoint y: 209, distance: 7.6
click at [447, 209] on div "Pour activer le glissement avec le clavier, appuyez sur Alt+Entrée. Une fois ce…" at bounding box center [378, 203] width 610 height 239
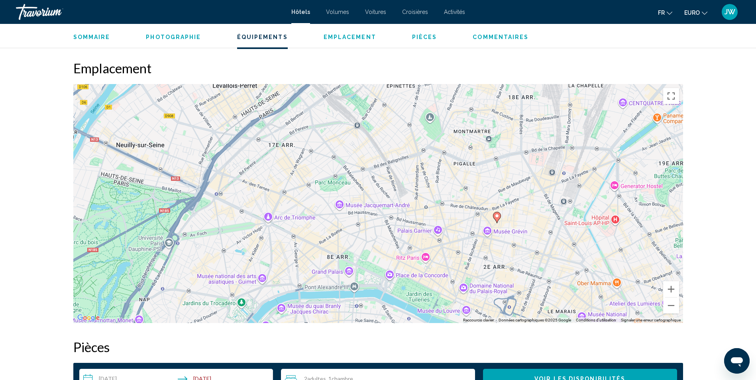
click at [496, 214] on image "Contenu principal" at bounding box center [496, 216] width 5 height 5
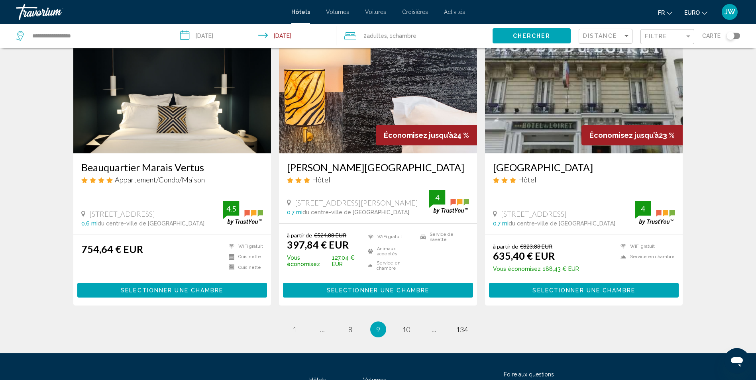
scroll to position [985, 0]
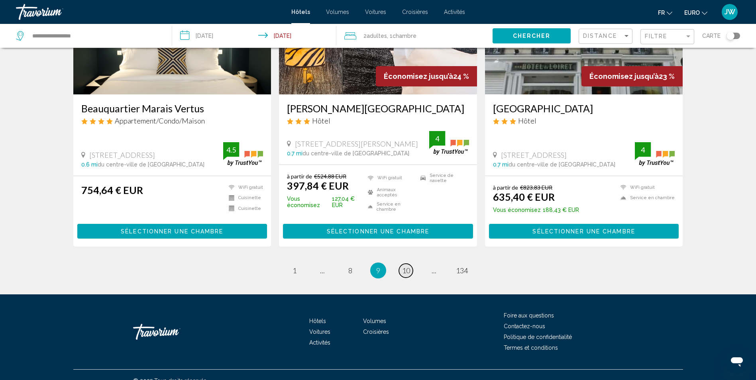
click at [404, 266] on span "10" at bounding box center [406, 270] width 8 height 9
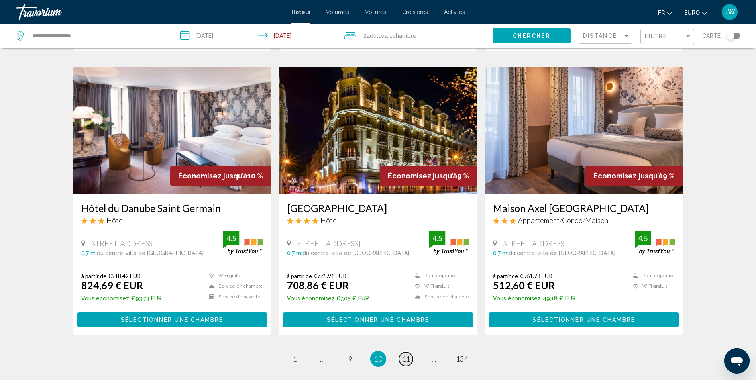
scroll to position [956, 0]
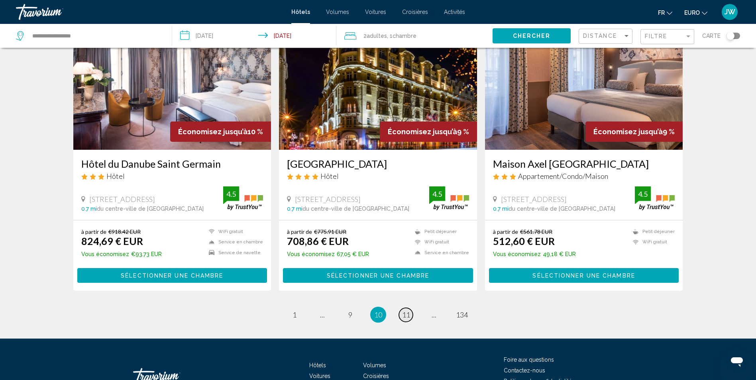
click at [406, 310] on span "11" at bounding box center [406, 314] width 8 height 9
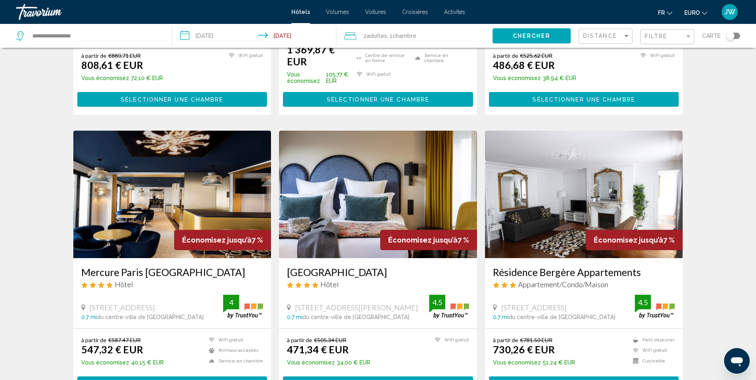
scroll to position [956, 0]
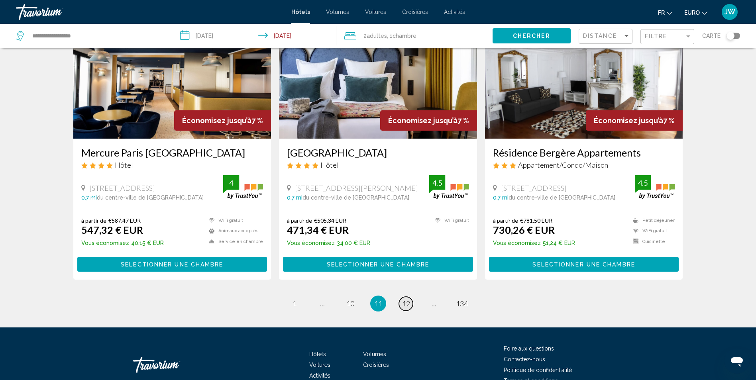
click at [406, 299] on span "12" at bounding box center [406, 303] width 8 height 9
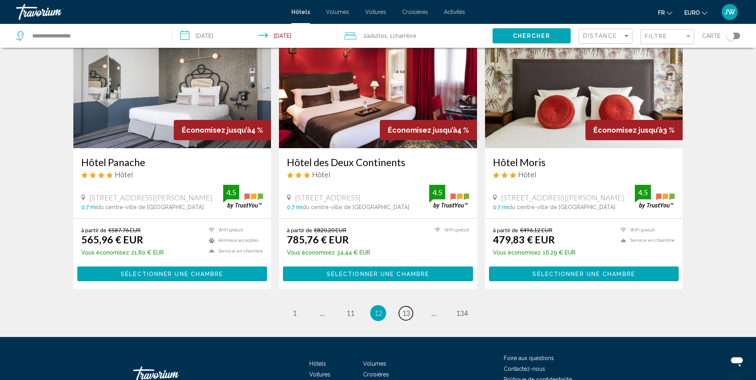
scroll to position [1005, 0]
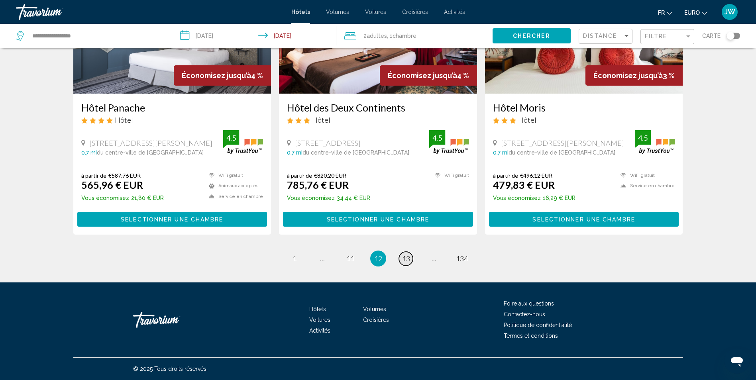
click at [405, 255] on span "13" at bounding box center [406, 258] width 8 height 9
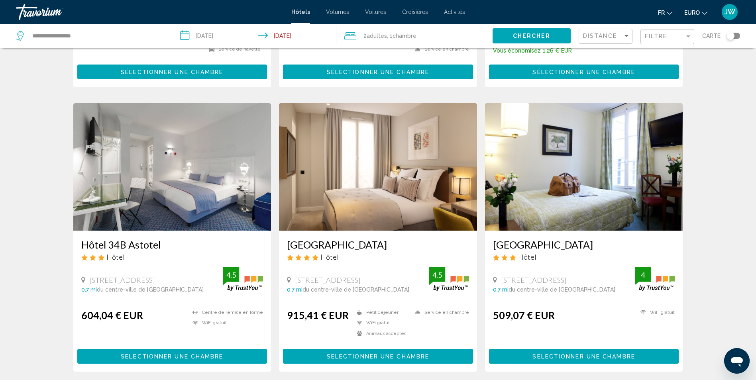
scroll to position [956, 0]
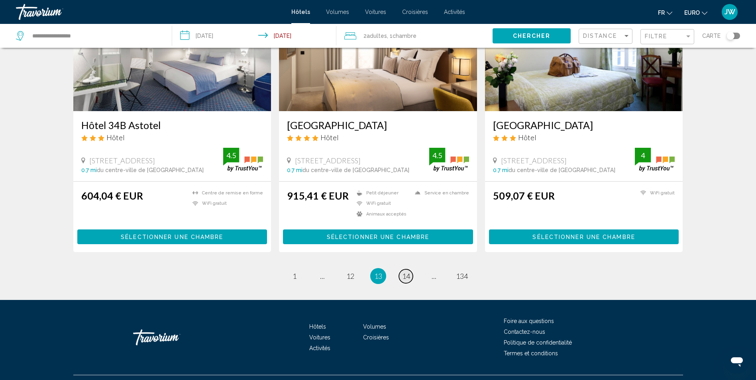
click at [408, 281] on span "14" at bounding box center [406, 276] width 8 height 9
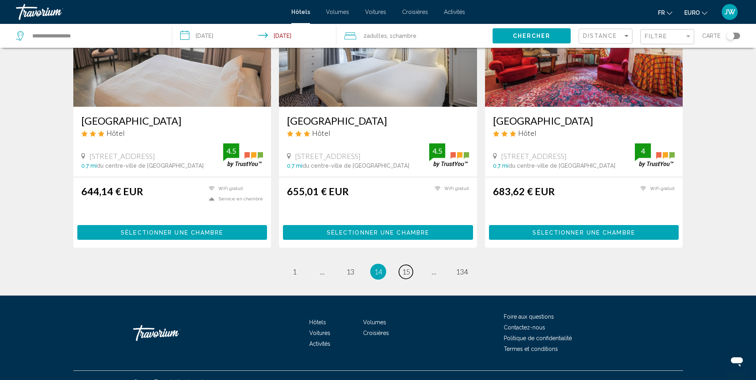
scroll to position [963, 0]
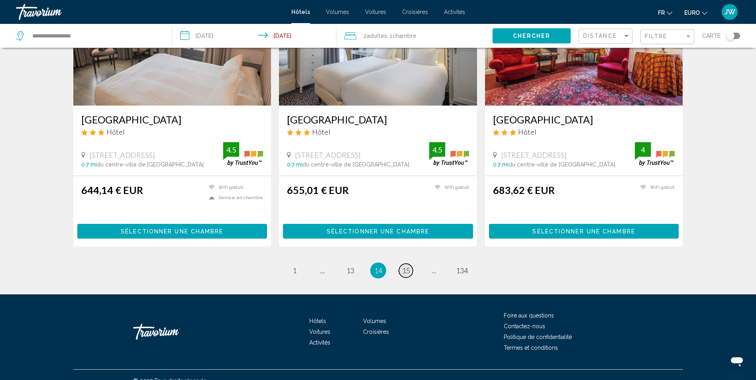
click at [406, 266] on span "15" at bounding box center [406, 270] width 8 height 9
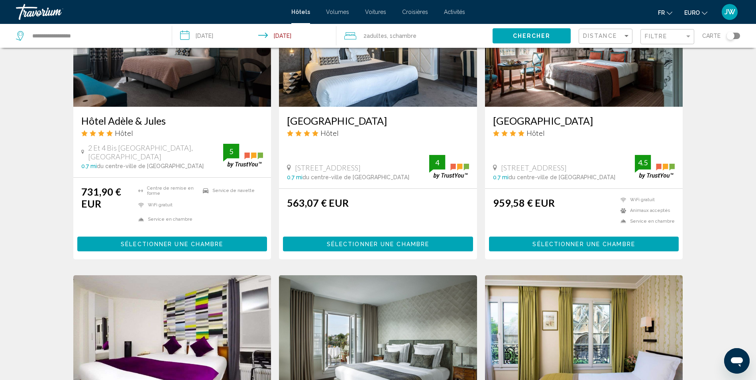
scroll to position [956, 0]
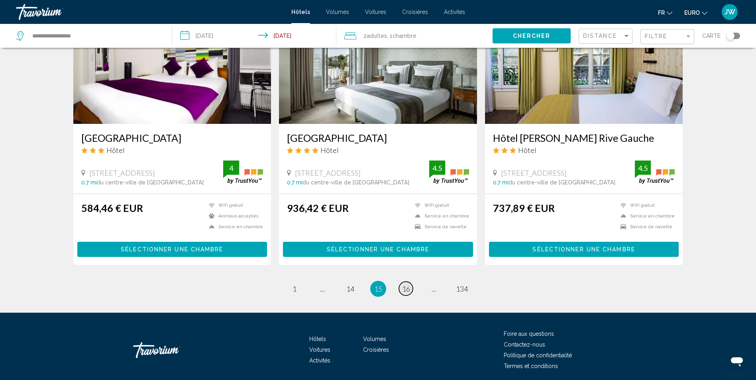
click at [404, 288] on span "16" at bounding box center [406, 288] width 8 height 9
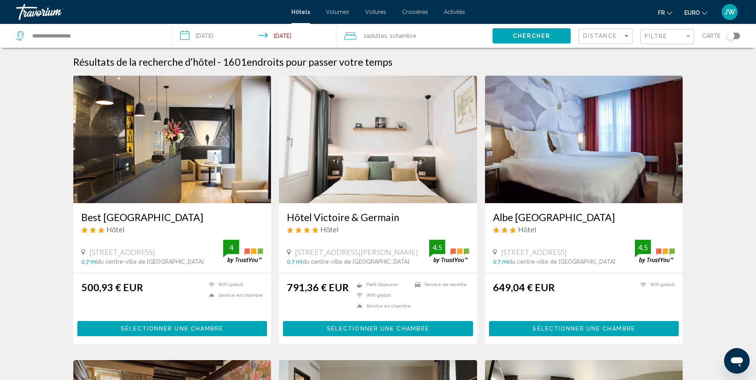
click at [224, 35] on input "**********" at bounding box center [255, 37] width 167 height 26
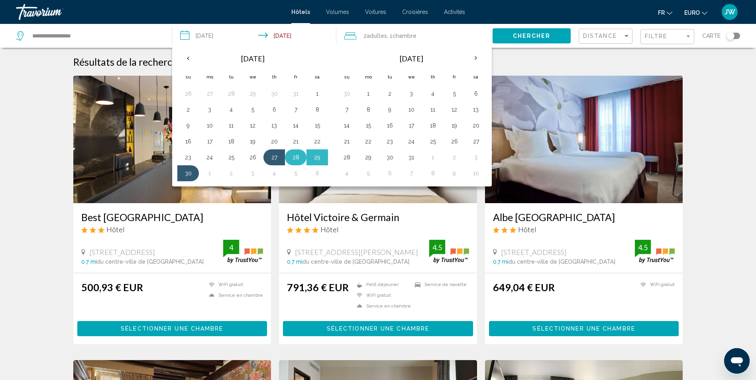
click at [296, 156] on button "28" at bounding box center [295, 157] width 13 height 11
click at [188, 175] on button "30" at bounding box center [188, 173] width 13 height 11
type input "**********"
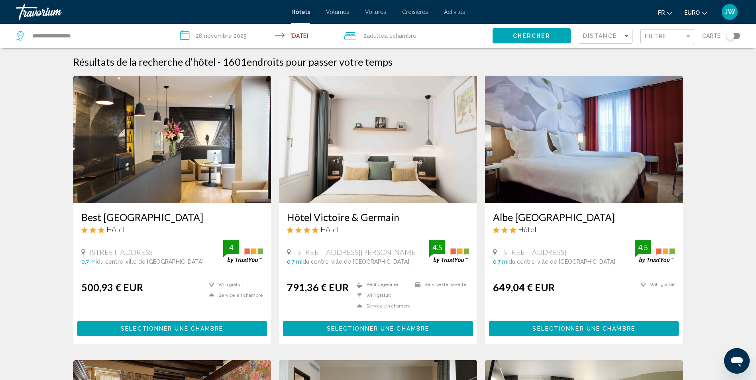
click at [536, 35] on span "Chercher" at bounding box center [532, 36] width 38 height 6
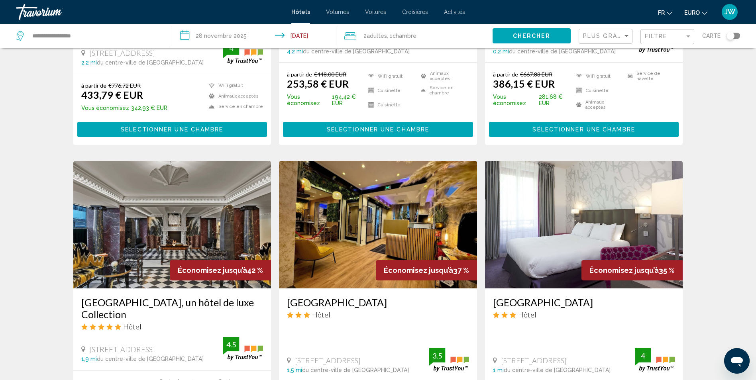
scroll to position [598, 0]
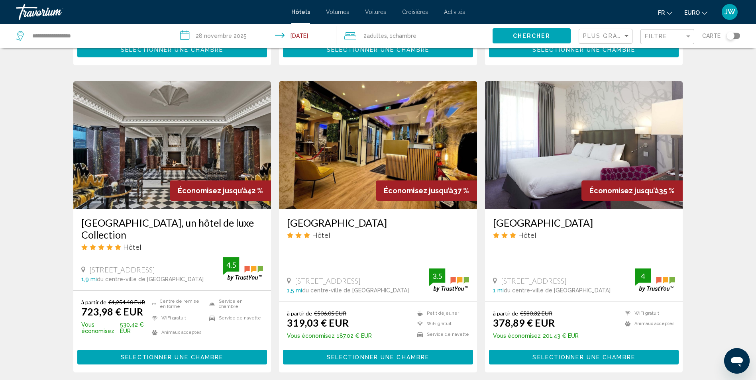
click at [345, 154] on img "Contenu principal" at bounding box center [378, 145] width 198 height 128
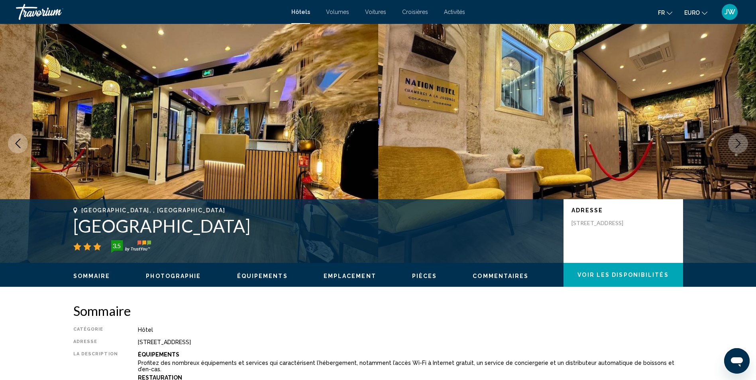
click at [738, 141] on icon "Image suivante" at bounding box center [738, 144] width 10 height 10
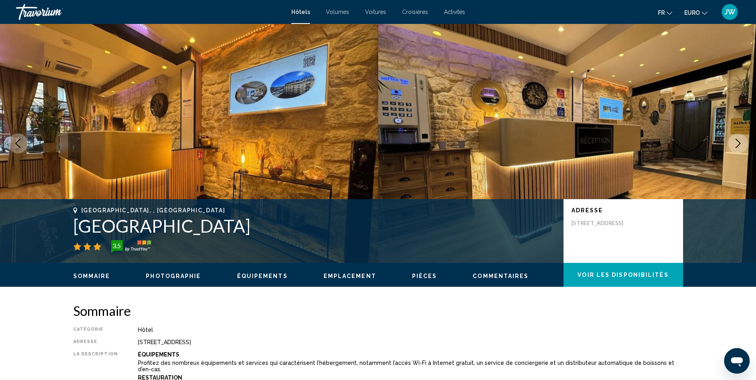
click at [738, 141] on icon "Image suivante" at bounding box center [738, 144] width 10 height 10
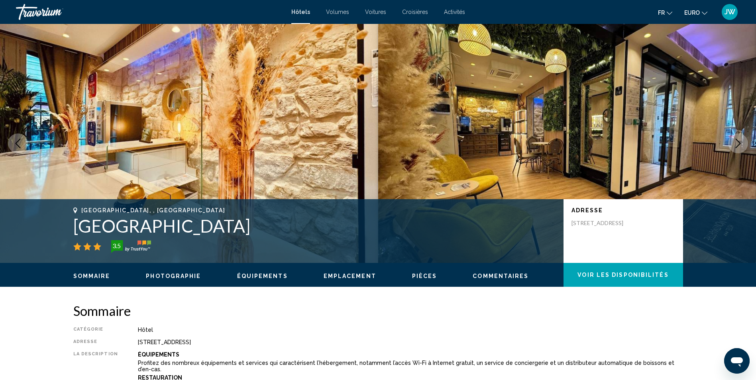
click at [738, 141] on icon "Image suivante" at bounding box center [738, 144] width 10 height 10
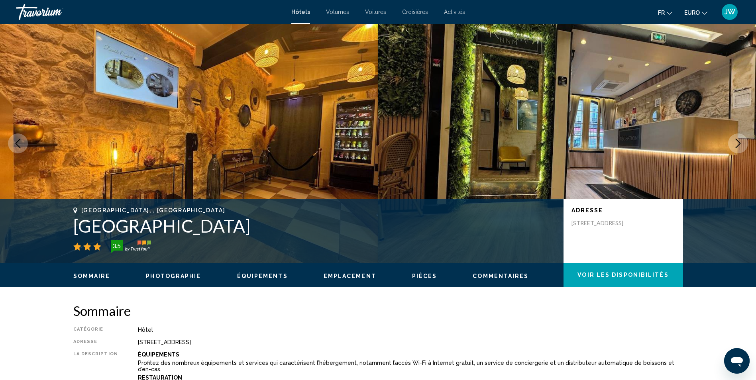
click at [738, 141] on icon "Image suivante" at bounding box center [738, 144] width 10 height 10
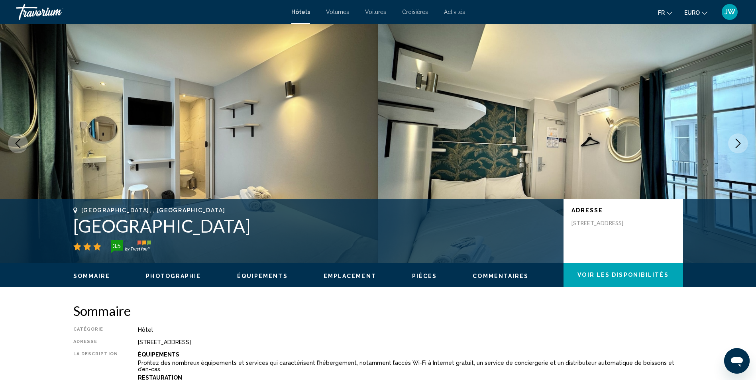
click at [738, 141] on icon "Image suivante" at bounding box center [738, 144] width 10 height 10
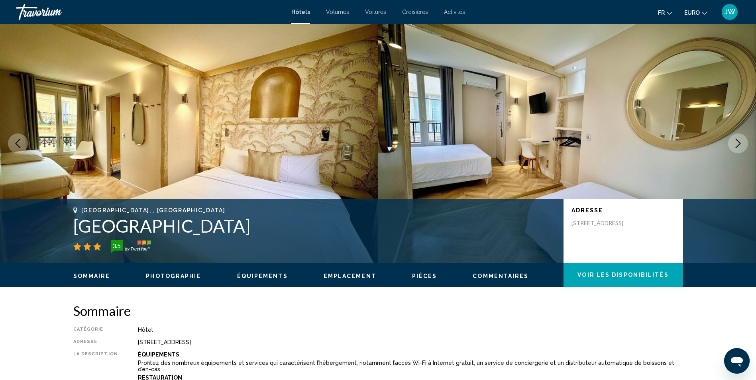
click at [738, 141] on icon "Image suivante" at bounding box center [738, 144] width 10 height 10
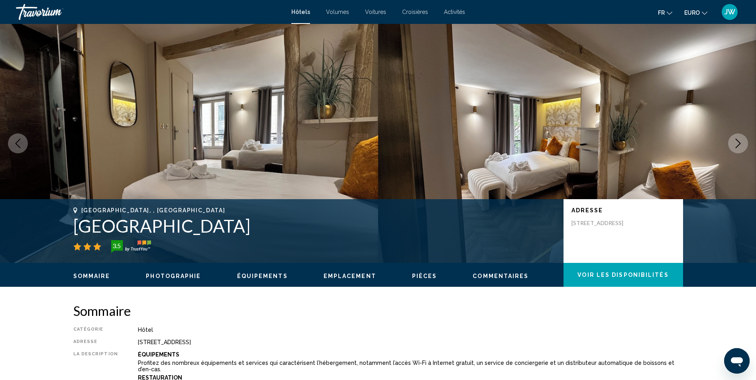
click at [738, 141] on icon "Image suivante" at bounding box center [738, 144] width 10 height 10
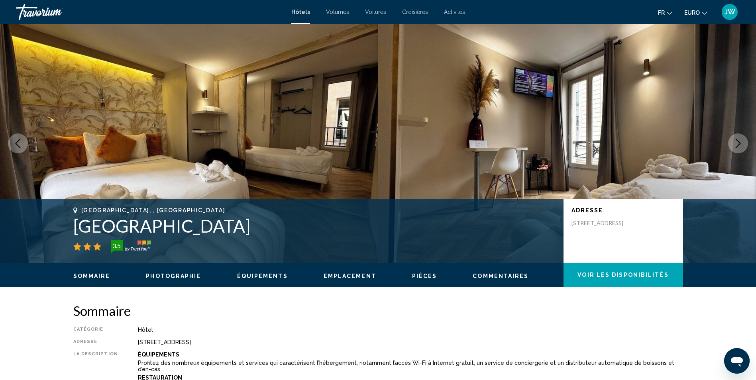
click at [738, 141] on icon "Image suivante" at bounding box center [738, 144] width 10 height 10
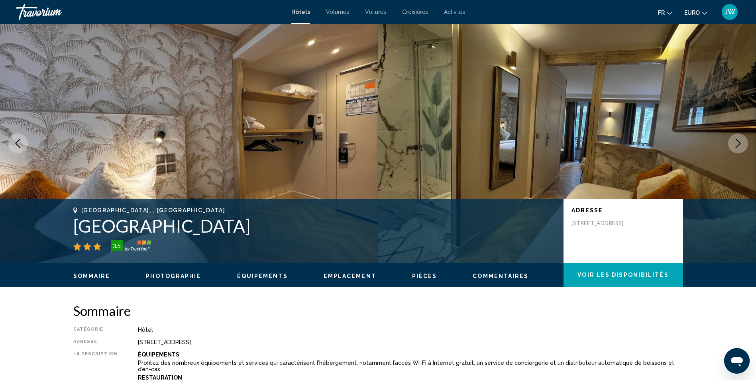
click at [738, 141] on icon "Image suivante" at bounding box center [738, 144] width 10 height 10
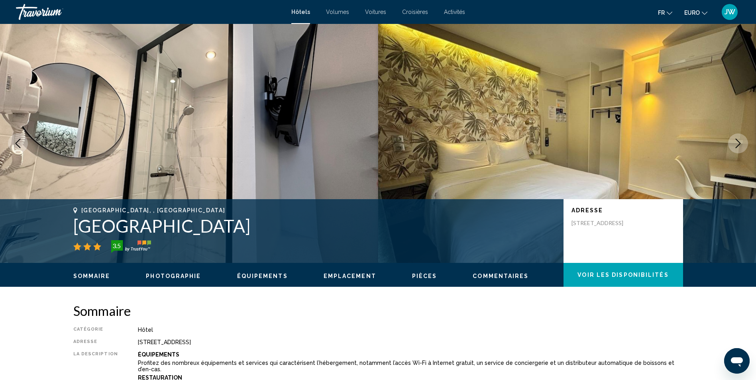
click at [738, 141] on icon "Image suivante" at bounding box center [738, 144] width 10 height 10
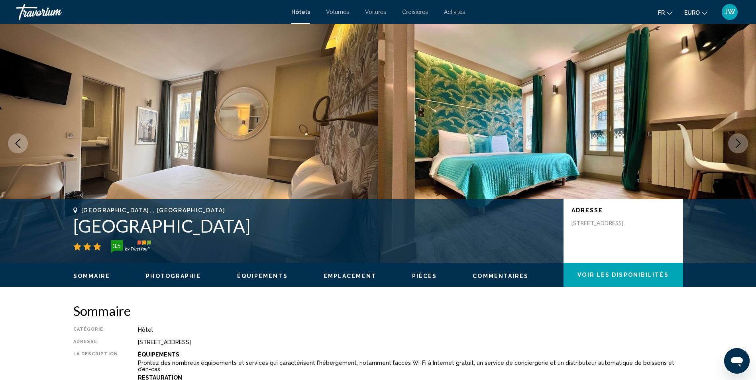
click at [738, 141] on icon "Image suivante" at bounding box center [738, 144] width 10 height 10
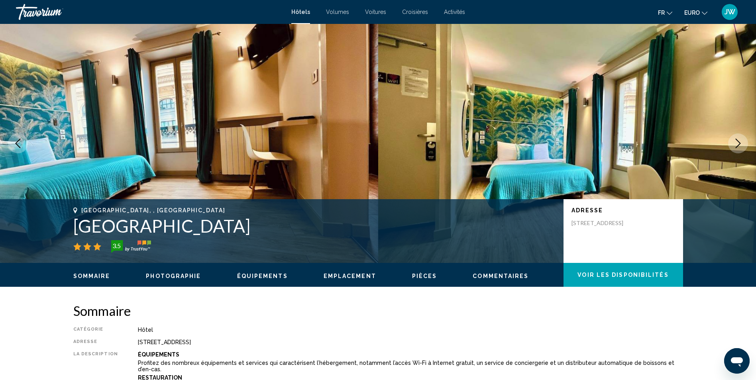
click at [738, 141] on icon "Image suivante" at bounding box center [738, 144] width 10 height 10
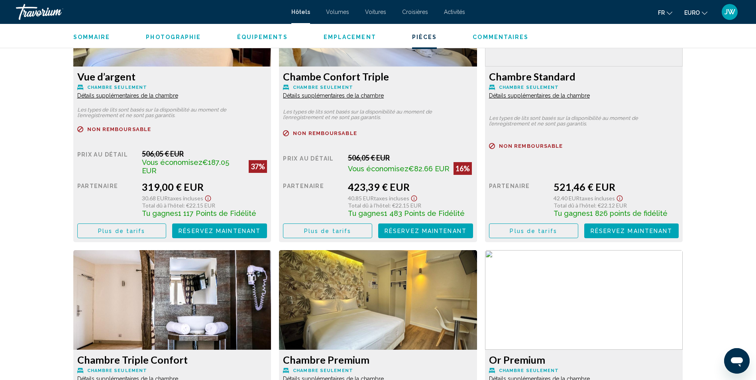
scroll to position [1156, 0]
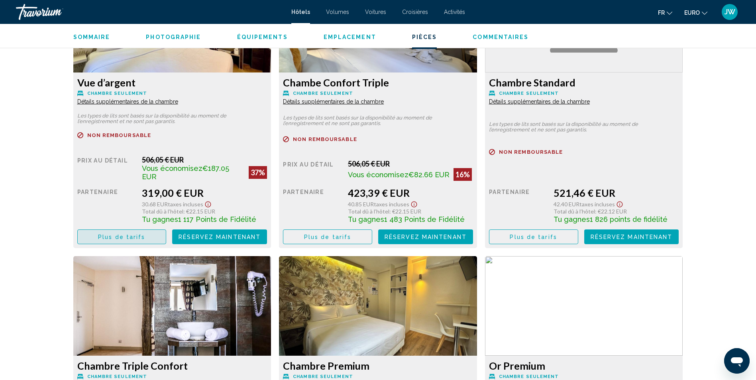
click at [136, 234] on span "Plus de tarifs" at bounding box center [121, 237] width 47 height 6
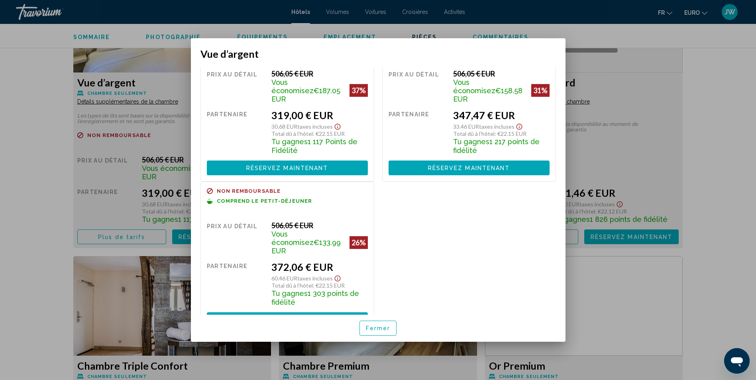
scroll to position [48, 0]
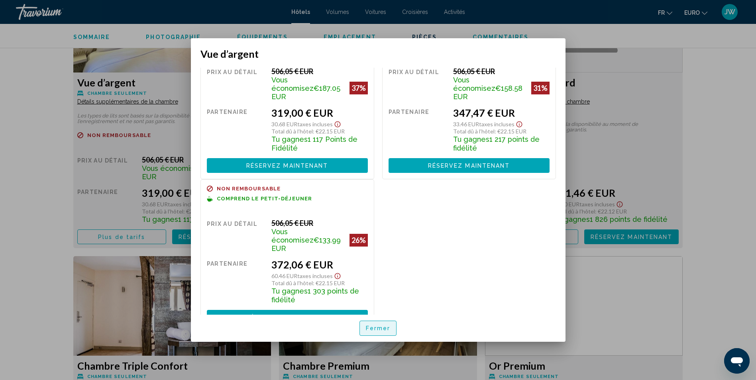
click at [388, 330] on span "Fermer" at bounding box center [378, 329] width 25 height 6
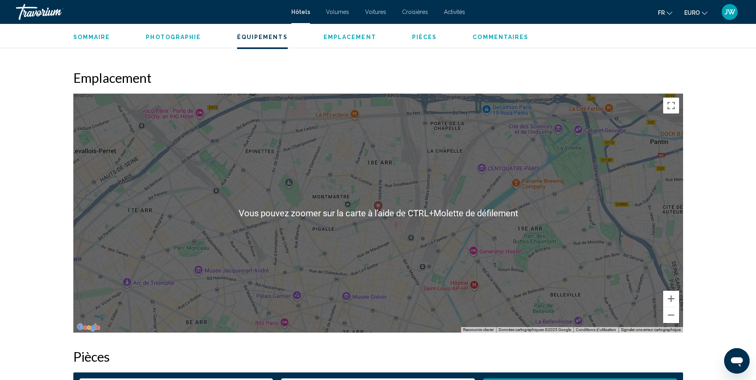
scroll to position [677, 0]
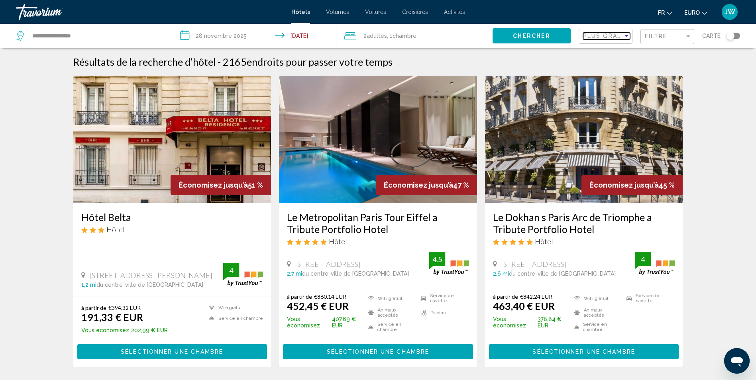
click at [609, 37] on span "Plus grandes économies" at bounding box center [630, 36] width 95 height 6
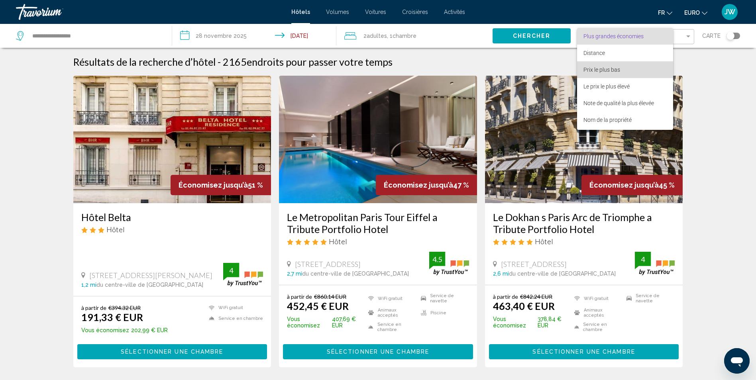
click at [608, 71] on span "Prix le plus bas" at bounding box center [601, 70] width 37 height 6
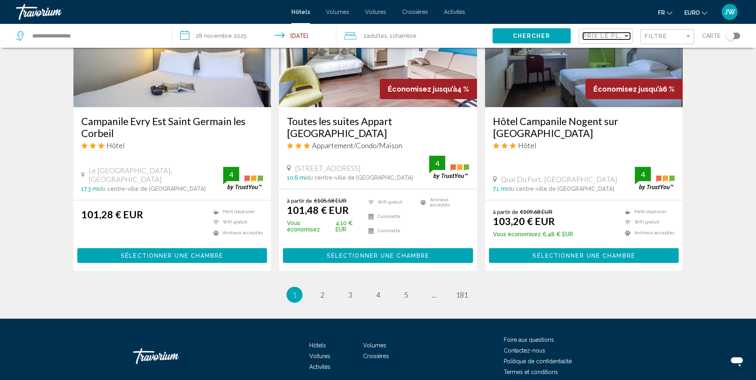
scroll to position [1047, 0]
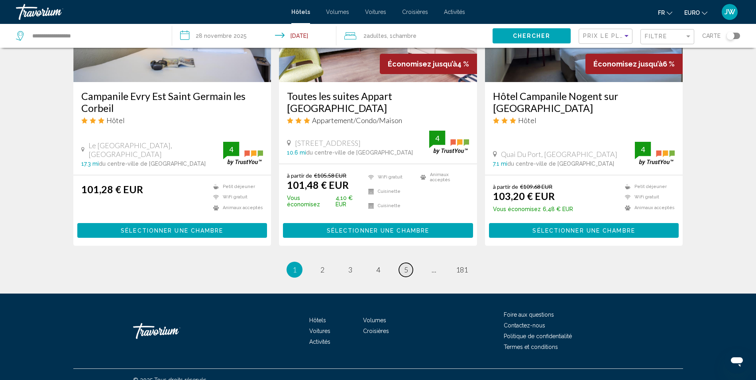
click at [406, 265] on span "5" at bounding box center [406, 269] width 4 height 9
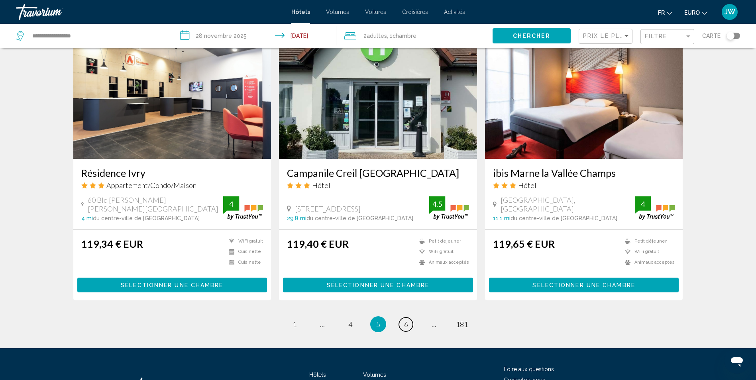
scroll to position [956, 0]
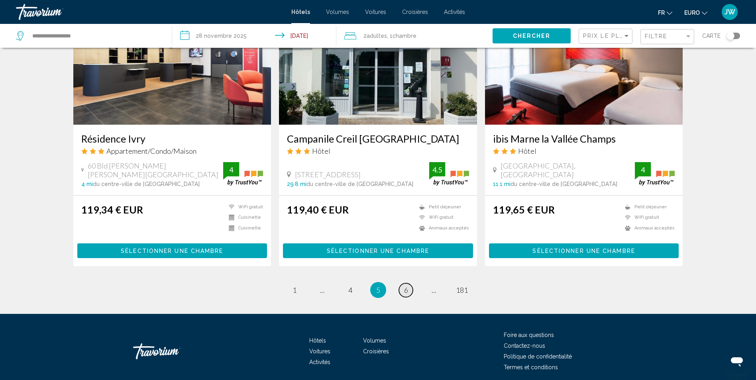
click at [405, 286] on span "6" at bounding box center [406, 290] width 4 height 9
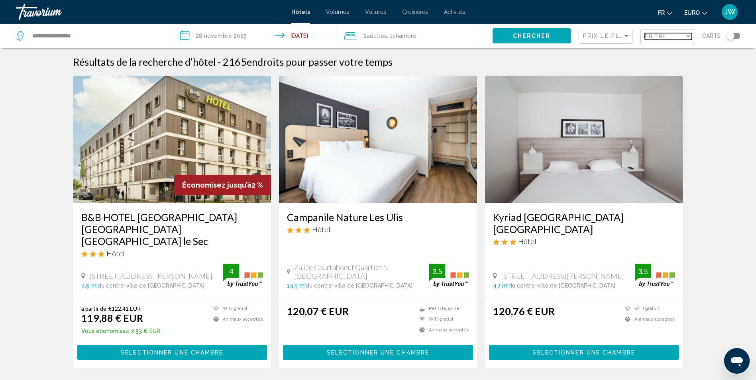
click at [661, 36] on span "Filtre" at bounding box center [656, 36] width 23 height 6
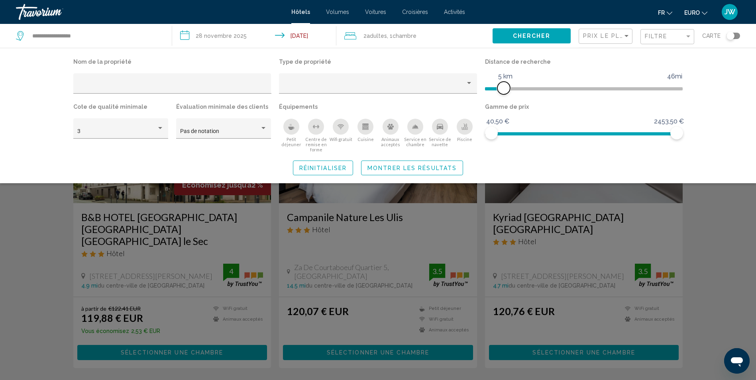
drag, startPoint x: 609, startPoint y: 86, endPoint x: 504, endPoint y: 86, distance: 105.2
click at [504, 86] on span "Filtres d’hôtel" at bounding box center [503, 88] width 13 height 13
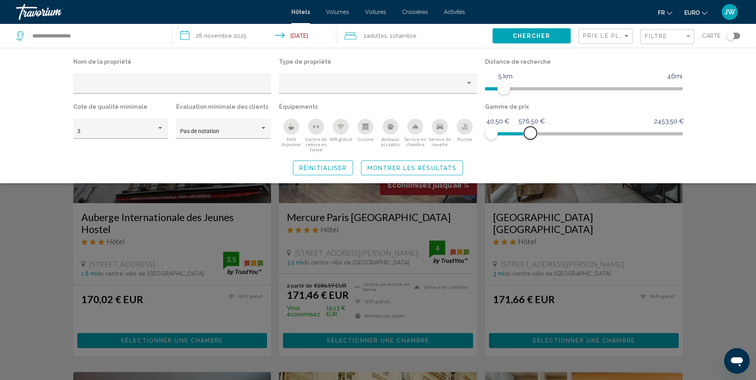
drag, startPoint x: 675, startPoint y: 134, endPoint x: 529, endPoint y: 134, distance: 146.6
click at [530, 134] on span "Filtres d’hôtel" at bounding box center [530, 133] width 13 height 13
click at [404, 169] on span "Montrer les résultats" at bounding box center [411, 168] width 89 height 6
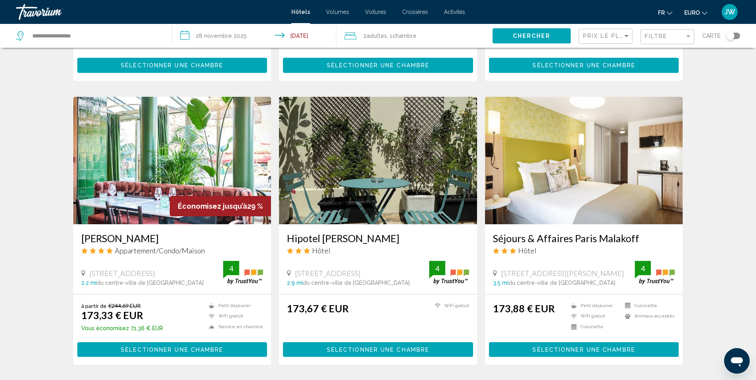
scroll to position [598, 0]
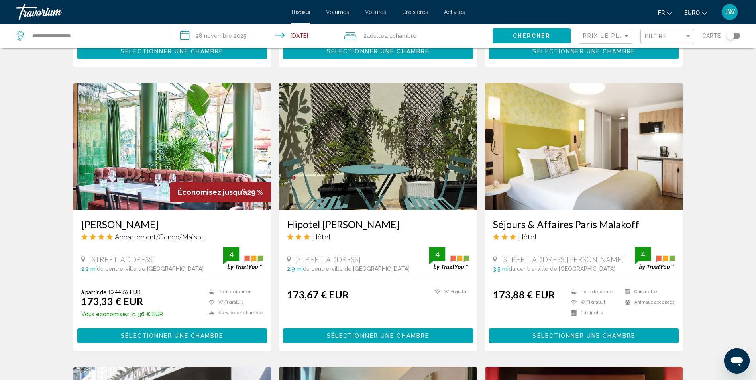
click at [149, 137] on img "Contenu principal" at bounding box center [172, 147] width 198 height 128
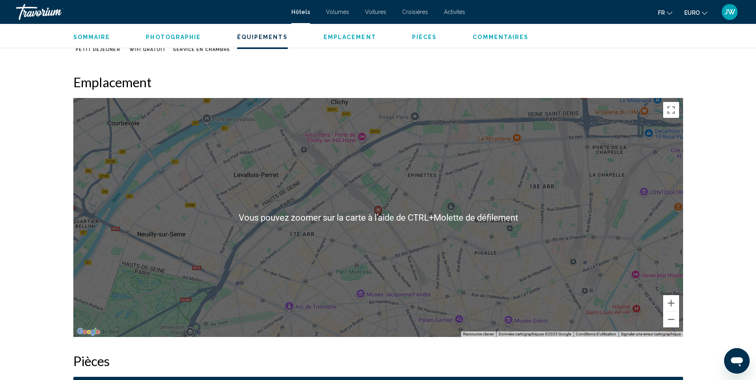
scroll to position [717, 0]
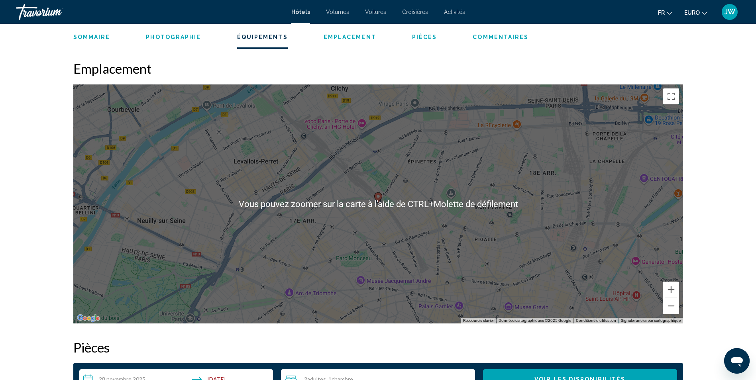
click at [713, 233] on div "Paris, , France Maison Eugénie 4 Adresse 167 rue de Rome, Paris 75017, France S…" at bounding box center [378, 130] width 756 height 1646
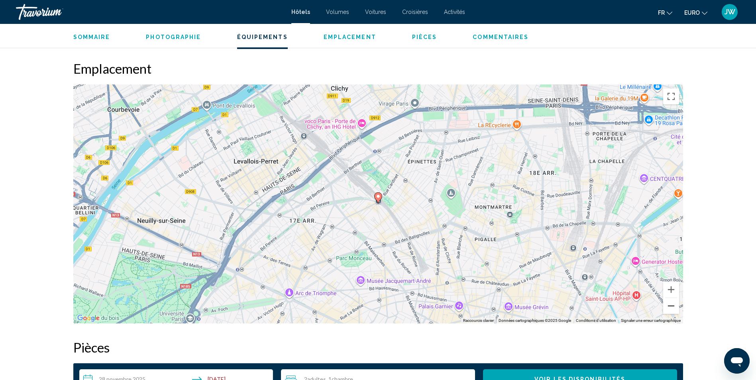
click at [673, 313] on button "Zoom arrière" at bounding box center [671, 306] width 16 height 16
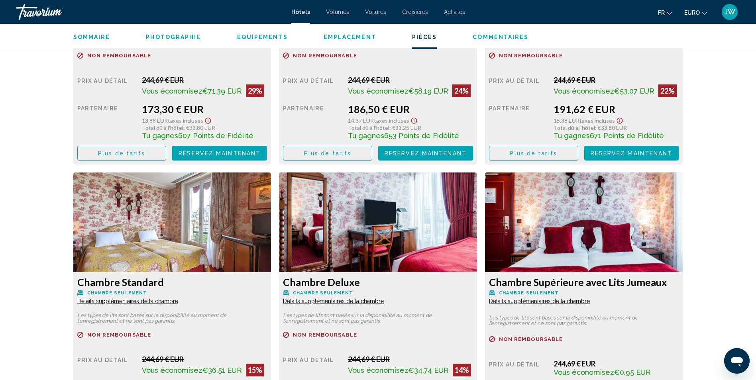
scroll to position [1395, 0]
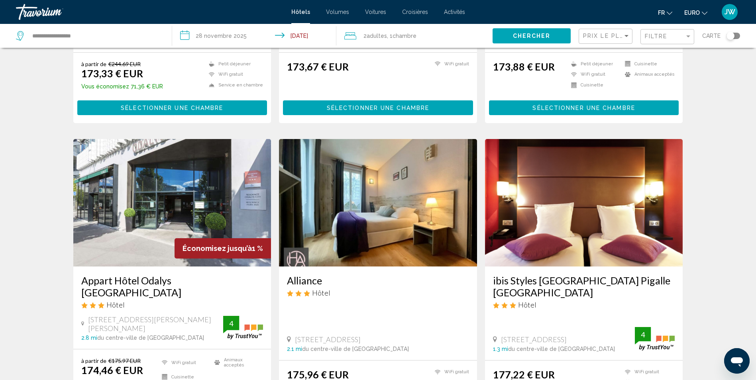
scroll to position [877, 0]
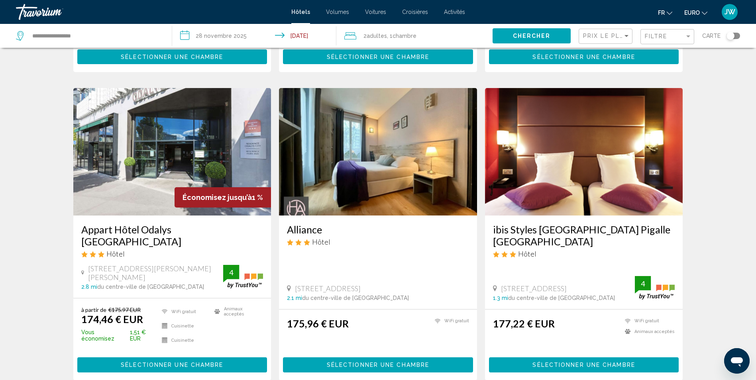
click at [572, 153] on img "Contenu principal" at bounding box center [584, 152] width 198 height 128
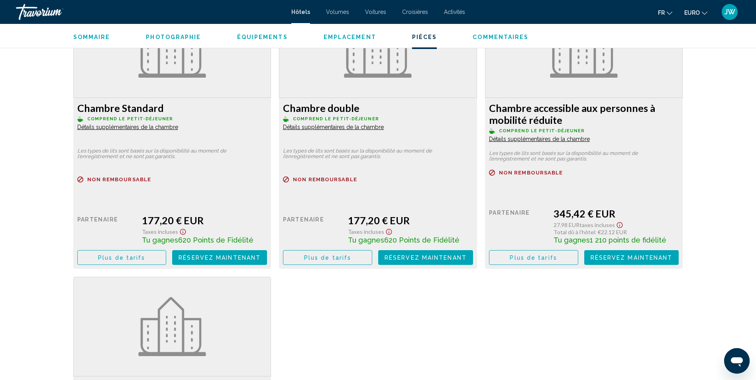
scroll to position [1116, 0]
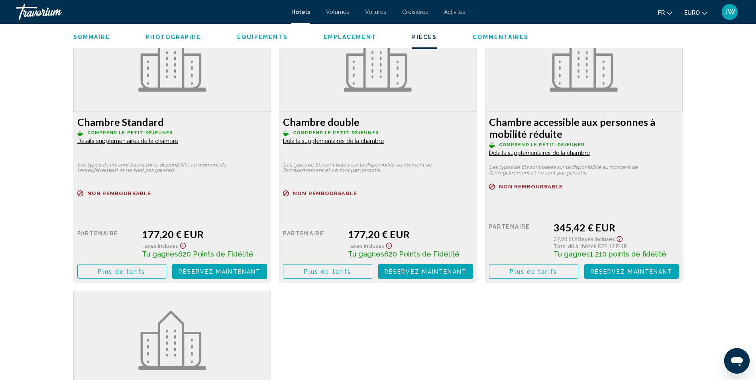
click at [145, 271] on button "Plus de tarifs" at bounding box center [121, 271] width 89 height 15
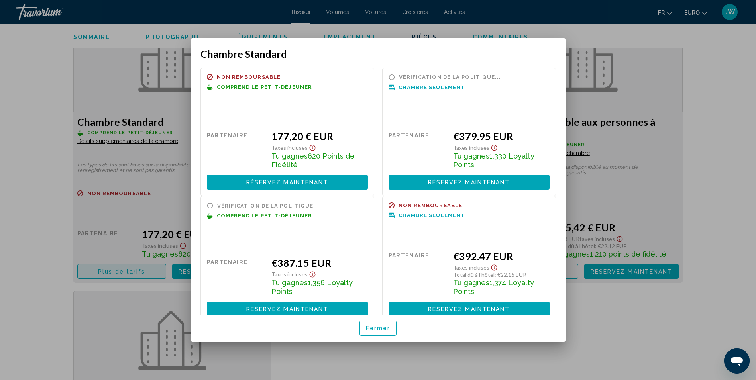
scroll to position [0, 0]
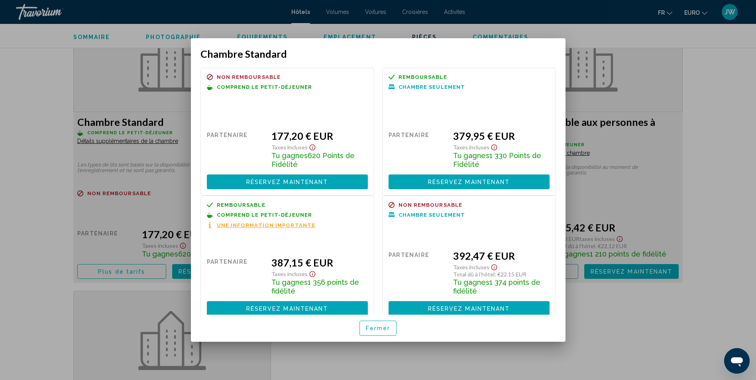
click at [376, 331] on span "Fermer" at bounding box center [378, 329] width 25 height 6
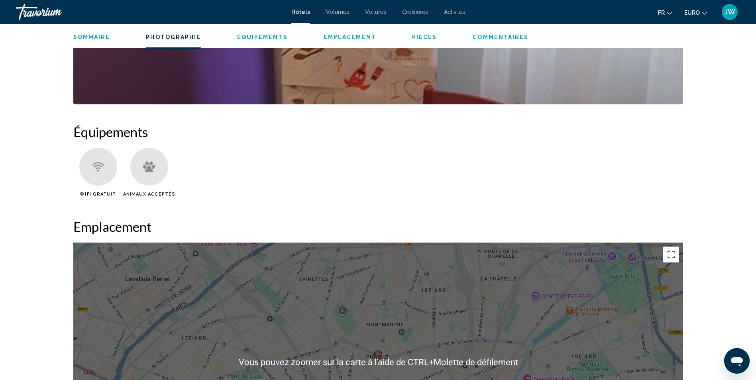
scroll to position [558, 0]
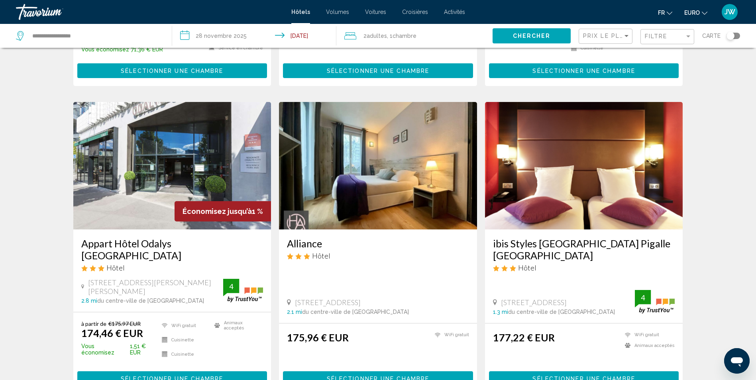
scroll to position [877, 0]
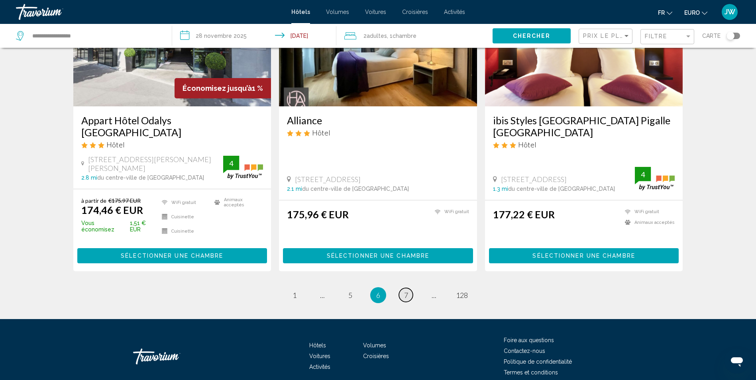
click at [406, 291] on span "7" at bounding box center [406, 295] width 4 height 9
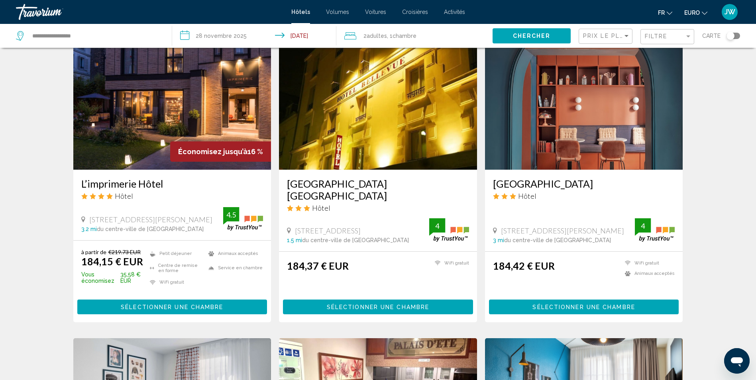
scroll to position [638, 0]
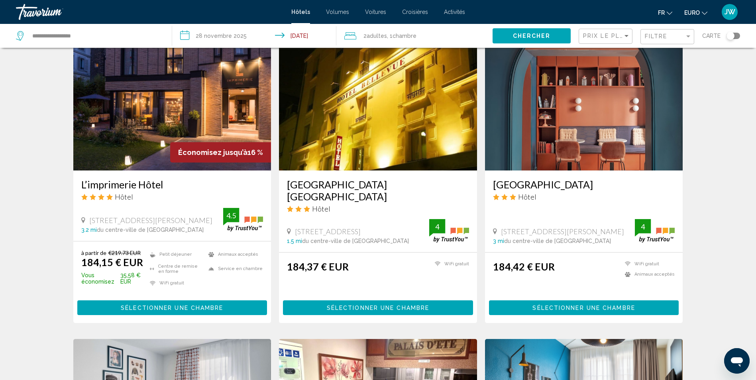
click at [380, 77] on img "Contenu principal" at bounding box center [378, 107] width 198 height 128
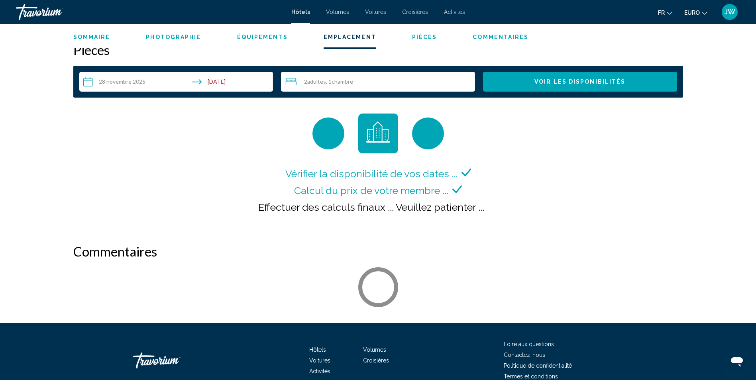
scroll to position [1036, 0]
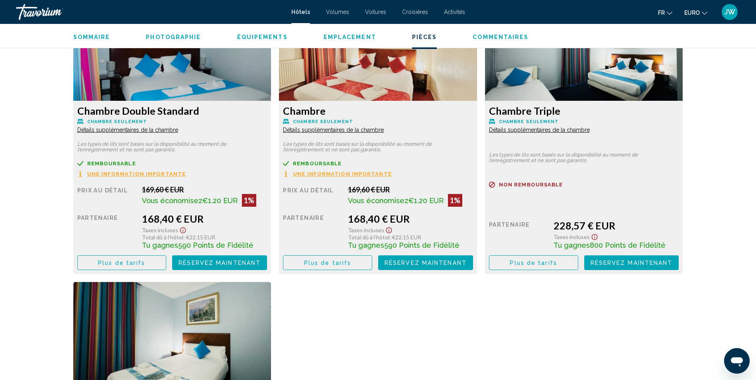
scroll to position [1116, 0]
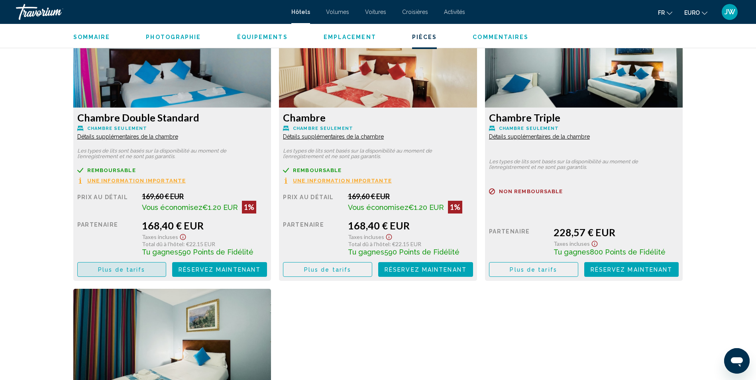
click at [131, 269] on span "Plus de tarifs" at bounding box center [121, 270] width 47 height 6
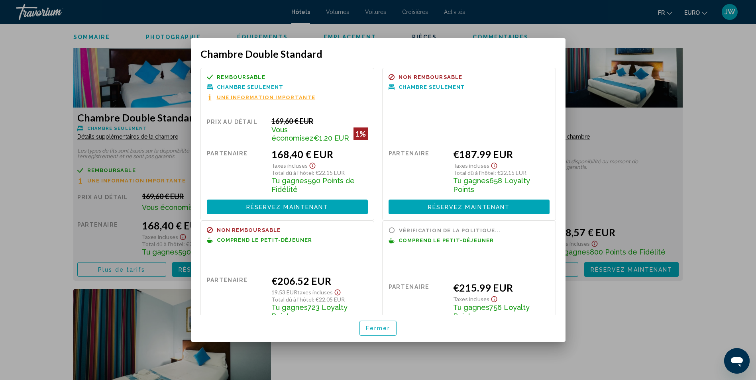
scroll to position [0, 0]
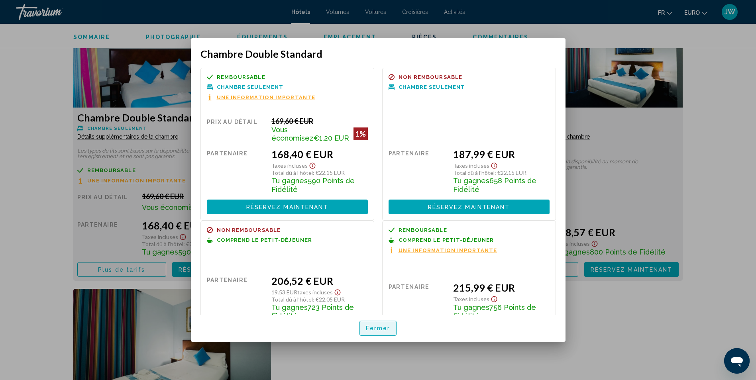
click at [375, 326] on span "Fermer" at bounding box center [378, 329] width 25 height 6
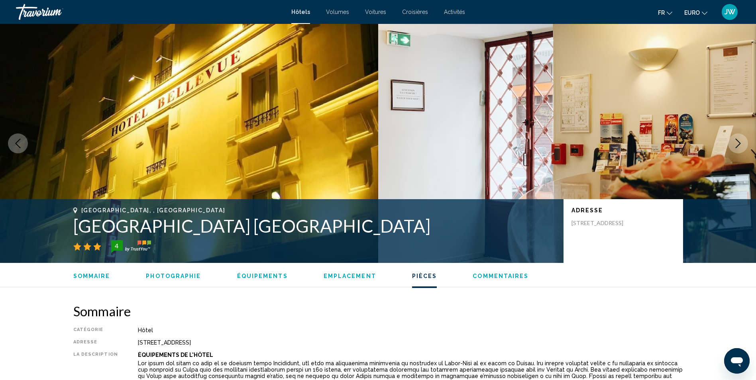
scroll to position [1116, 0]
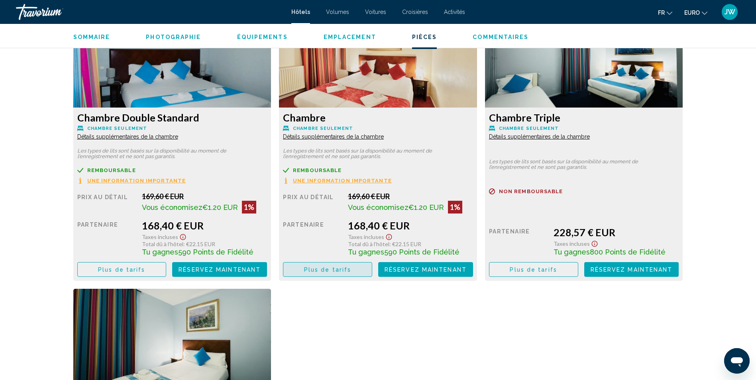
click at [330, 270] on span "Plus de tarifs" at bounding box center [327, 270] width 47 height 6
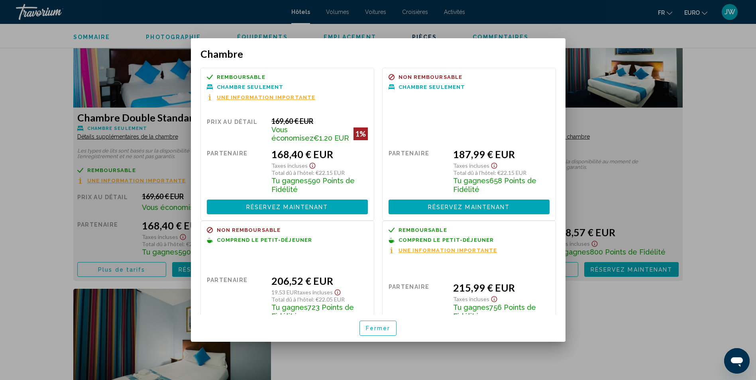
click at [384, 333] on button "Fermer" at bounding box center [377, 328] width 37 height 15
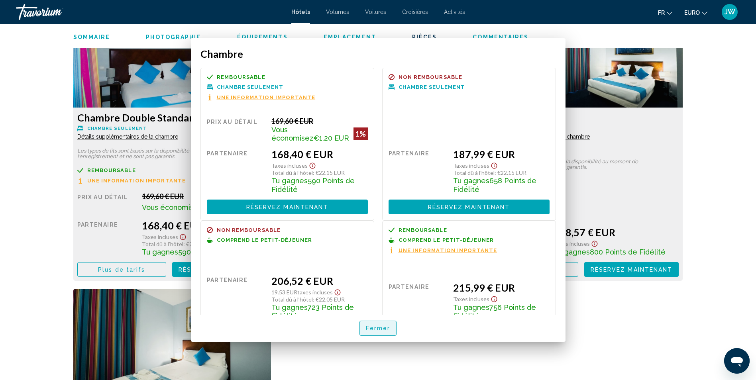
scroll to position [1116, 0]
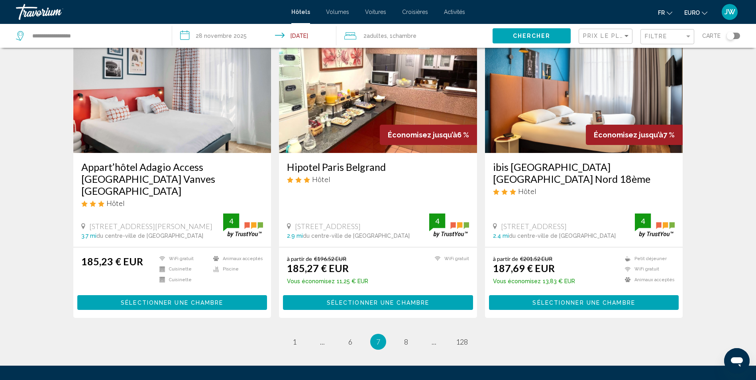
scroll to position [996, 0]
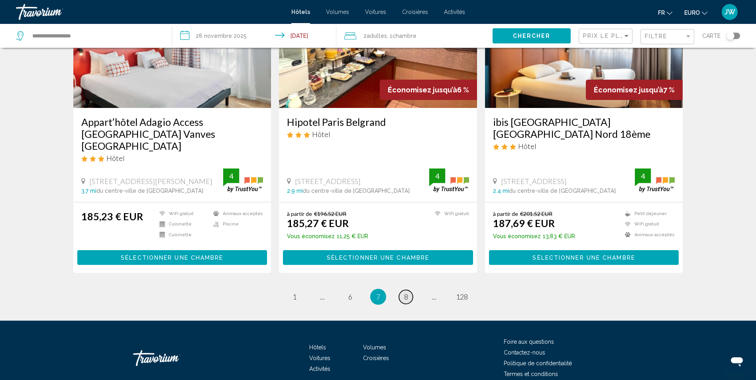
click at [404, 292] on span "8" at bounding box center [406, 296] width 4 height 9
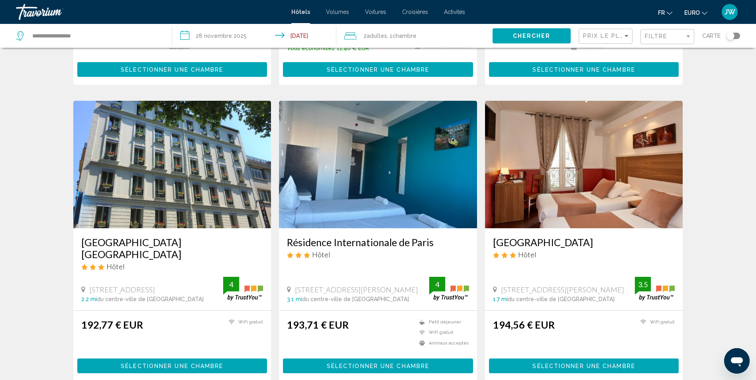
scroll to position [877, 0]
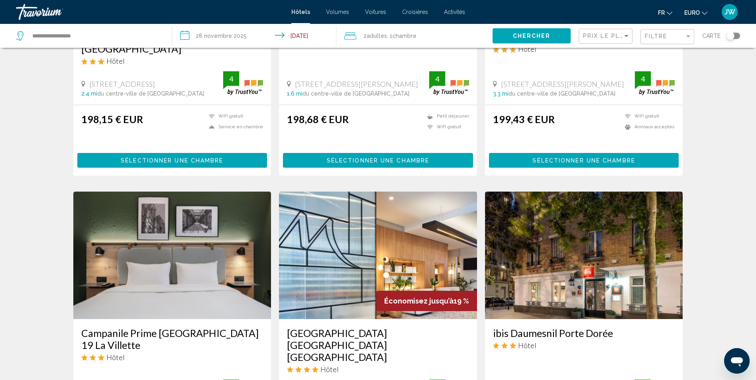
scroll to position [956, 0]
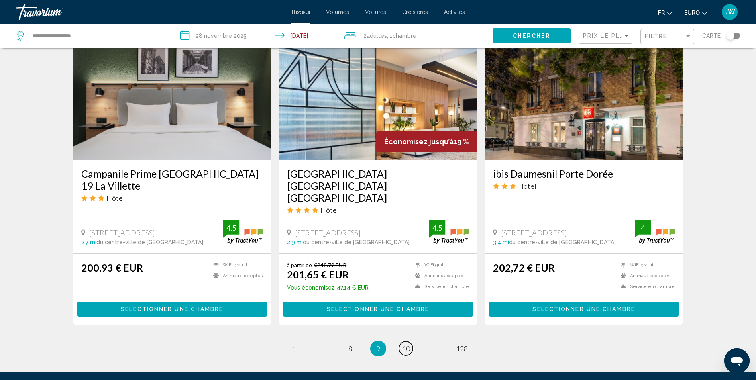
click at [407, 344] on span "10" at bounding box center [406, 348] width 8 height 9
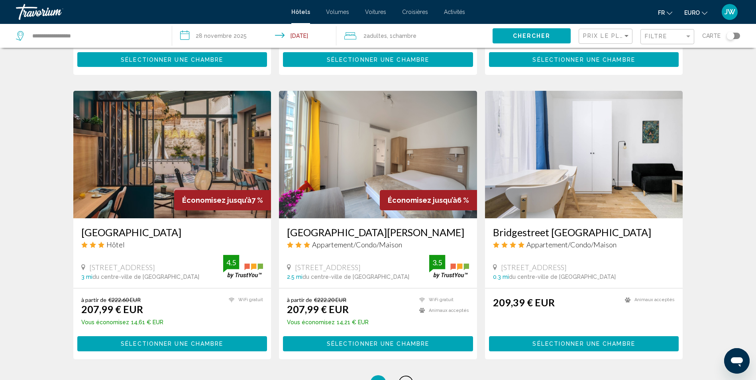
scroll to position [877, 0]
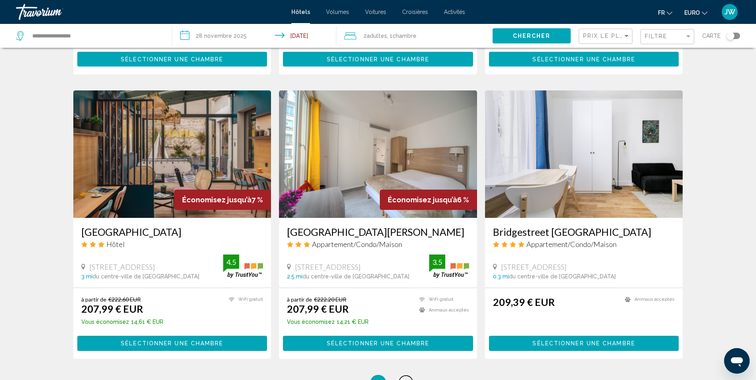
click at [406, 379] on span "11" at bounding box center [406, 383] width 8 height 9
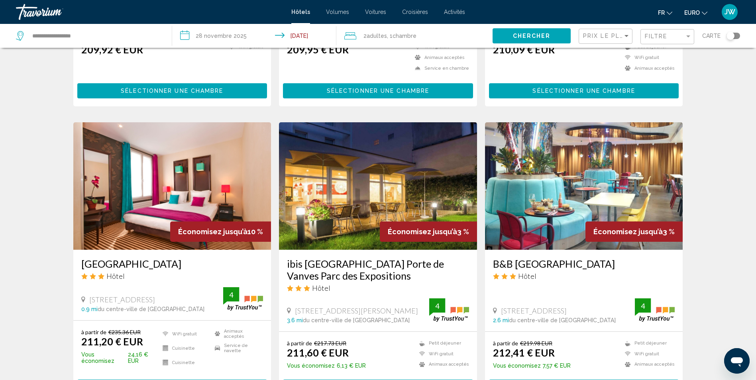
scroll to position [279, 0]
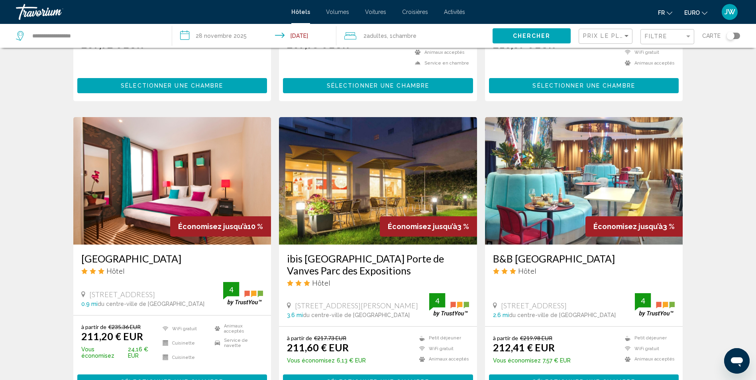
click at [164, 166] on img "Contenu principal" at bounding box center [172, 181] width 198 height 128
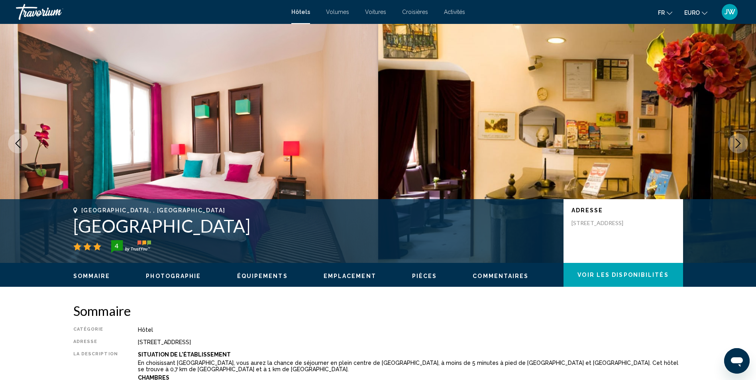
click at [733, 141] on button "Image suivante" at bounding box center [738, 143] width 20 height 20
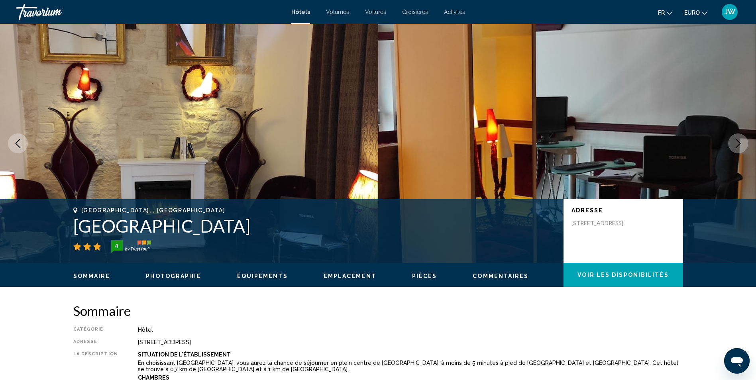
click at [732, 145] on button "Image suivante" at bounding box center [738, 143] width 20 height 20
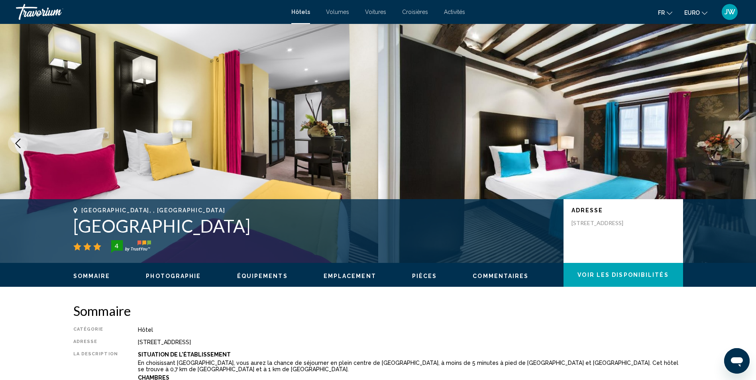
click at [732, 145] on button "Image suivante" at bounding box center [738, 143] width 20 height 20
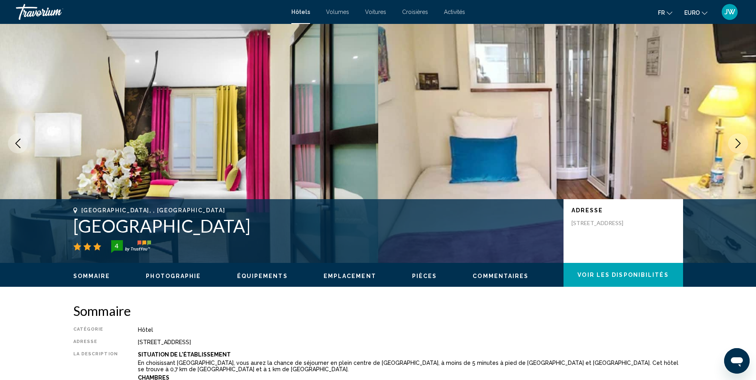
click at [732, 145] on button "Image suivante" at bounding box center [738, 143] width 20 height 20
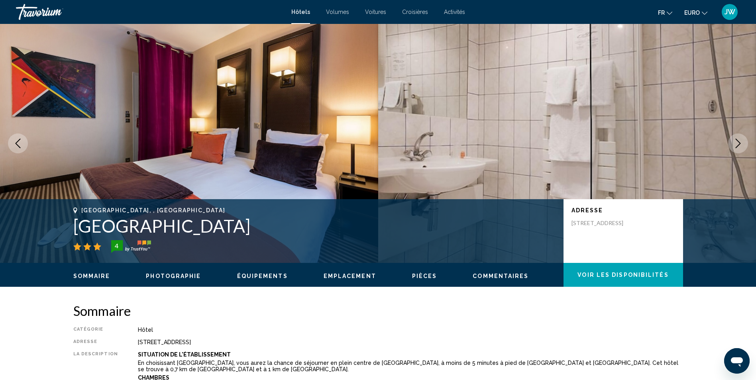
click at [732, 145] on button "Image suivante" at bounding box center [738, 143] width 20 height 20
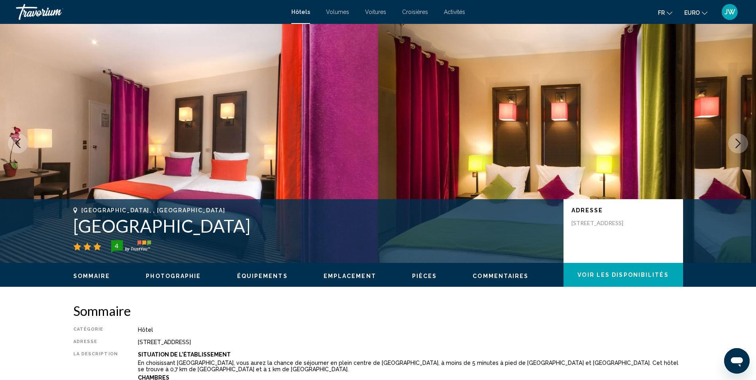
click at [732, 145] on button "Image suivante" at bounding box center [738, 143] width 20 height 20
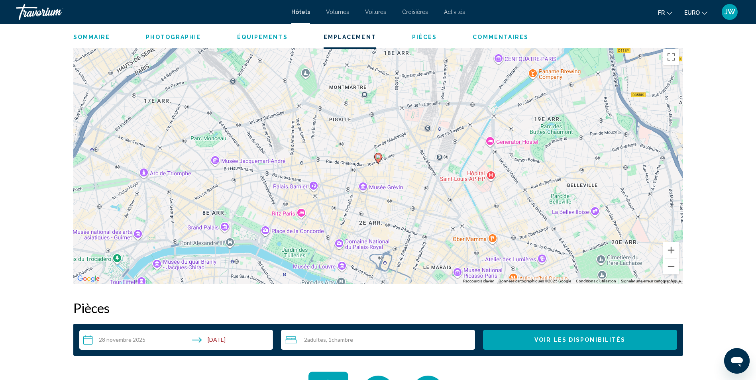
scroll to position [757, 0]
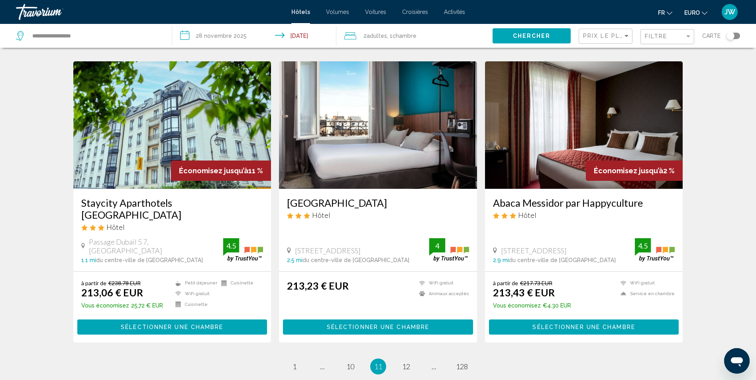
scroll to position [916, 0]
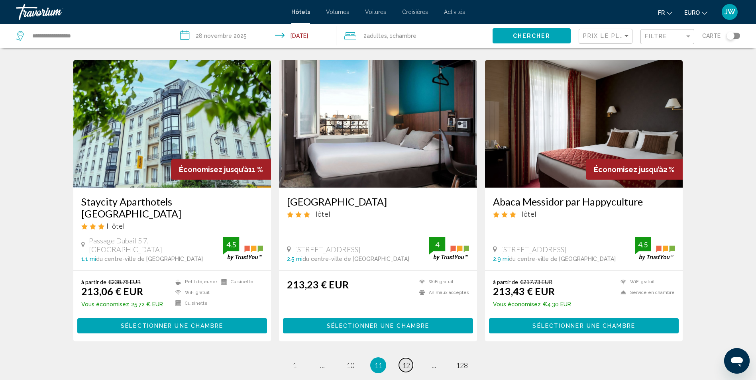
click at [408, 361] on span "12" at bounding box center [406, 365] width 8 height 9
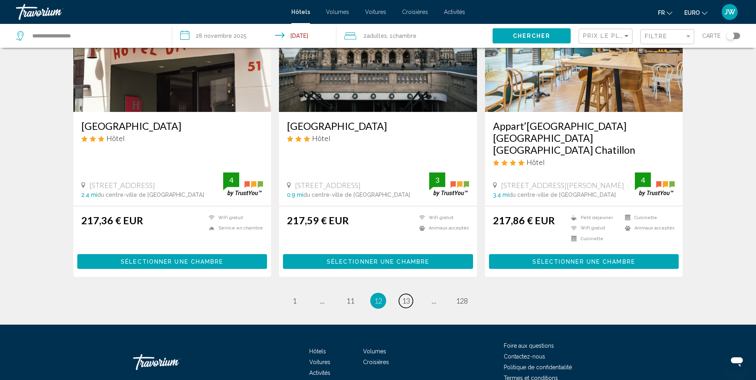
scroll to position [996, 0]
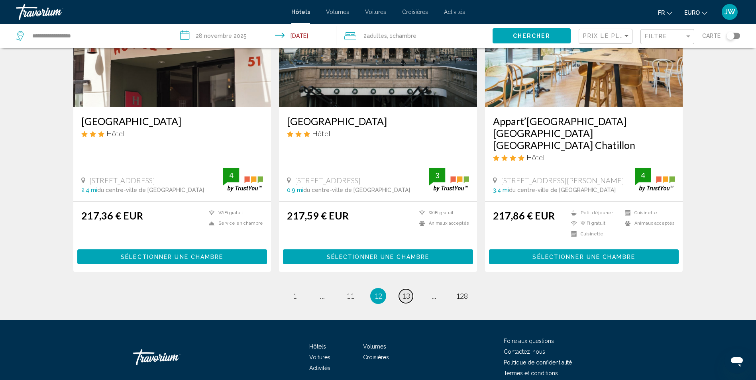
click at [406, 292] on span "13" at bounding box center [406, 296] width 8 height 9
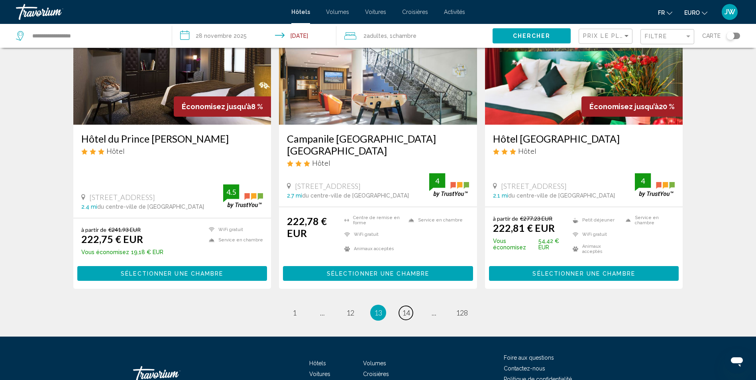
scroll to position [997, 0]
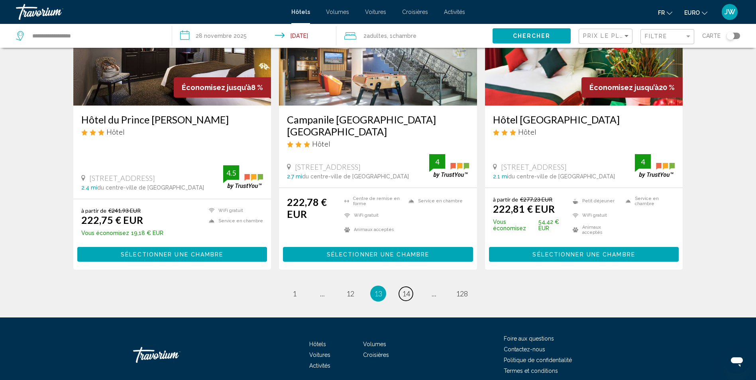
click at [404, 289] on span "14" at bounding box center [406, 293] width 8 height 9
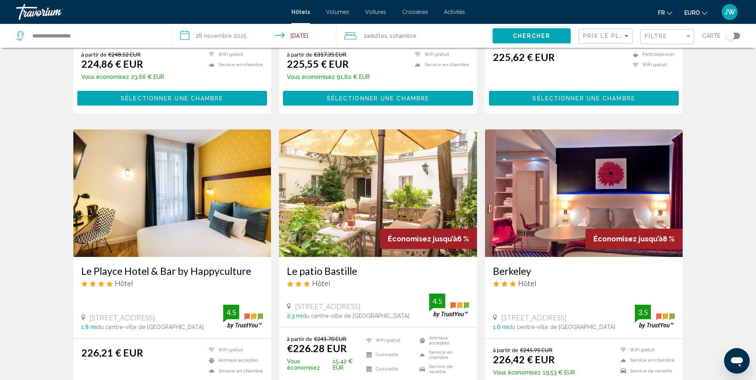
scroll to position [916, 0]
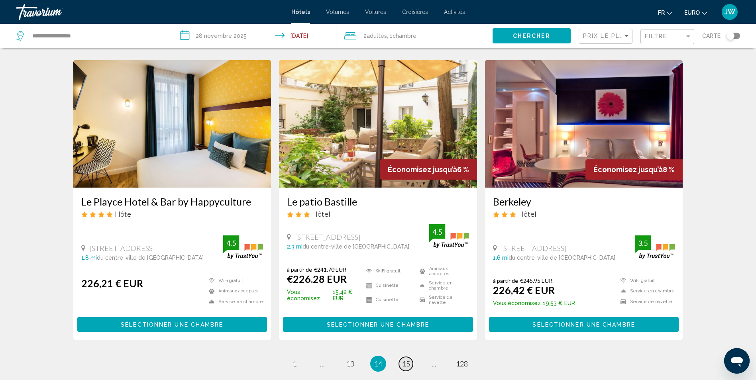
click at [408, 359] on span "15" at bounding box center [406, 363] width 8 height 9
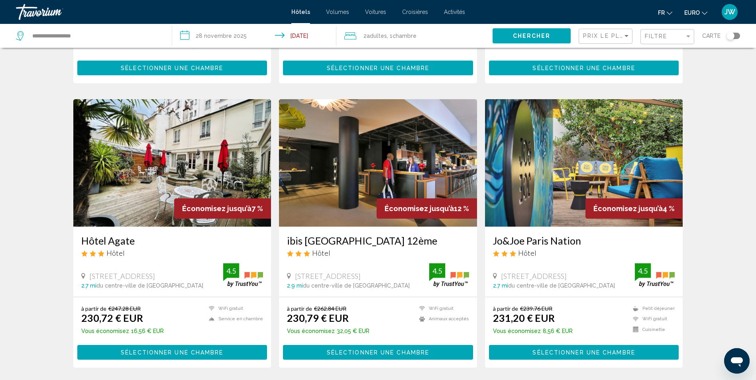
scroll to position [996, 0]
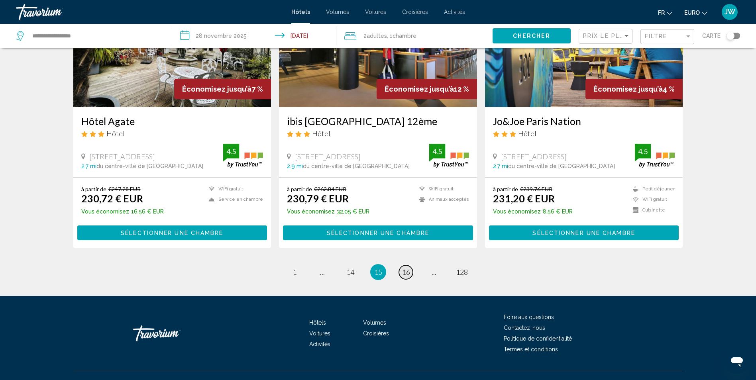
click at [401, 265] on link "page 16" at bounding box center [406, 272] width 14 height 14
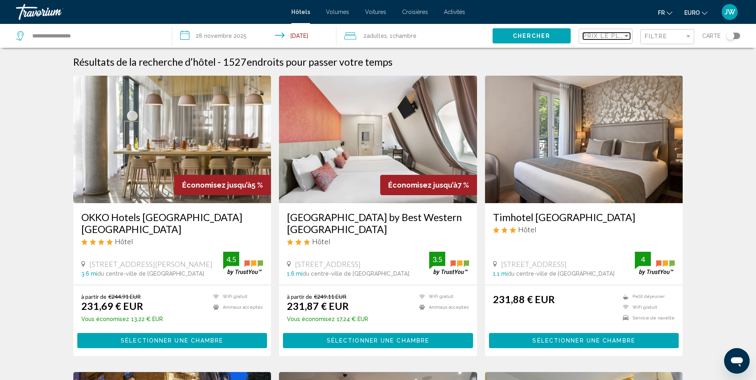
click at [602, 37] on span "Prix le plus bas" at bounding box center [614, 36] width 62 height 6
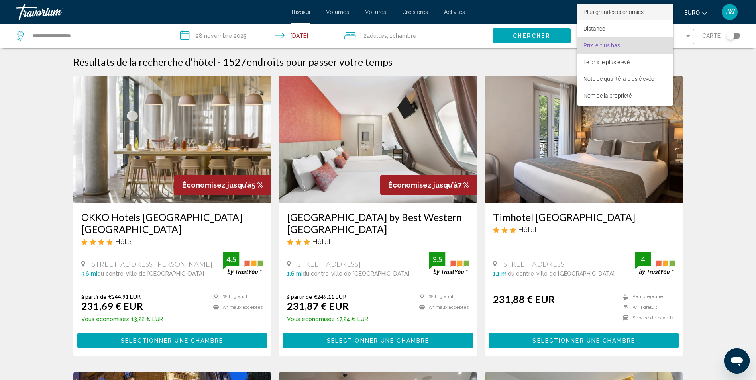
click at [612, 12] on span "Plus grandes économies" at bounding box center [613, 12] width 60 height 6
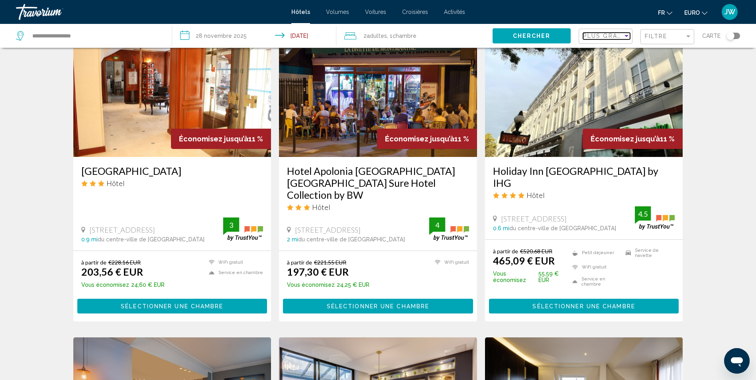
scroll to position [478, 0]
